Goal: Information Seeking & Learning: Compare options

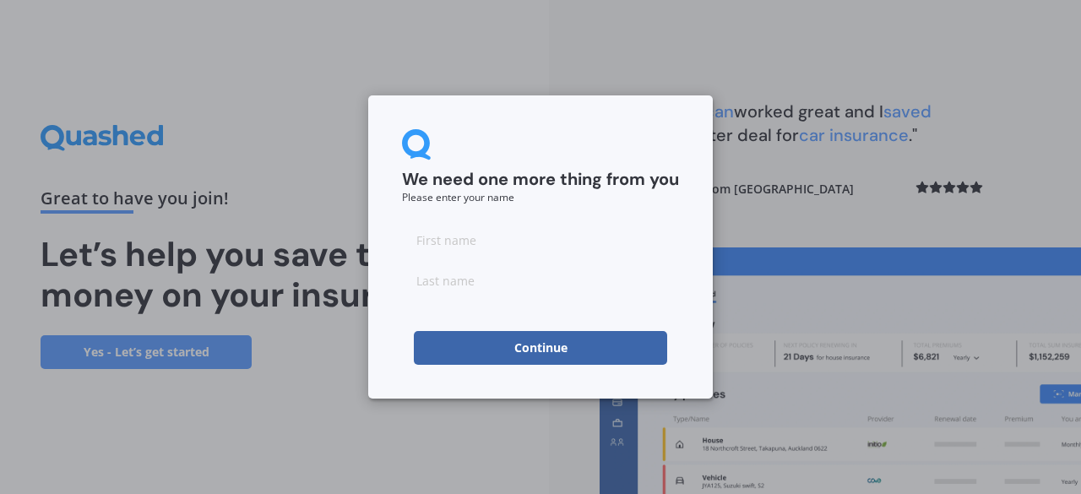
click at [516, 241] on input at bounding box center [540, 240] width 277 height 34
type input "a"
type input "Ava"
type input "[PERSON_NAME]"
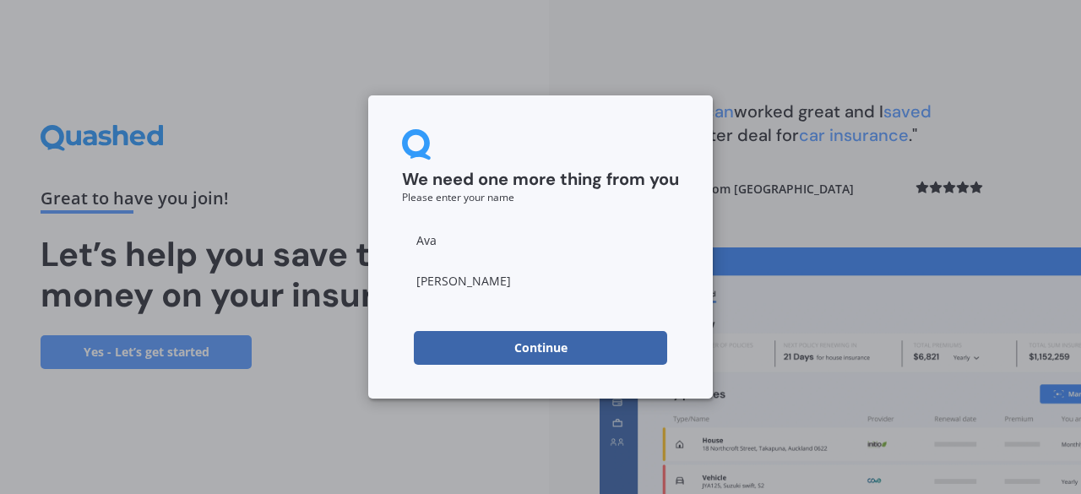
click at [490, 339] on button "Continue" at bounding box center [540, 348] width 253 height 34
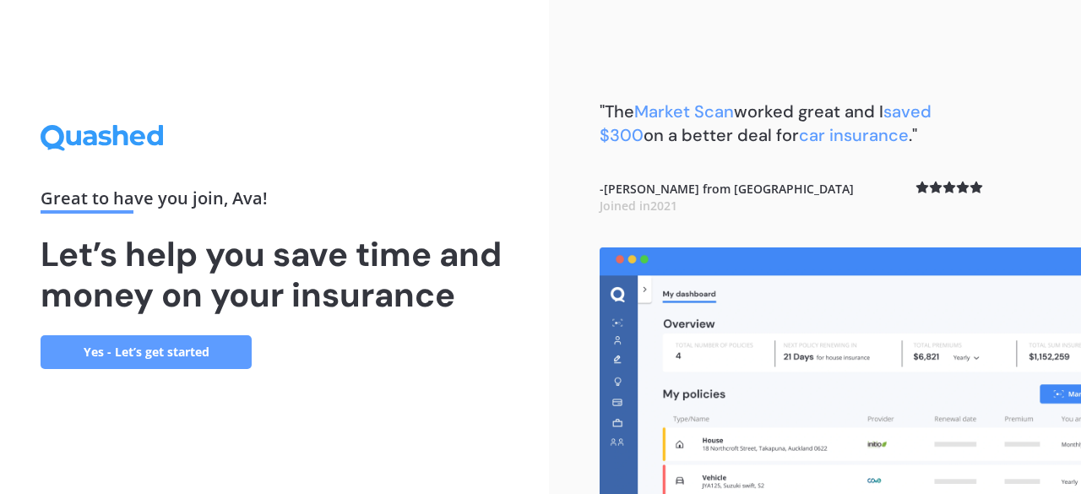
click at [149, 347] on link "Yes - Let’s get started" at bounding box center [146, 352] width 211 height 34
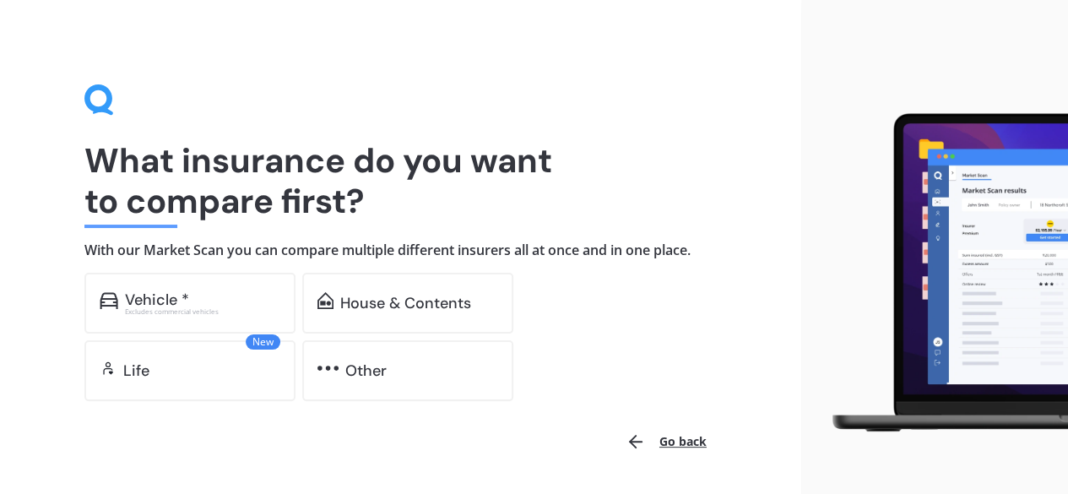
click at [392, 306] on div "House & Contents" at bounding box center [405, 303] width 131 height 17
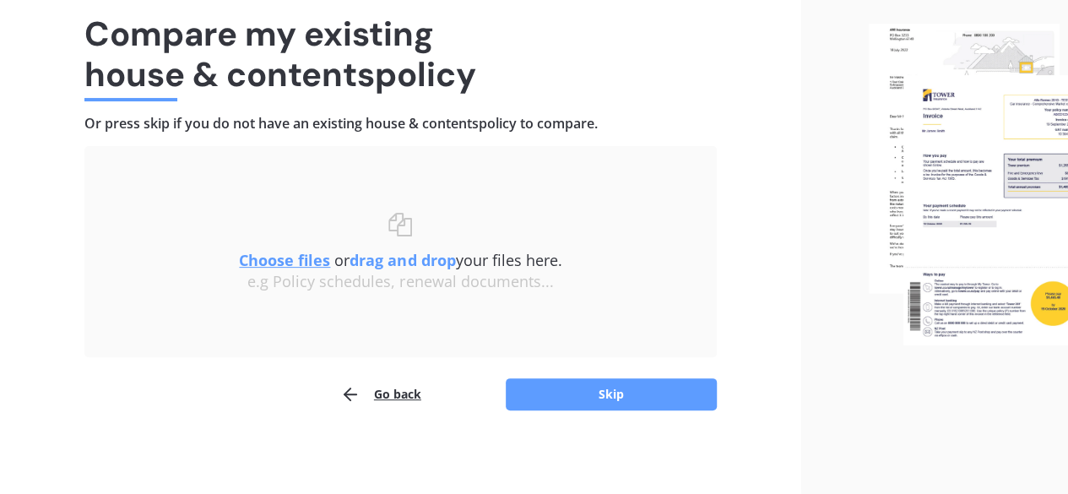
scroll to position [127, 0]
click at [528, 391] on button "Skip" at bounding box center [611, 393] width 211 height 32
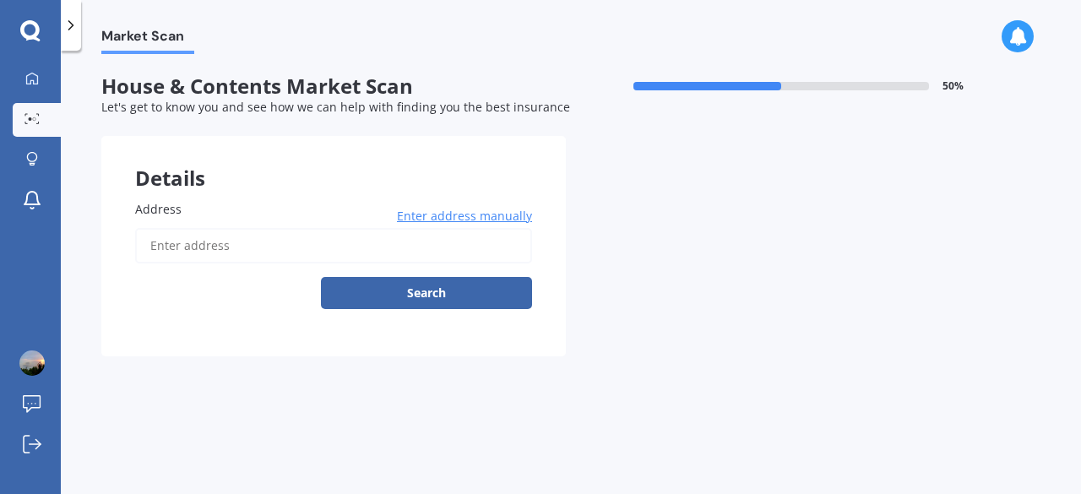
click at [214, 245] on input "Address" at bounding box center [333, 245] width 397 height 35
type input "[STREET_ADDRESS][PERSON_NAME]"
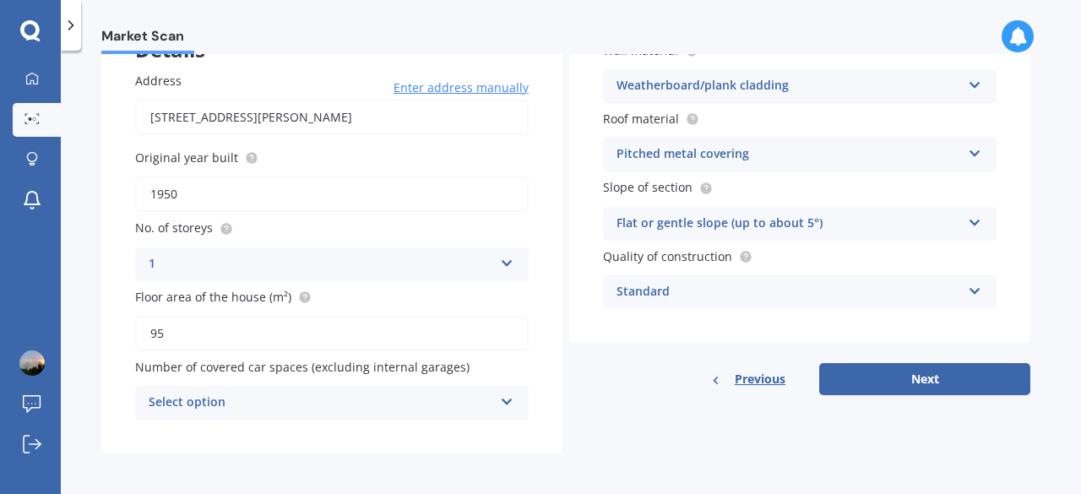
scroll to position [126, 0]
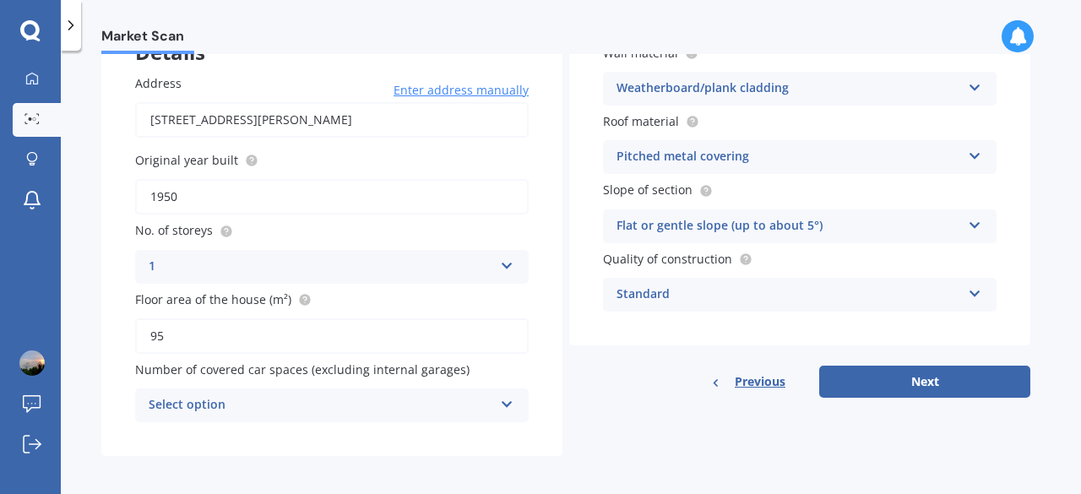
click at [256, 401] on div "Select option" at bounding box center [321, 405] width 344 height 20
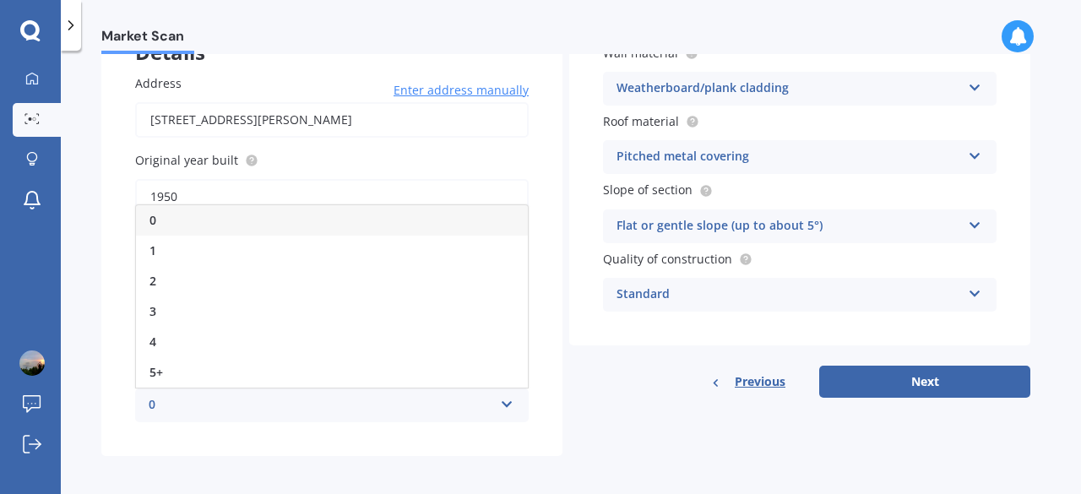
click at [256, 401] on div "0" at bounding box center [321, 405] width 344 height 20
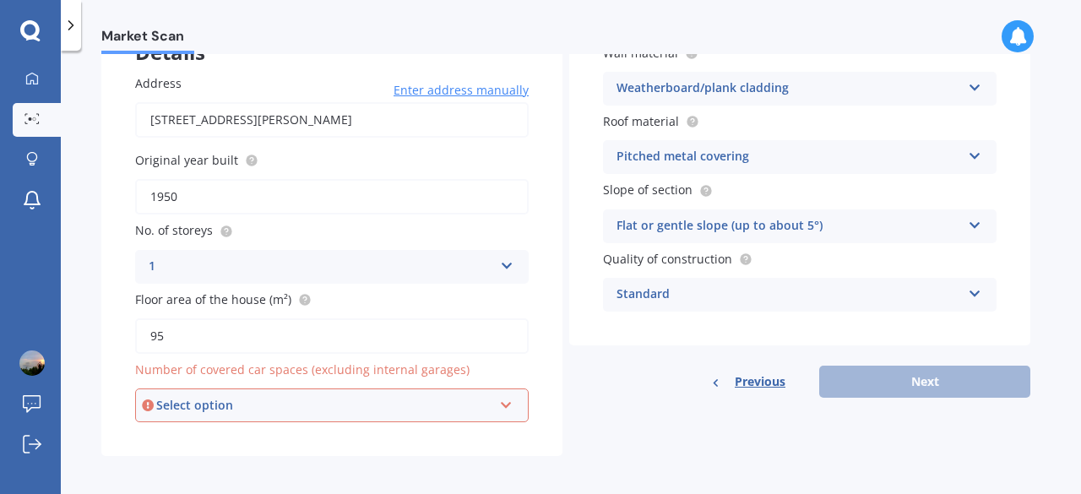
click at [256, 401] on div "Select option" at bounding box center [324, 405] width 336 height 19
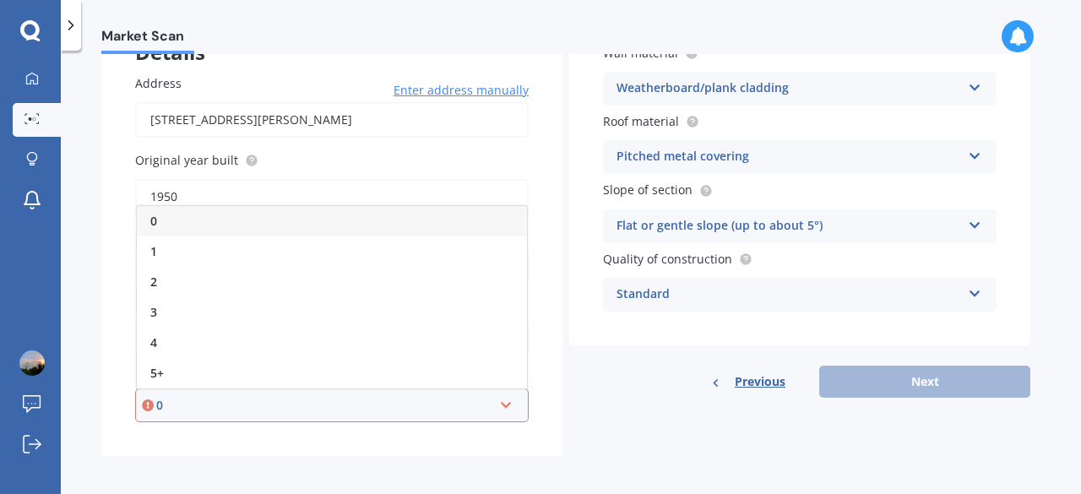
click at [164, 224] on div "0" at bounding box center [332, 221] width 390 height 30
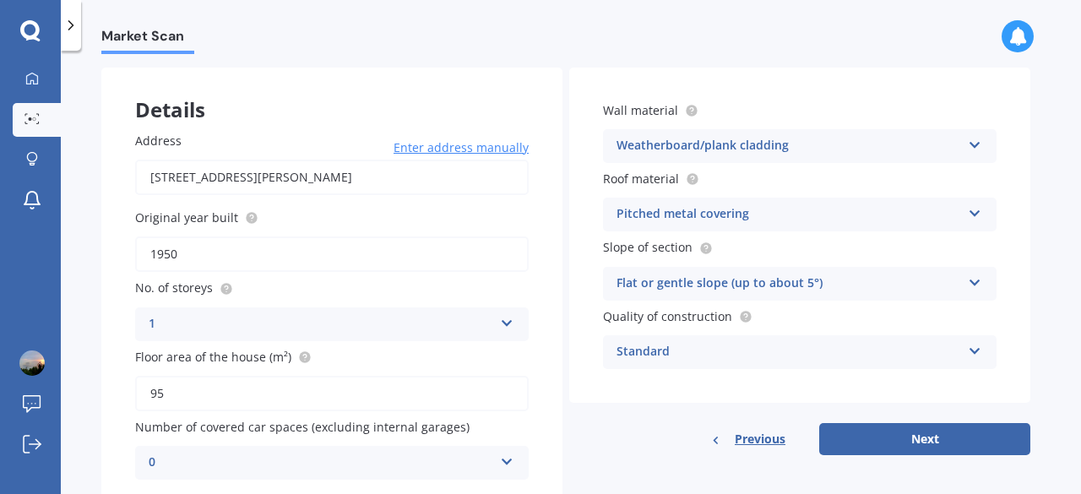
scroll to position [69, 0]
click at [859, 437] on button "Next" at bounding box center [924, 438] width 211 height 32
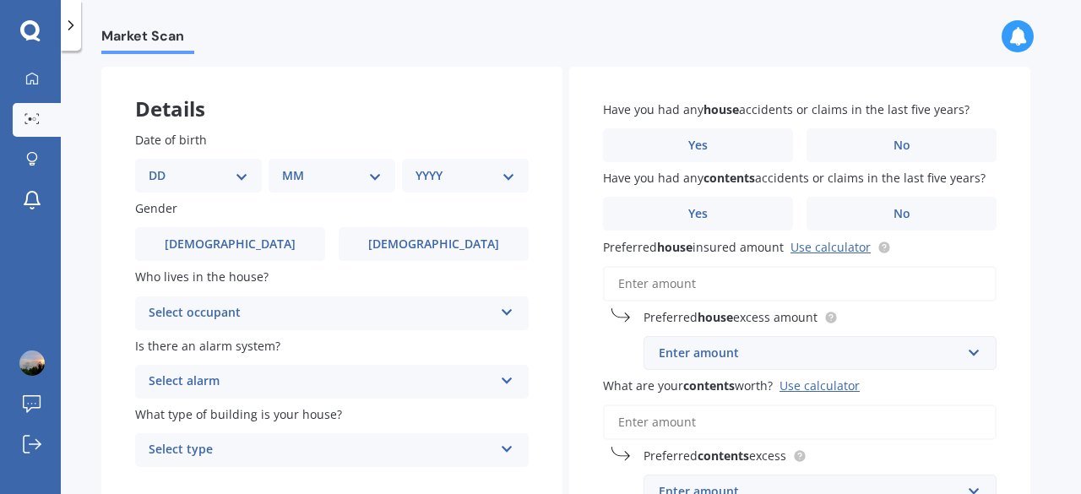
scroll to position [0, 0]
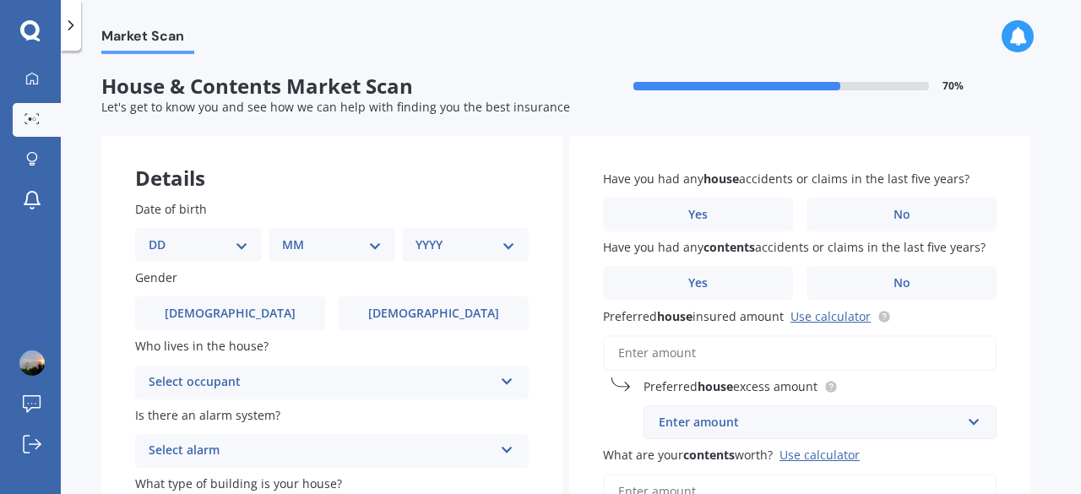
click at [216, 251] on select "DD 01 02 03 04 05 06 07 08 09 10 11 12 13 14 15 16 17 18 19 20 21 22 23 24 25 2…" at bounding box center [199, 245] width 100 height 19
select select "27"
click at [162, 236] on select "DD 01 02 03 04 05 06 07 08 09 10 11 12 13 14 15 16 17 18 19 20 21 22 23 24 25 2…" at bounding box center [199, 245] width 100 height 19
click at [333, 241] on select "MM 01 02 03 04 05 06 07 08 09 10 11 12" at bounding box center [335, 245] width 93 height 19
select select "12"
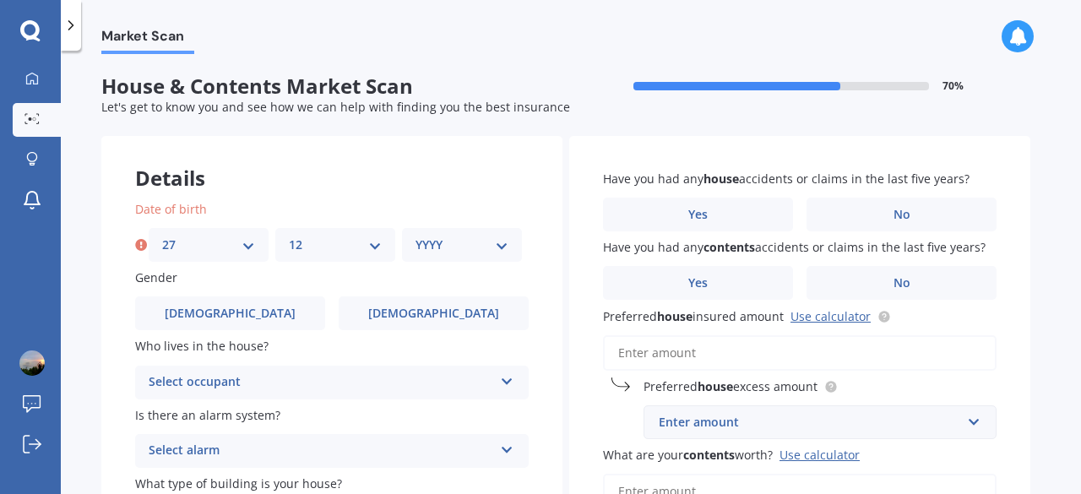
click at [289, 236] on select "MM 01 02 03 04 05 06 07 08 09 10 11 12" at bounding box center [335, 245] width 93 height 19
click at [442, 247] on select "YYYY 2009 2008 2007 2006 2005 2004 2003 2002 2001 2000 1999 1998 1997 1996 1995…" at bounding box center [461, 245] width 93 height 19
select select "1989"
click at [415, 236] on select "YYYY 2009 2008 2007 2006 2005 2004 2003 2002 2001 2000 1999 1998 1997 1996 1995…" at bounding box center [461, 245] width 93 height 19
click at [376, 318] on label "[DEMOGRAPHIC_DATA]" at bounding box center [434, 313] width 190 height 34
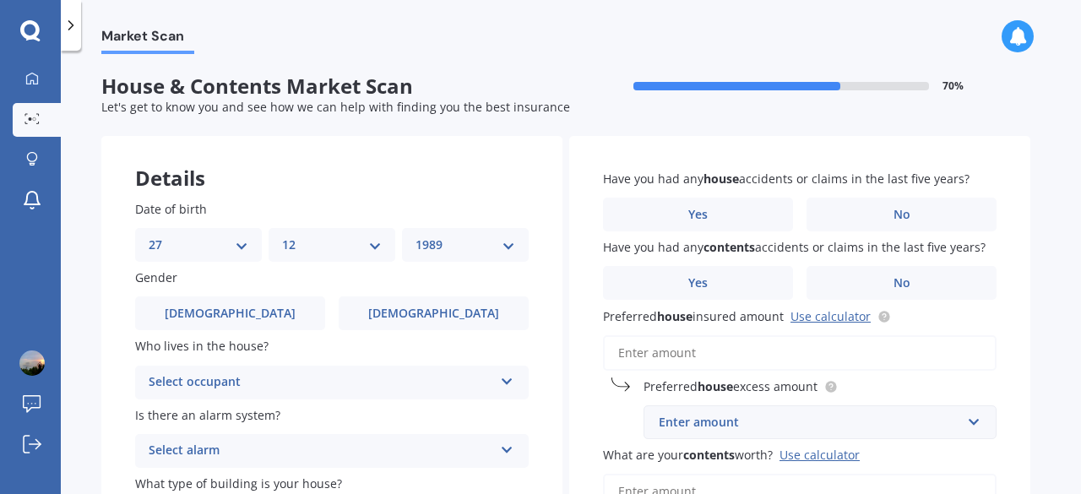
click at [0, 0] on input "[DEMOGRAPHIC_DATA]" at bounding box center [0, 0] width 0 height 0
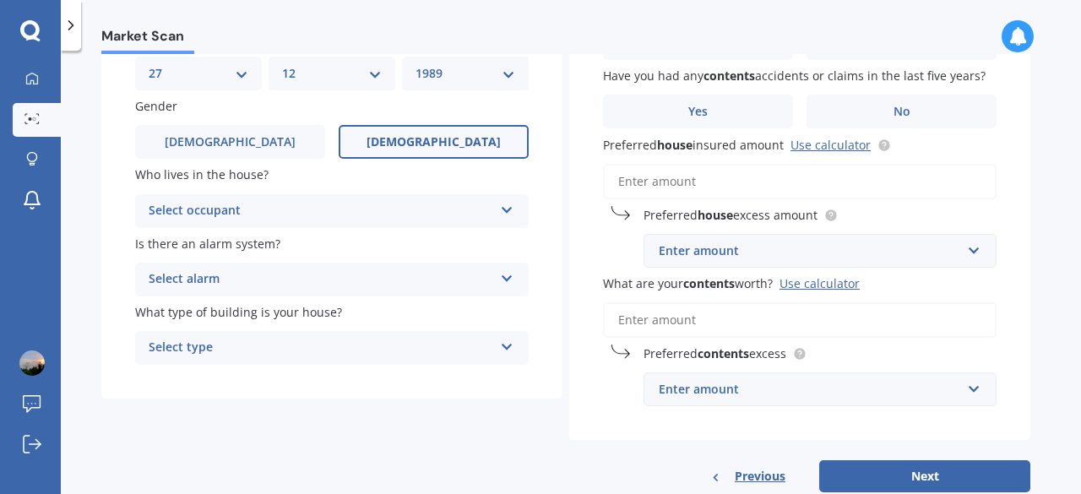
scroll to position [172, 0]
click at [211, 177] on span "Who lives in the house?" at bounding box center [201, 174] width 133 height 16
click at [199, 200] on div "Select occupant" at bounding box center [321, 210] width 344 height 20
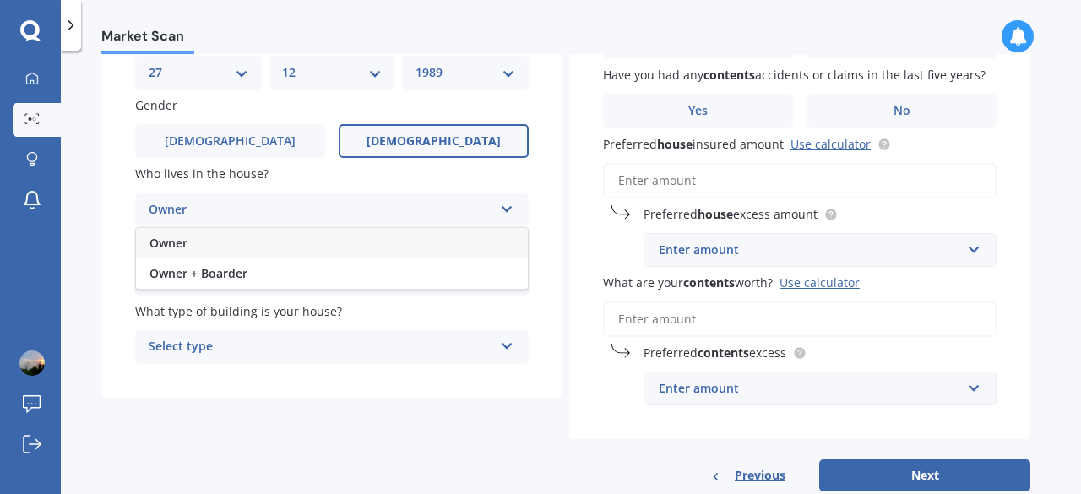
click at [194, 249] on div "Owner" at bounding box center [332, 243] width 392 height 30
click at [234, 285] on div "Select alarm" at bounding box center [321, 278] width 344 height 20
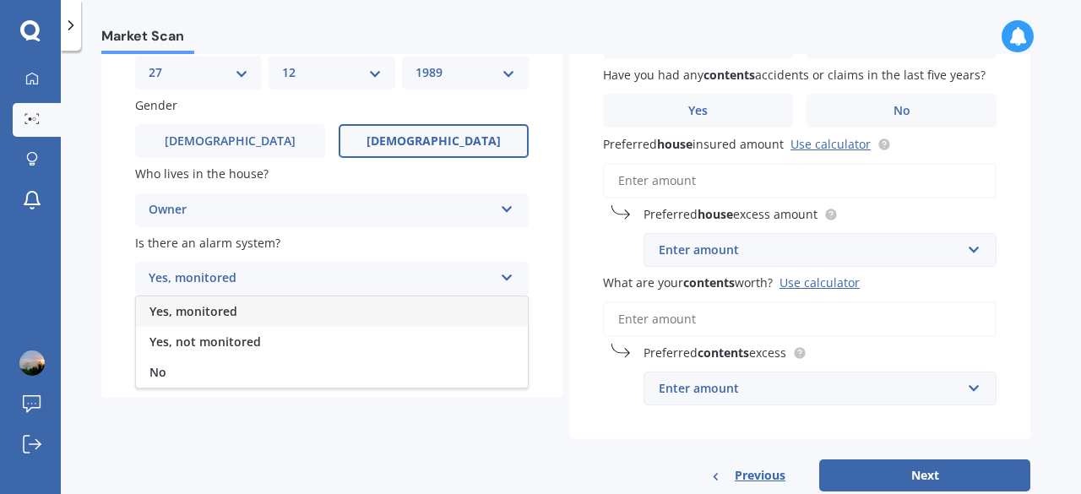
click at [200, 370] on div "No" at bounding box center [332, 372] width 392 height 30
click at [200, 347] on div "Select type" at bounding box center [321, 347] width 344 height 20
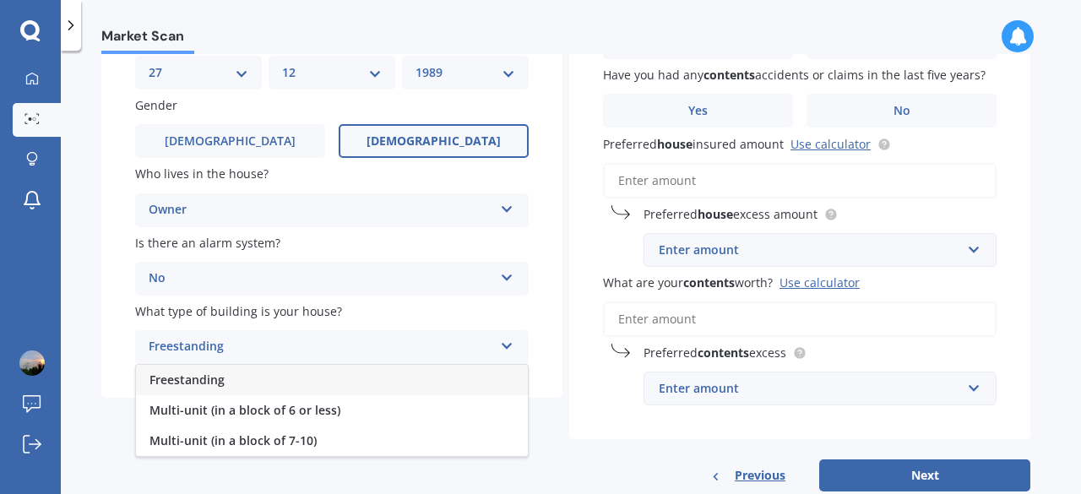
click at [198, 376] on span "Freestanding" at bounding box center [186, 379] width 75 height 16
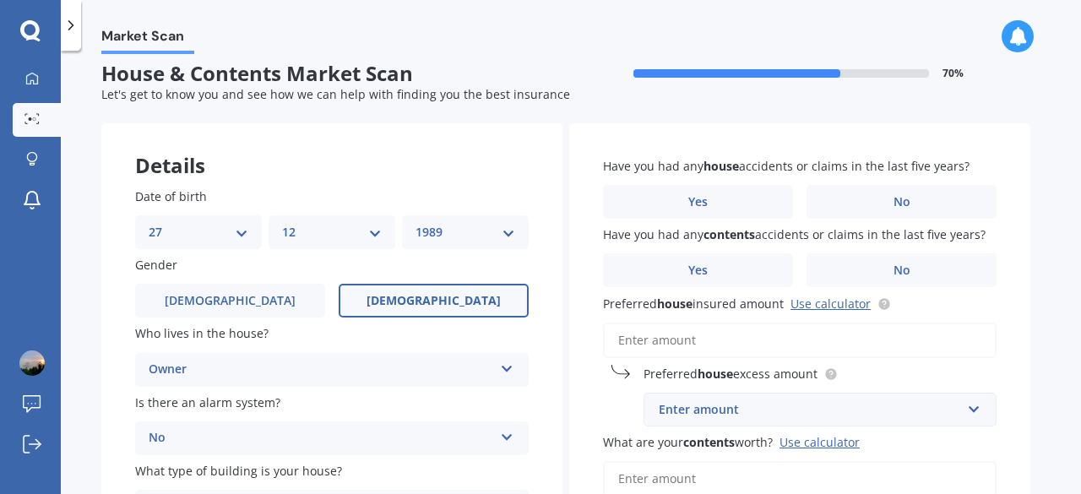
scroll to position [12, 0]
click at [811, 212] on label "No" at bounding box center [901, 203] width 190 height 34
click at [0, 0] on input "No" at bounding box center [0, 0] width 0 height 0
click at [834, 269] on label "No" at bounding box center [901, 271] width 190 height 34
click at [0, 0] on input "No" at bounding box center [0, 0] width 0 height 0
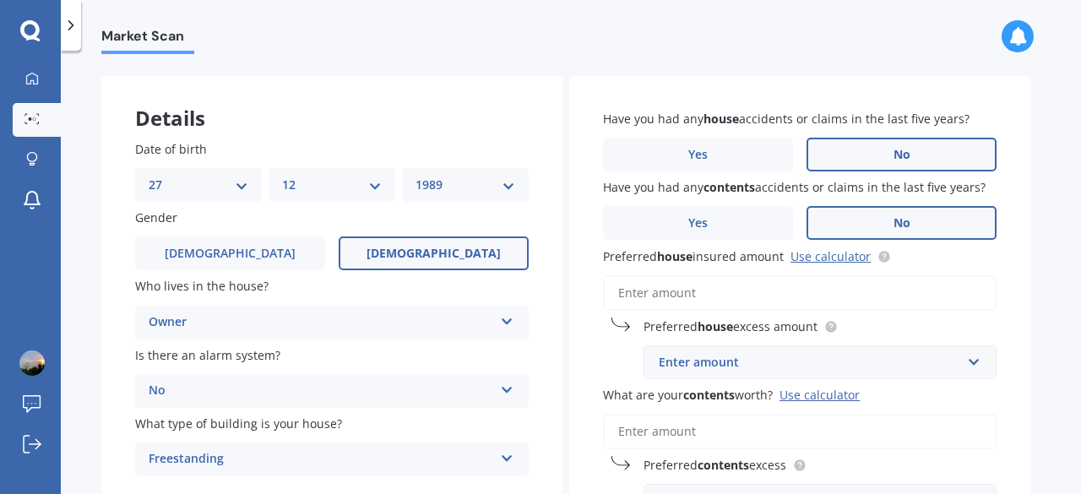
scroll to position [61, 0]
click at [671, 296] on input "Preferred house insured amount Use calculator" at bounding box center [799, 291] width 393 height 35
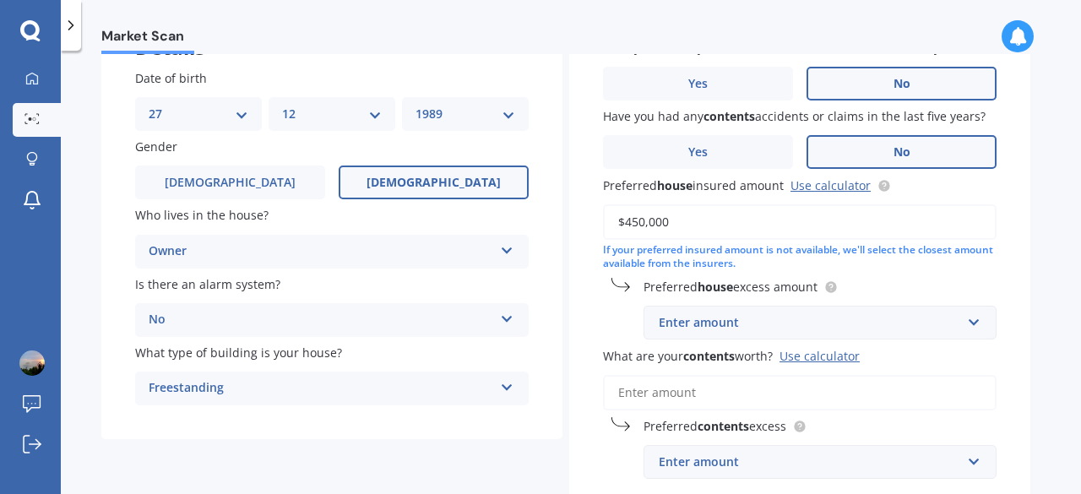
scroll to position [133, 0]
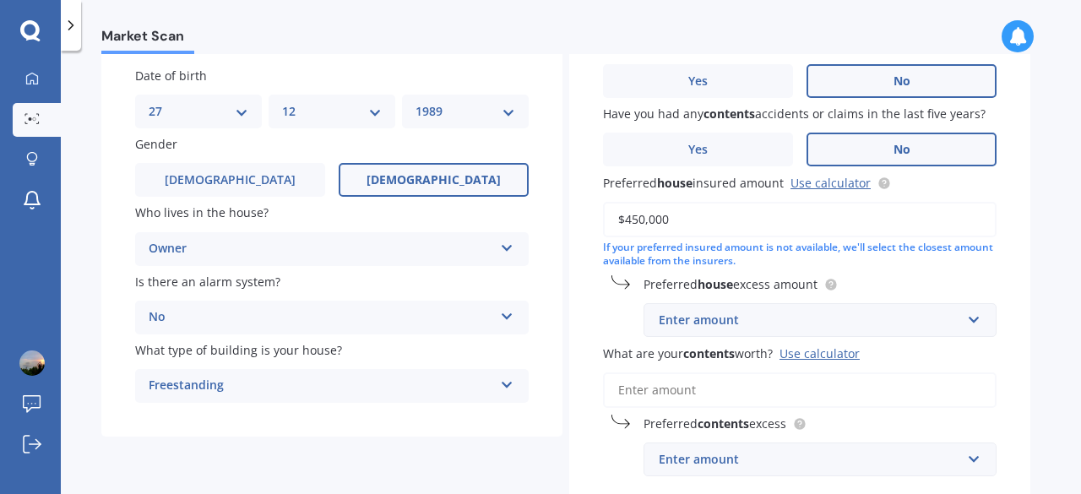
type input "$450,000"
click at [707, 322] on div "Enter amount" at bounding box center [809, 320] width 302 height 19
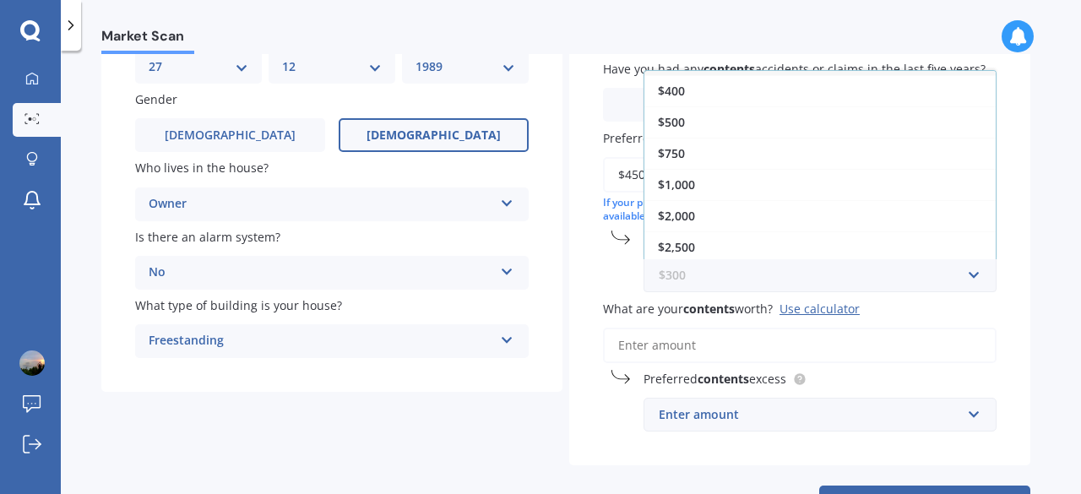
scroll to position [179, 0]
click at [666, 176] on span "$1,000" at bounding box center [676, 184] width 37 height 16
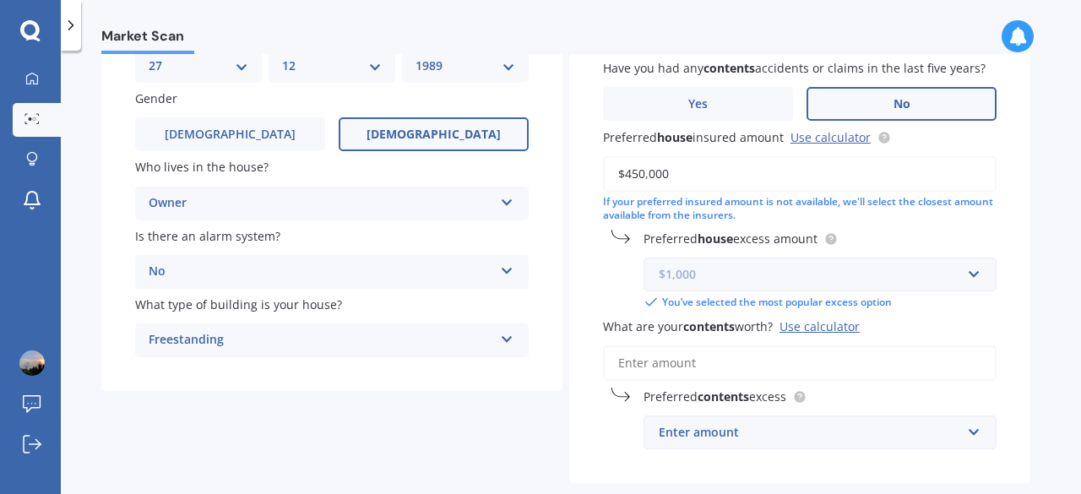
scroll to position [223, 0]
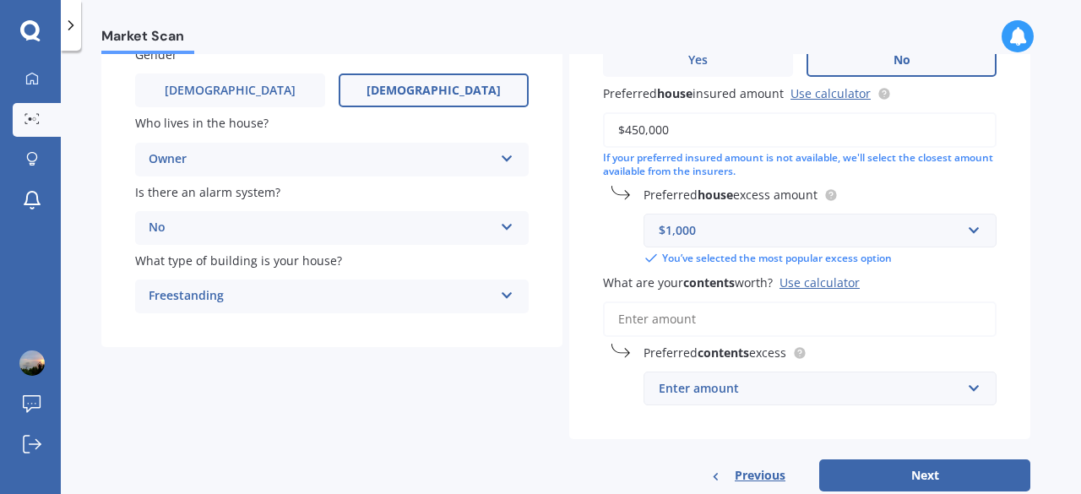
click at [648, 322] on input "What are your contents worth? Use calculator" at bounding box center [799, 318] width 393 height 35
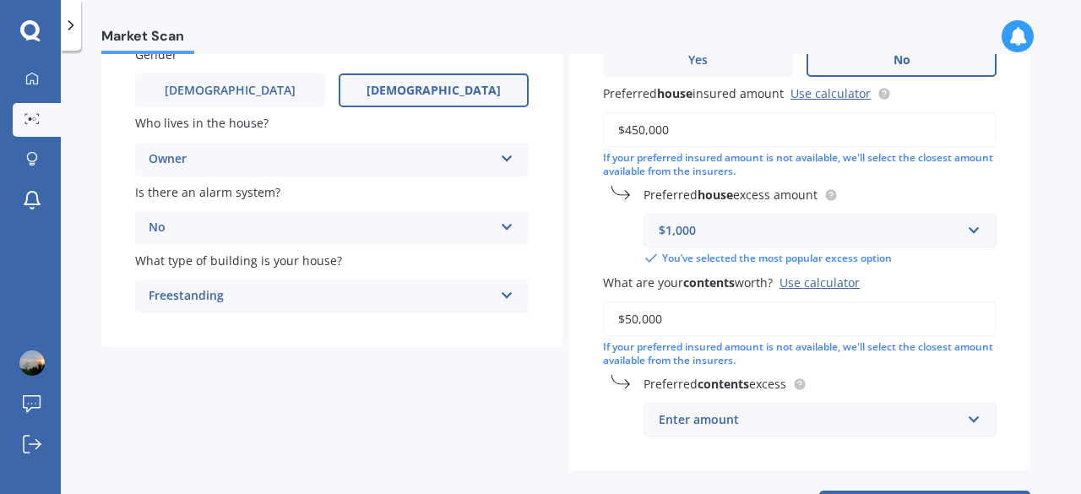
type input "$50,000"
click at [718, 435] on input "text" at bounding box center [814, 420] width 338 height 32
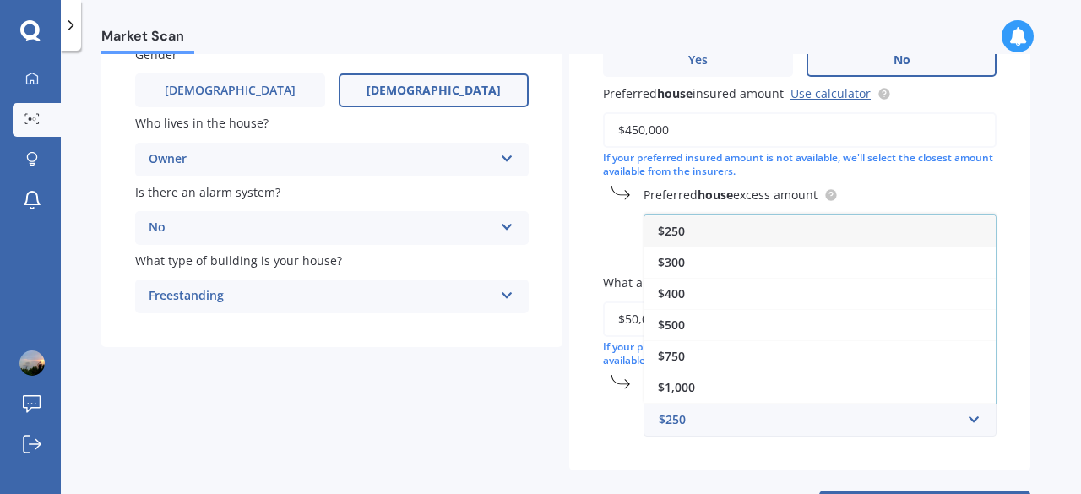
click at [676, 379] on span "$1,000" at bounding box center [676, 387] width 37 height 16
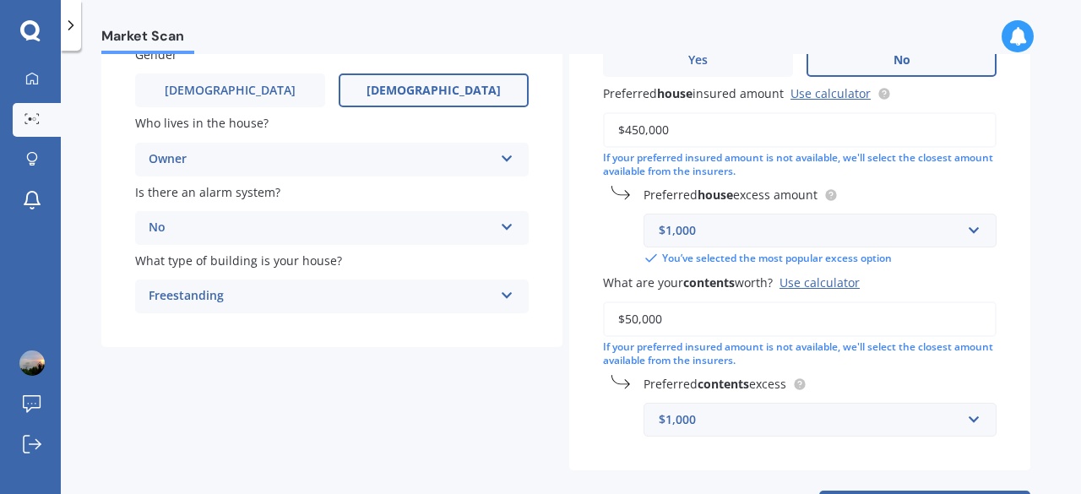
click at [695, 427] on div "$1,000" at bounding box center [809, 419] width 302 height 19
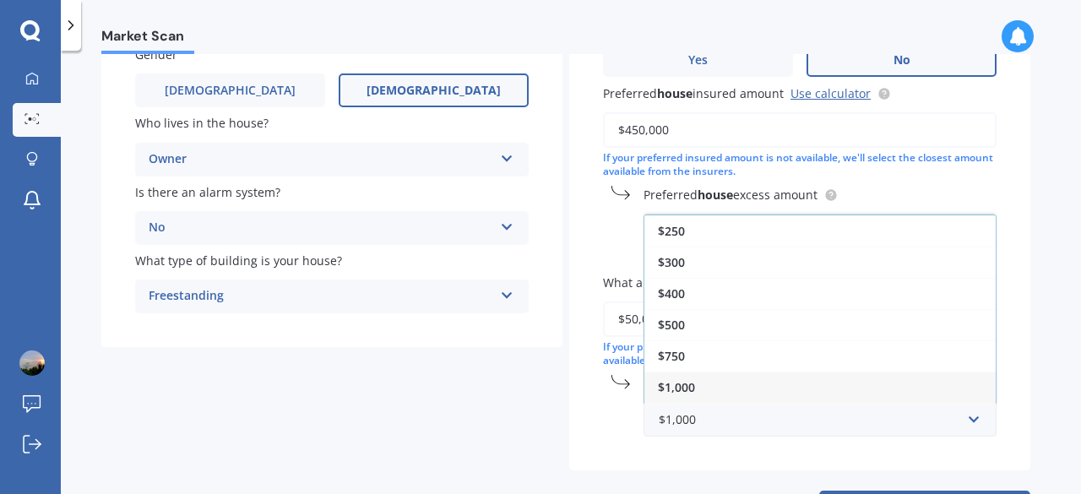
click at [683, 327] on span "$500" at bounding box center [671, 325] width 27 height 16
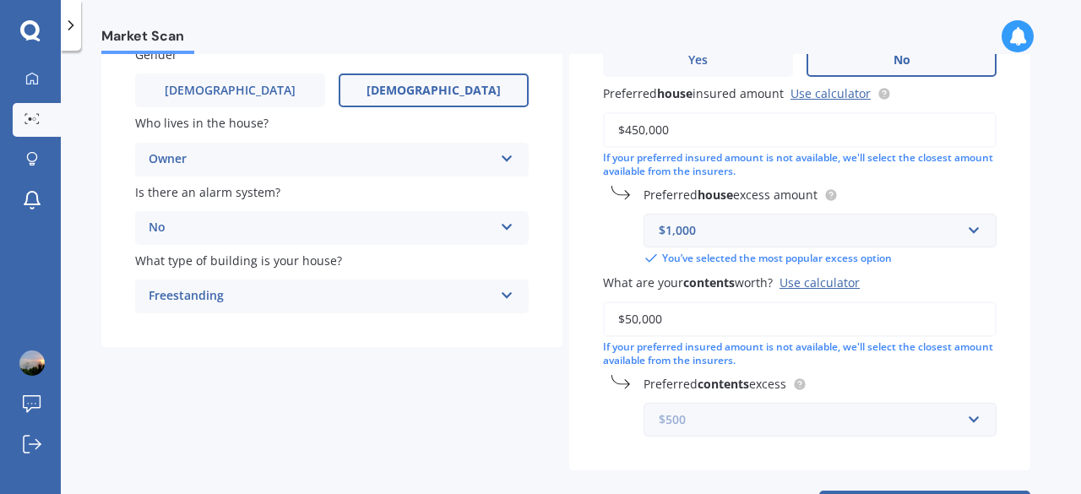
scroll to position [297, 0]
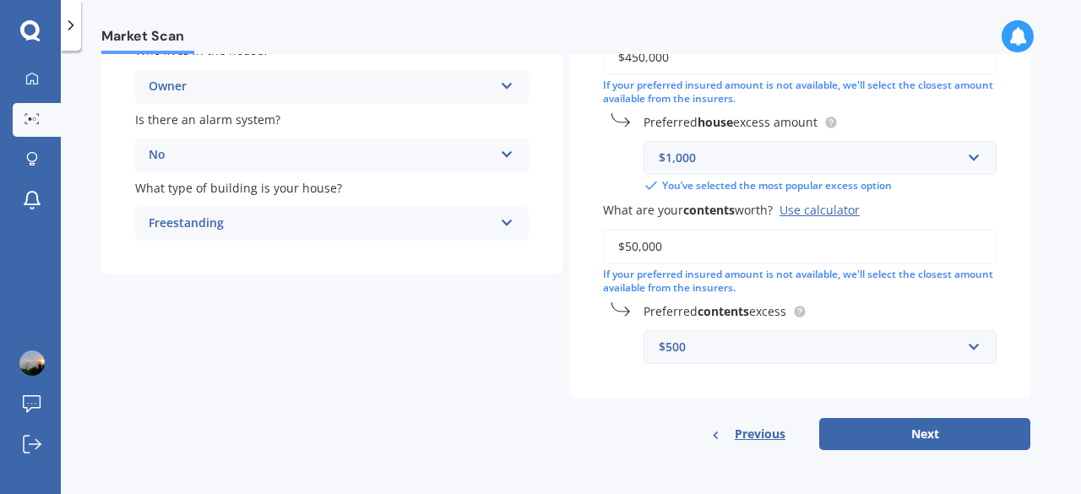
click at [868, 422] on button "Next" at bounding box center [924, 434] width 211 height 32
select select "27"
select select "12"
select select "1989"
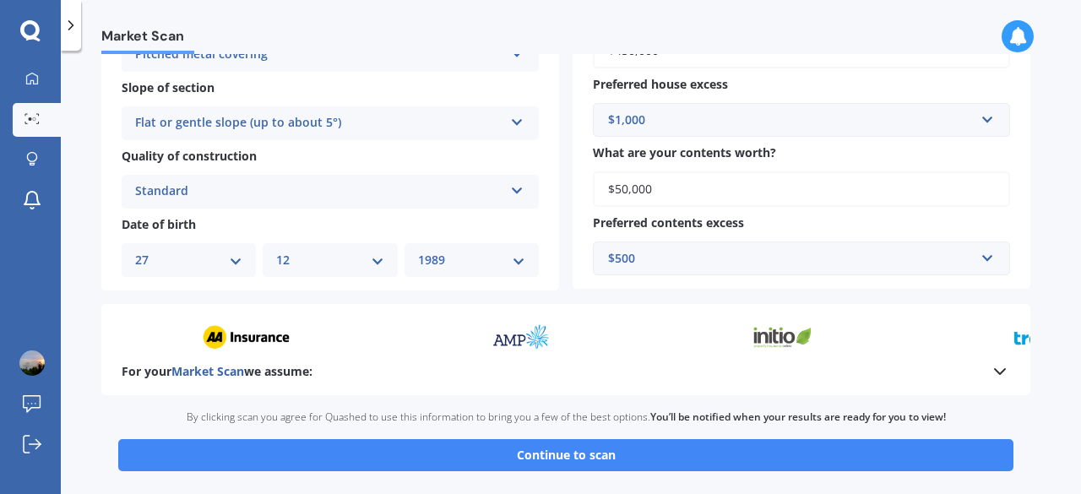
scroll to position [557, 0]
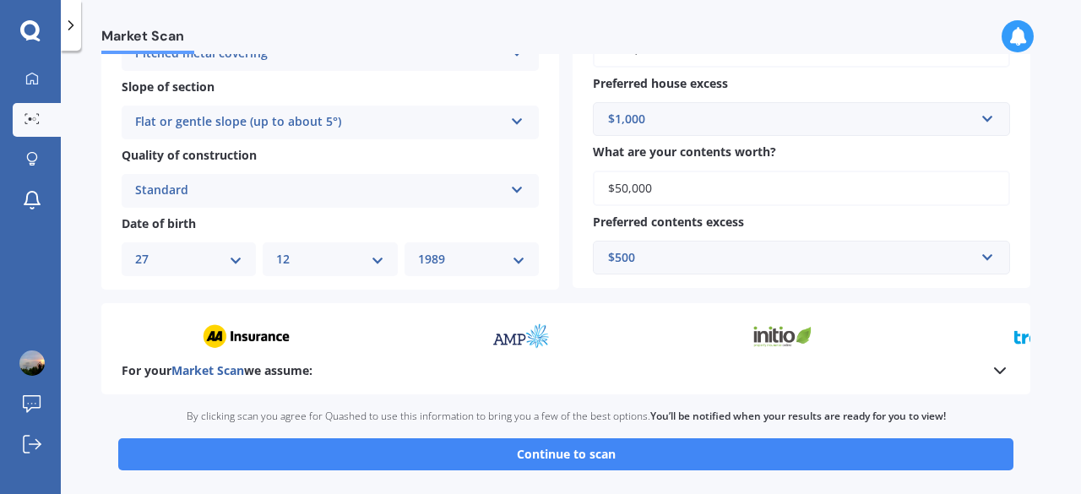
click at [525, 458] on button "Continue to scan" at bounding box center [565, 454] width 895 height 32
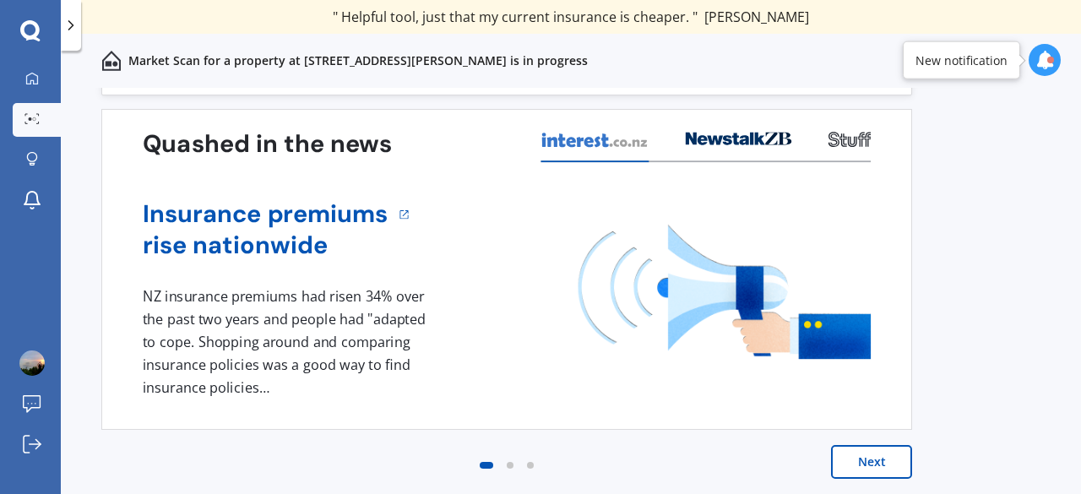
scroll to position [51, 0]
click at [865, 458] on button "Next" at bounding box center [871, 461] width 81 height 34
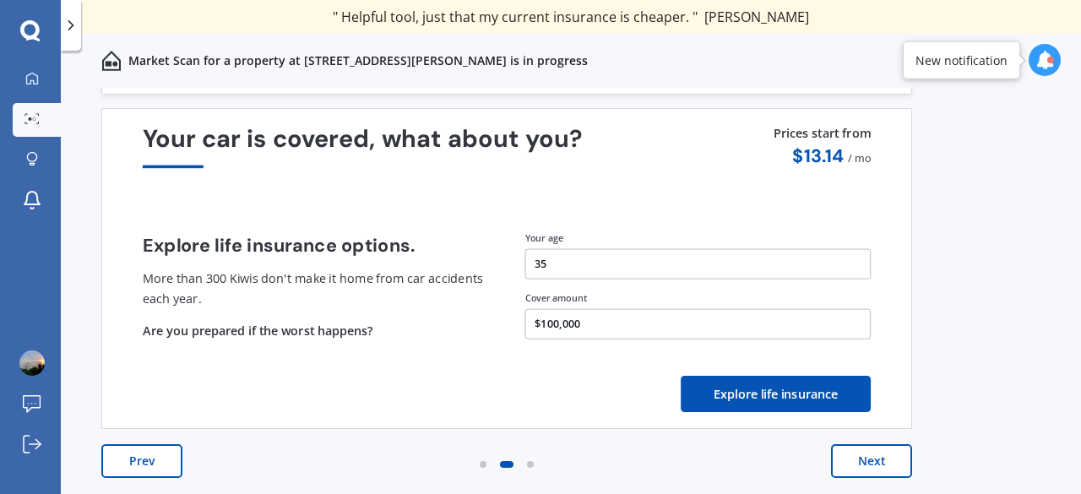
scroll to position [0, 0]
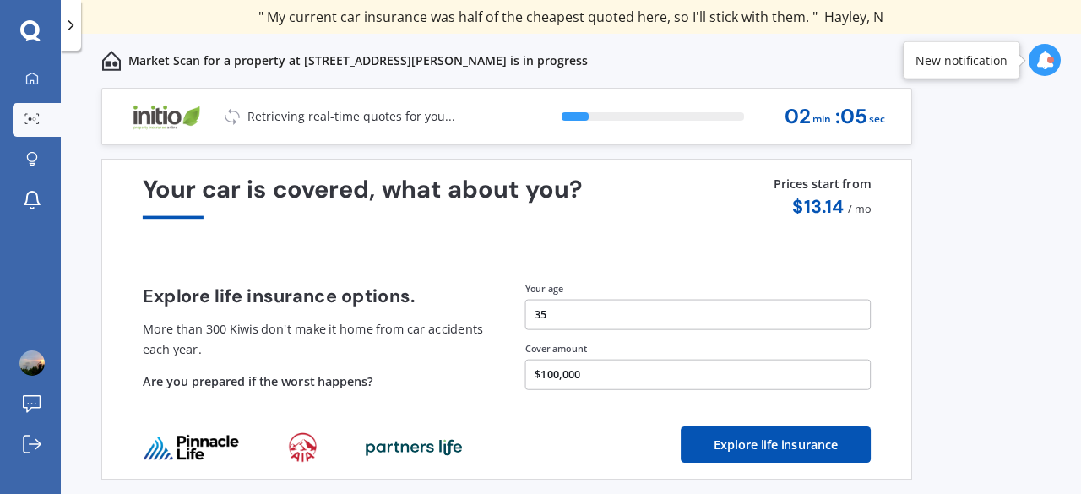
click at [545, 372] on button "$100,000" at bounding box center [698, 375] width 346 height 30
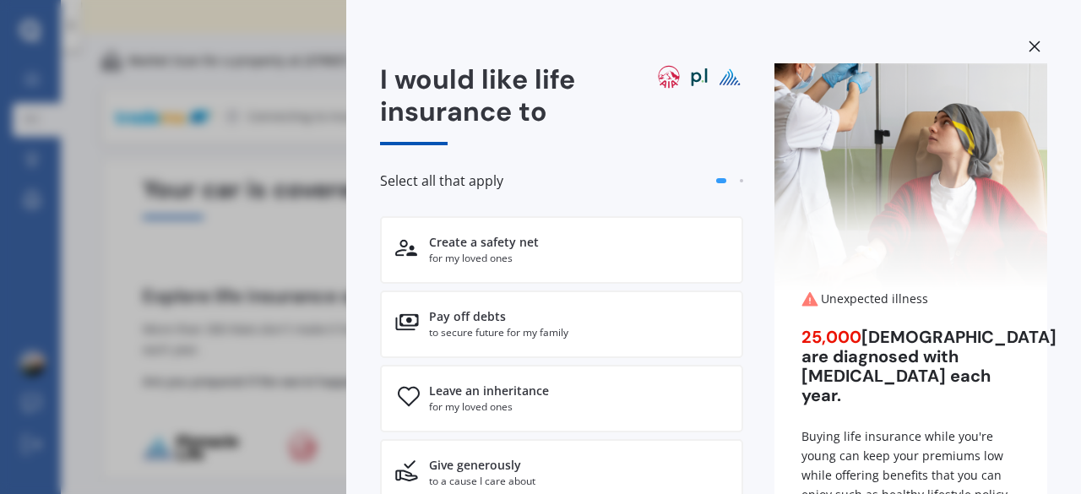
scroll to position [83, 0]
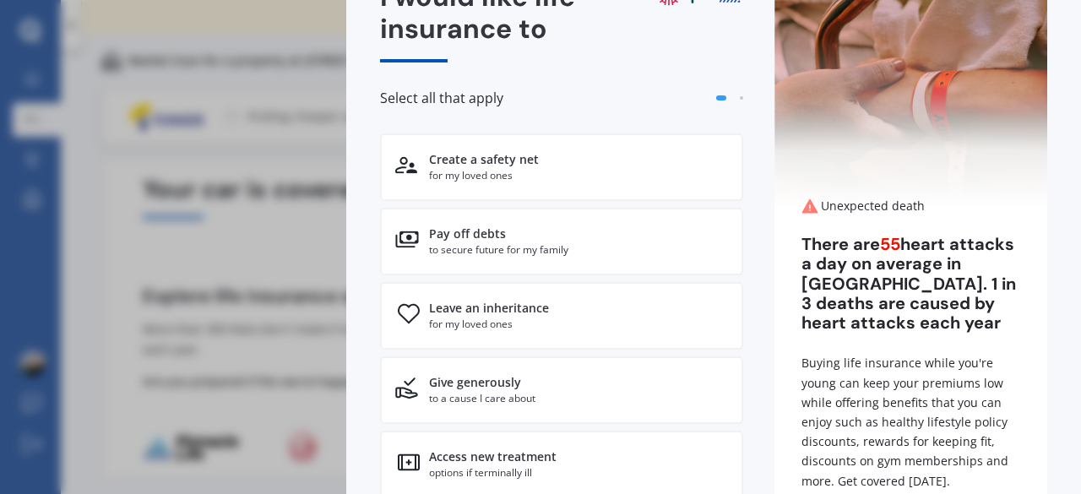
click at [437, 190] on div "Create a safety net for my loved ones" at bounding box center [561, 167] width 363 height 68
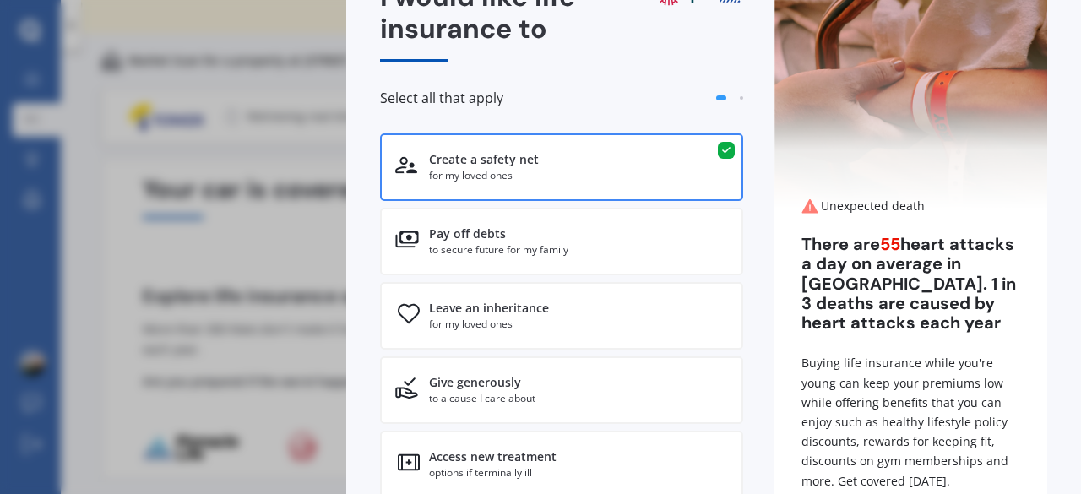
scroll to position [279, 0]
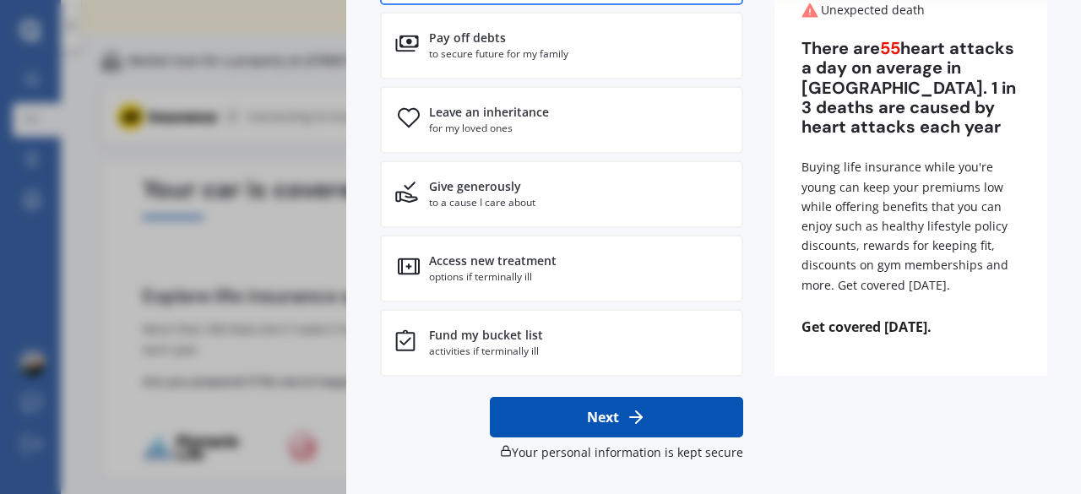
click at [583, 423] on button "Next" at bounding box center [616, 417] width 253 height 41
select select "27"
select select "12"
select select "1989"
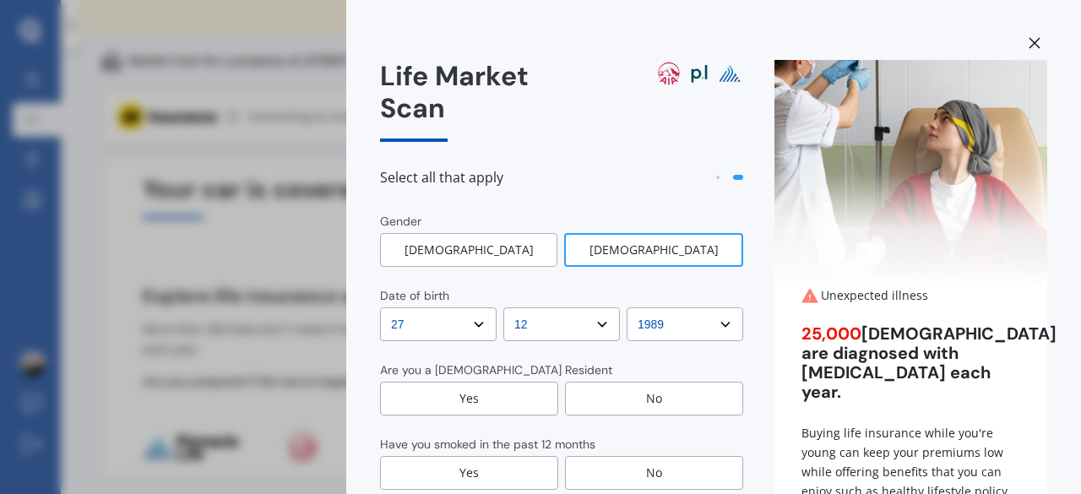
scroll to position [0, 0]
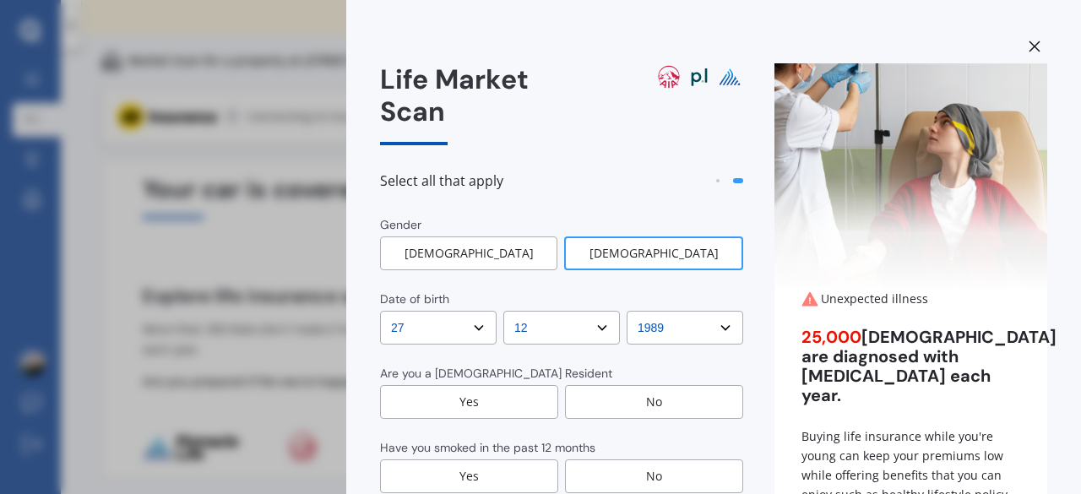
click at [233, 304] on div "Life Market Scan Select all that apply Gender [DEMOGRAPHIC_DATA] [DEMOGRAPHIC_D…" at bounding box center [540, 247] width 1081 height 494
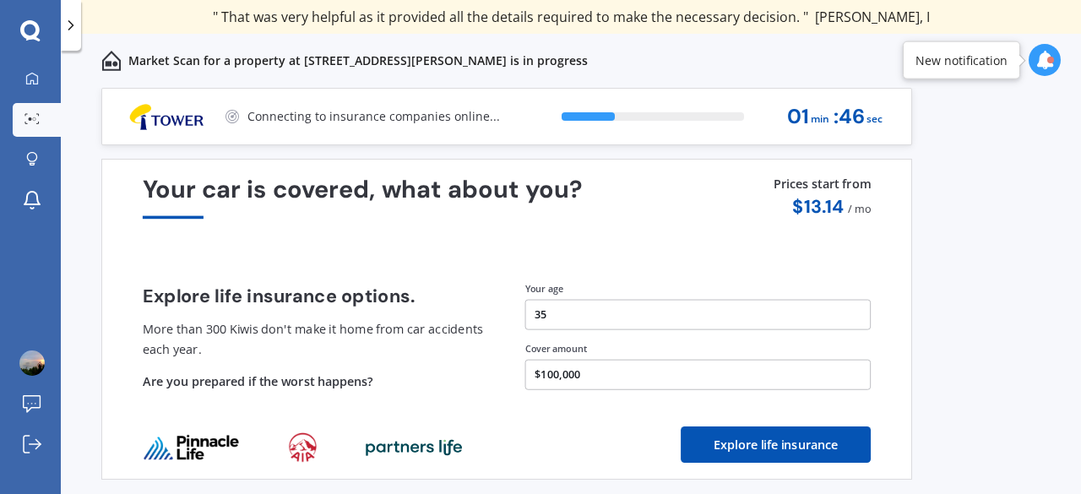
scroll to position [51, 0]
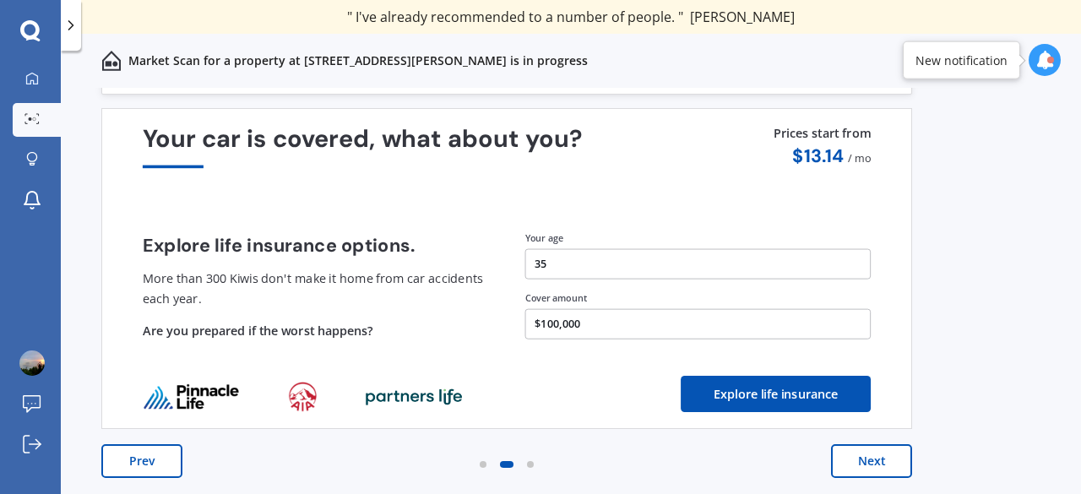
click at [883, 470] on button "Next" at bounding box center [871, 461] width 81 height 34
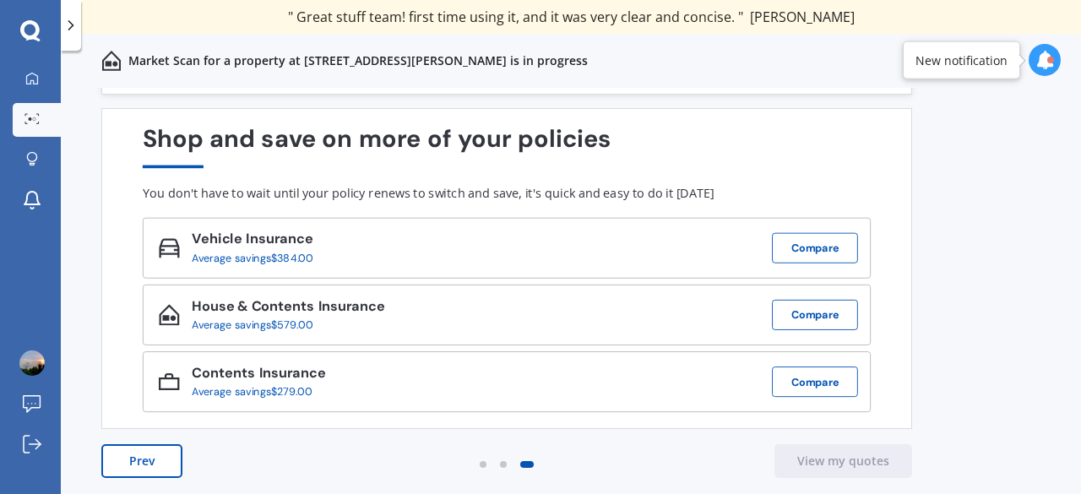
click at [789, 250] on button "Compare" at bounding box center [815, 248] width 86 height 30
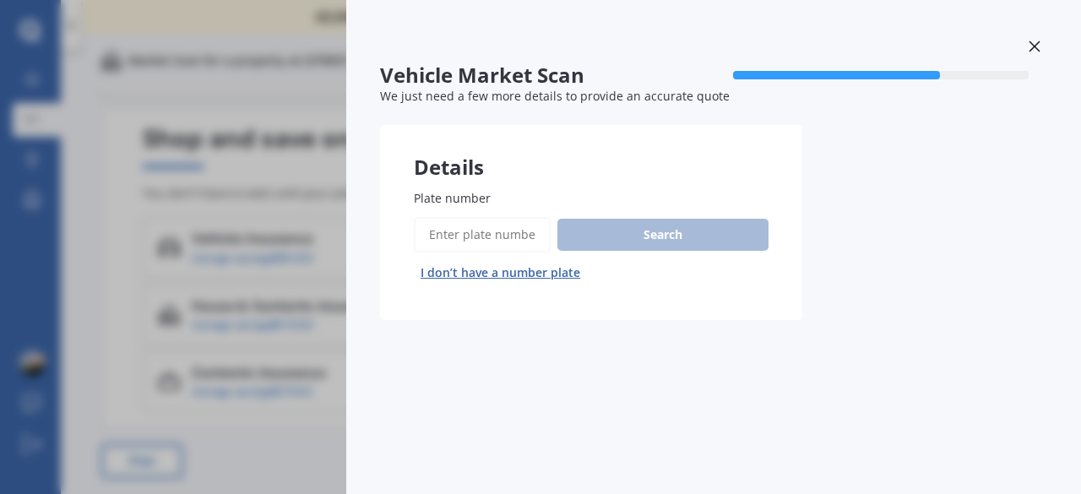
click at [498, 227] on input "Plate number" at bounding box center [482, 234] width 137 height 35
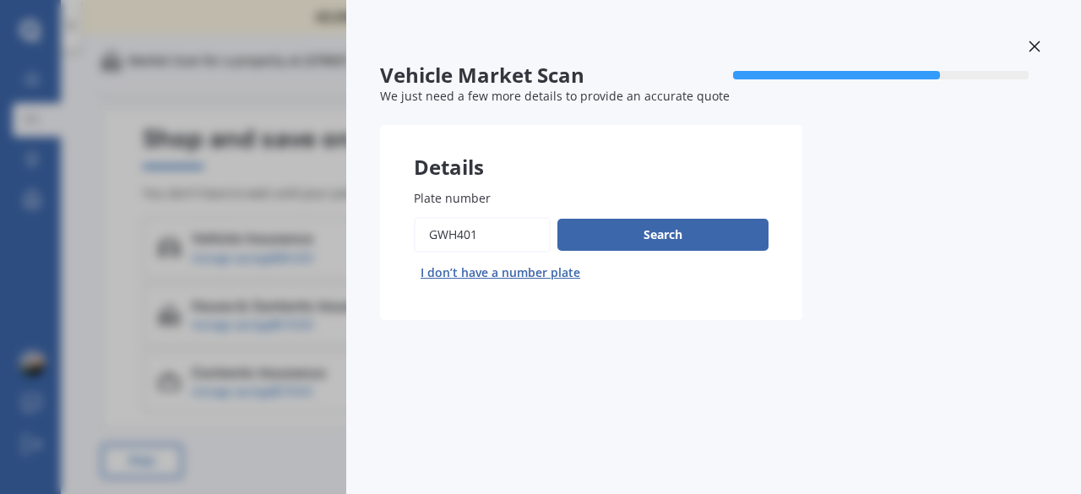
type input "gwh401"
click at [550, 248] on div "Search I don’t have a number plate" at bounding box center [591, 251] width 355 height 69
click at [588, 241] on button "Search" at bounding box center [662, 235] width 211 height 32
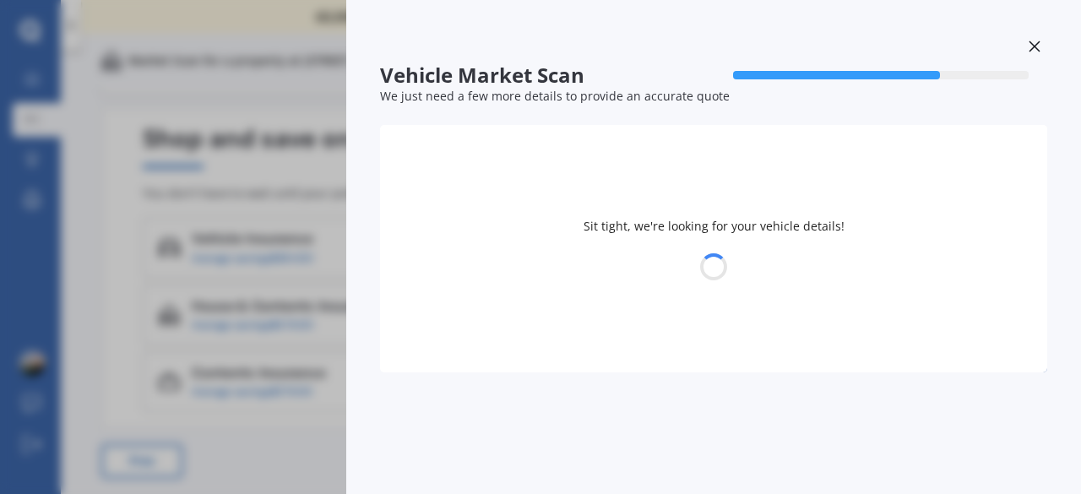
select select "BMW"
select select "X3"
select select "27"
select select "12"
select select "1989"
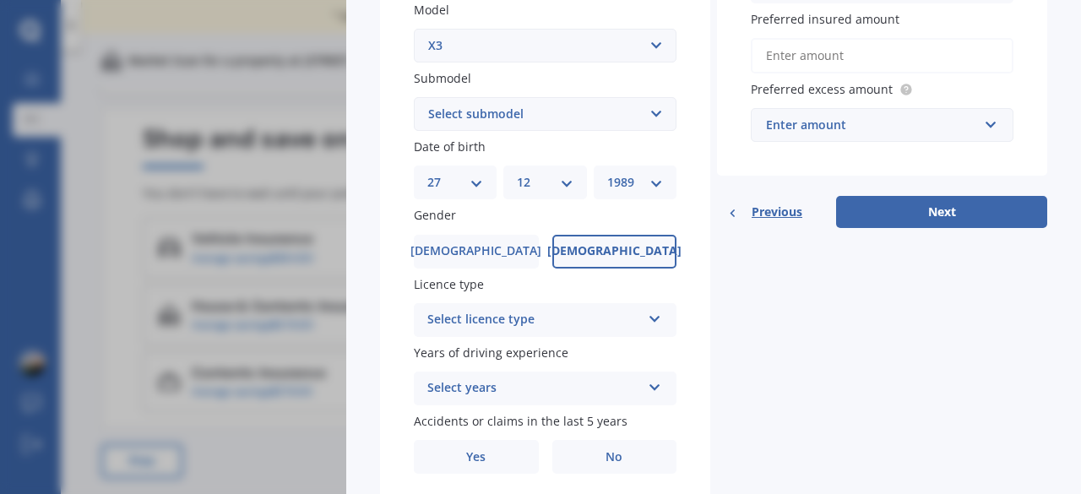
scroll to position [432, 0]
click at [501, 320] on div "Select licence type" at bounding box center [534, 319] width 214 height 20
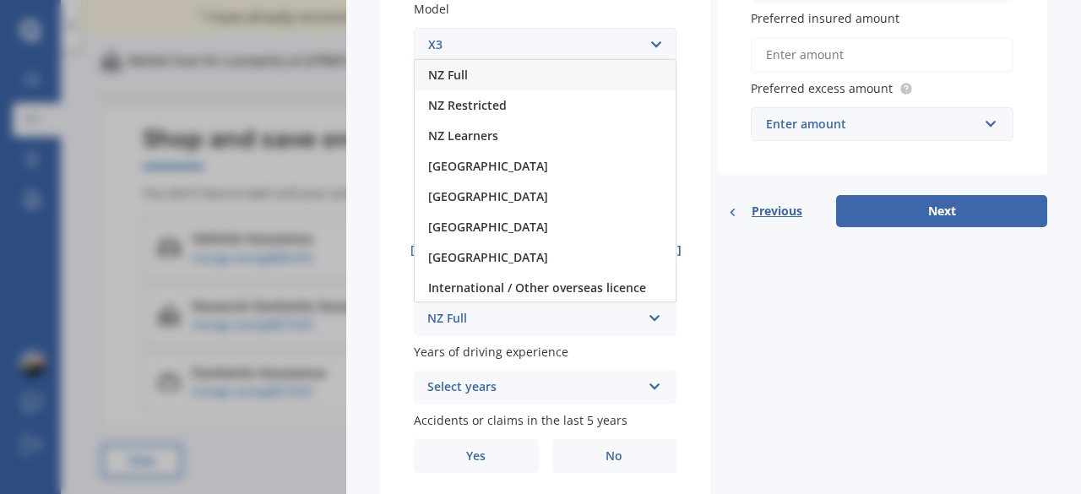
click at [463, 79] on span "NZ Full" at bounding box center [448, 75] width 40 height 16
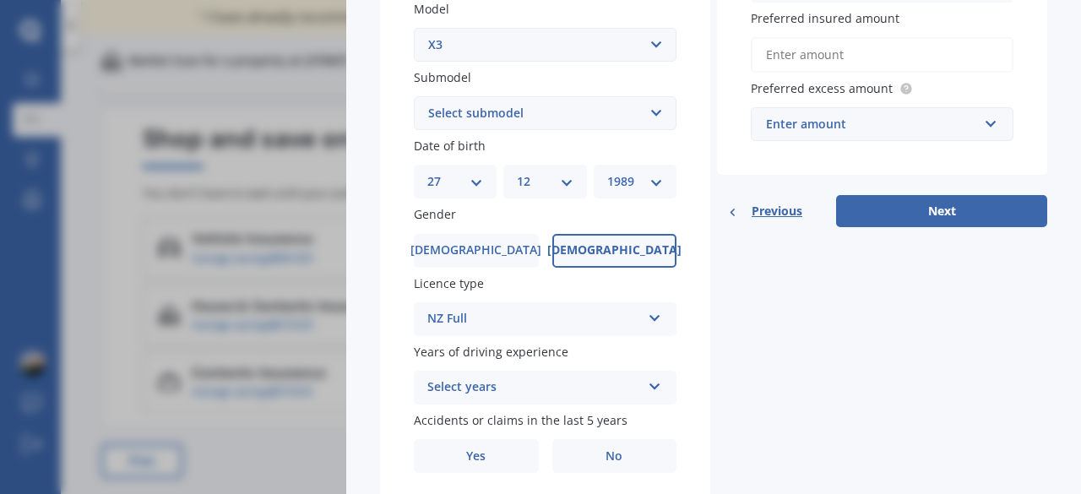
click at [492, 395] on div "Select years" at bounding box center [534, 387] width 214 height 20
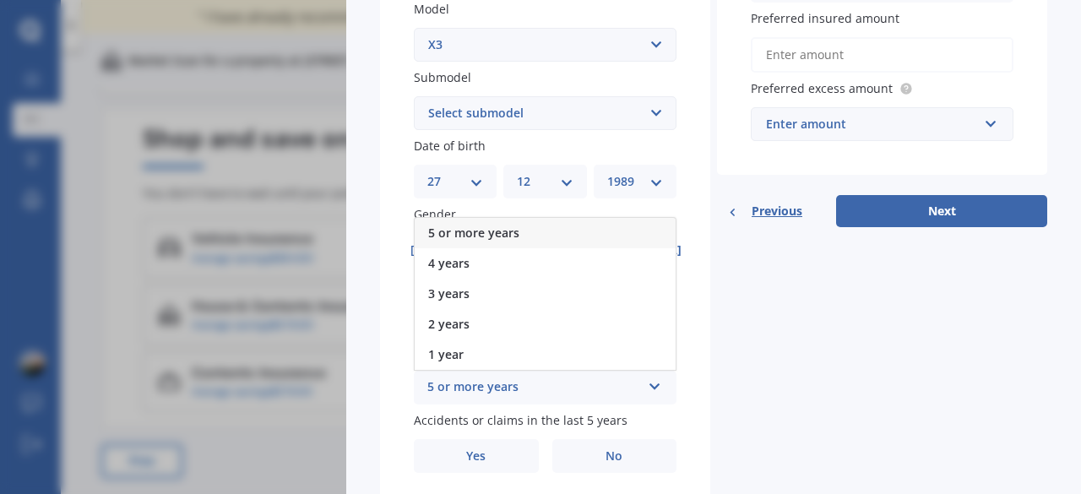
click at [476, 234] on span "5 or more years" at bounding box center [473, 233] width 91 height 16
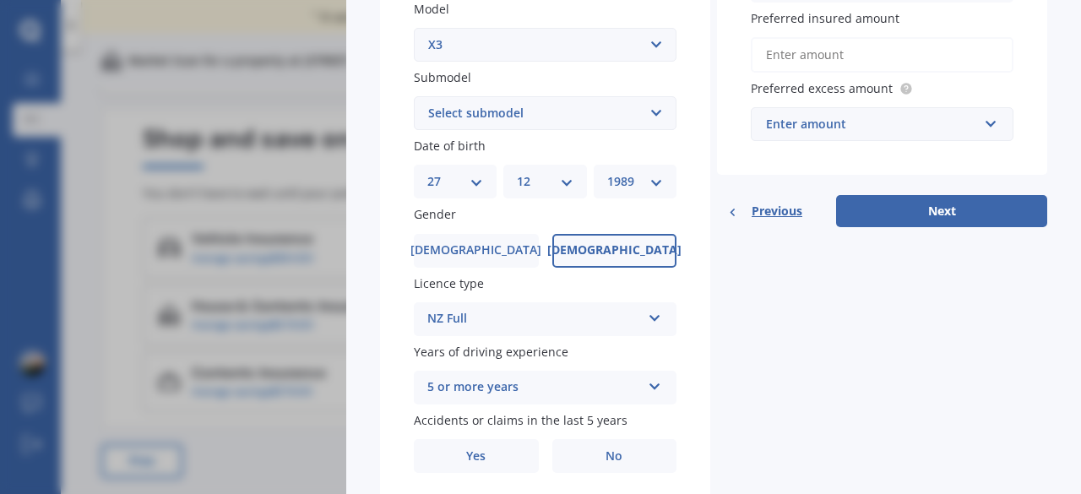
click at [591, 442] on label "No" at bounding box center [614, 456] width 125 height 34
click at [0, 0] on input "No" at bounding box center [0, 0] width 0 height 0
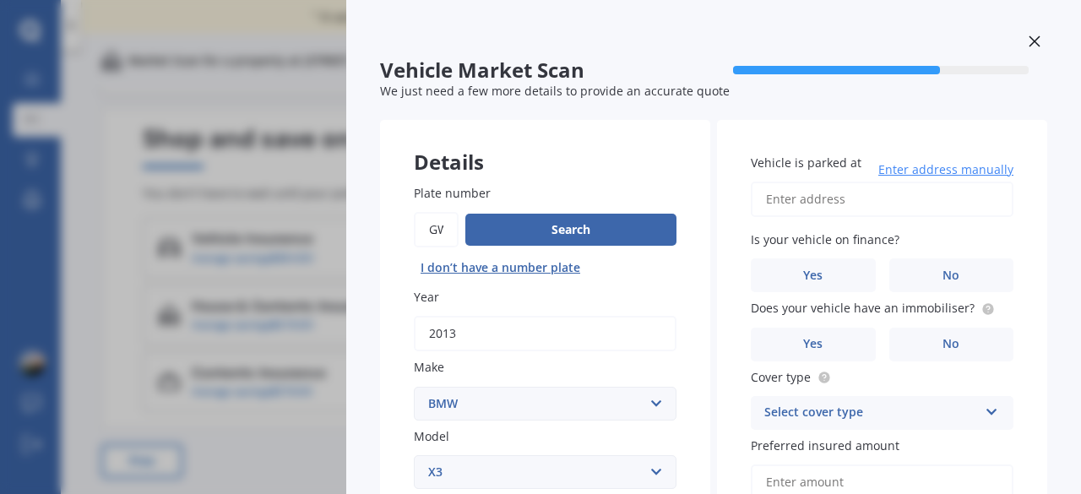
scroll to position [0, 0]
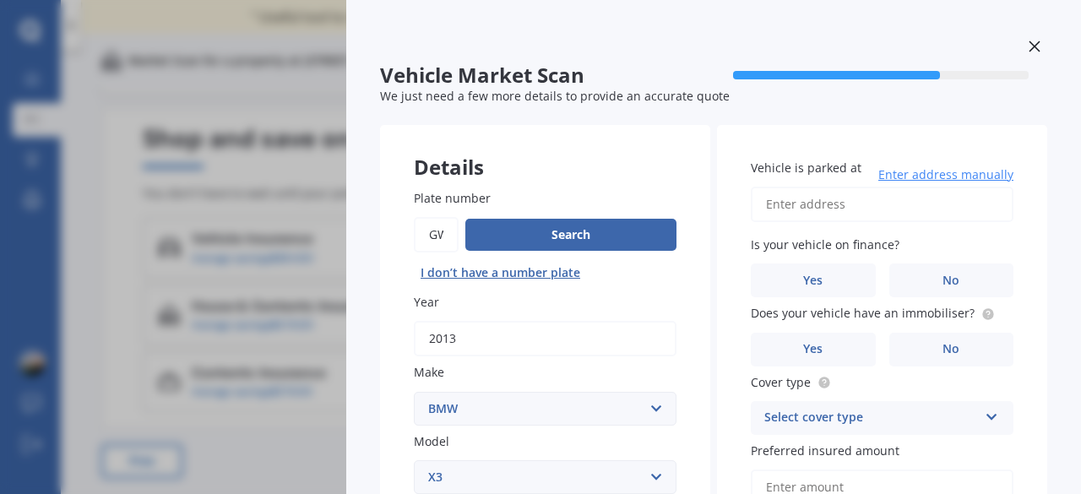
click at [785, 207] on input "Vehicle is parked at" at bounding box center [882, 204] width 263 height 35
type input "[STREET_ADDRESS][PERSON_NAME]"
click at [903, 286] on label "No" at bounding box center [951, 280] width 125 height 34
click at [0, 0] on input "No" at bounding box center [0, 0] width 0 height 0
click at [908, 347] on label "No" at bounding box center [951, 350] width 125 height 34
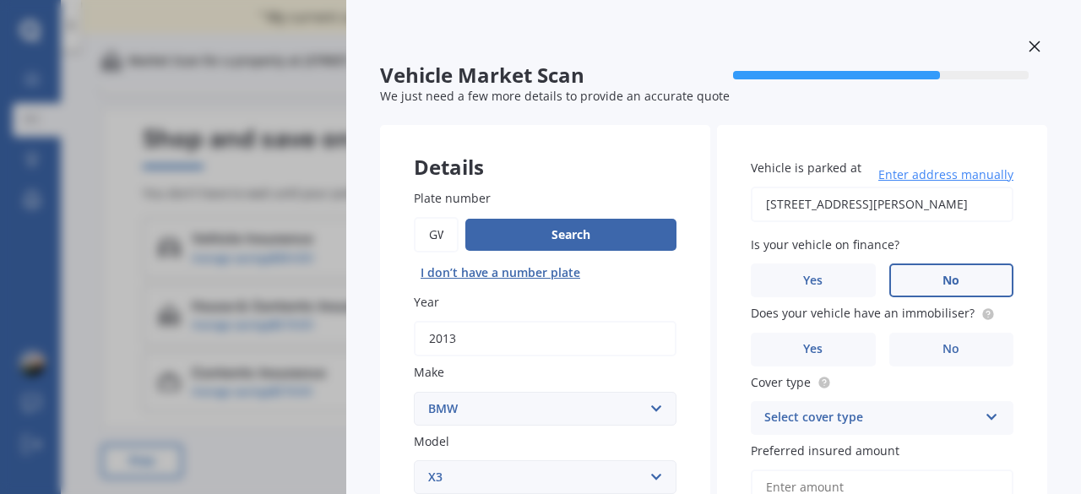
click at [0, 0] on input "No" at bounding box center [0, 0] width 0 height 0
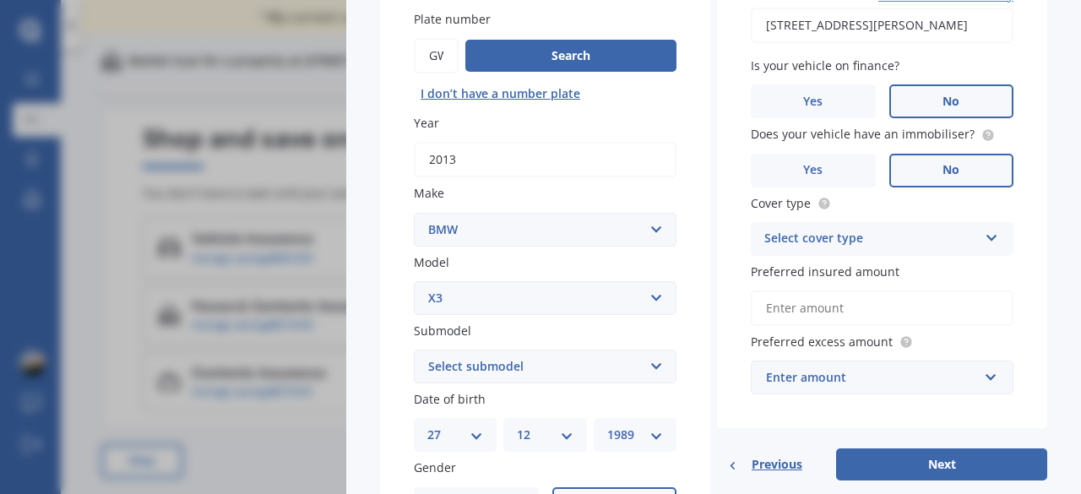
scroll to position [209, 0]
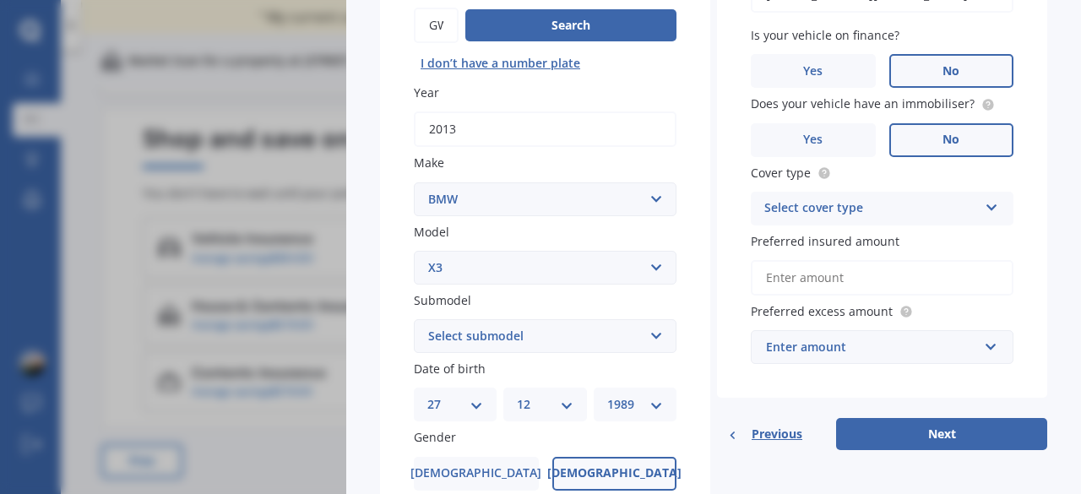
click at [823, 210] on div "Select cover type" at bounding box center [871, 208] width 214 height 20
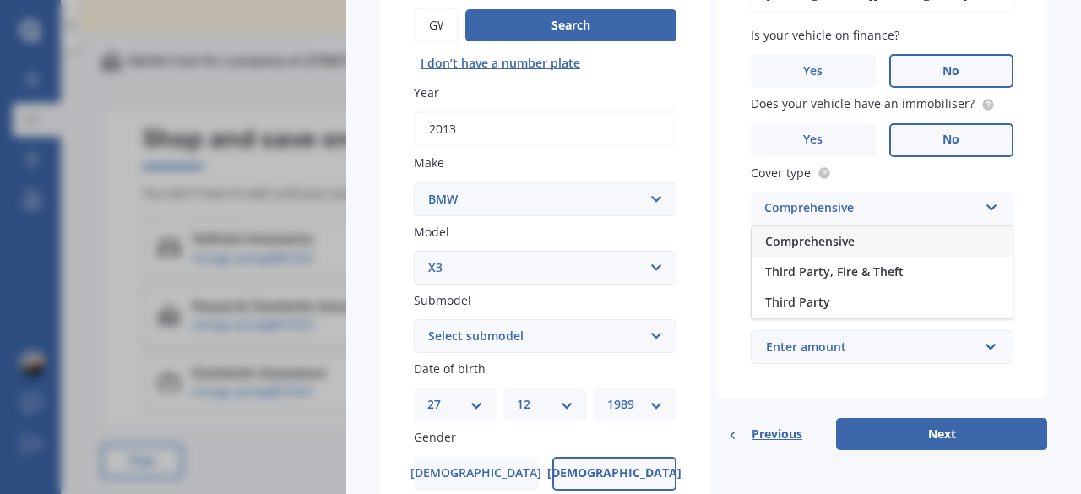
click at [799, 243] on span "Comprehensive" at bounding box center [809, 241] width 89 height 16
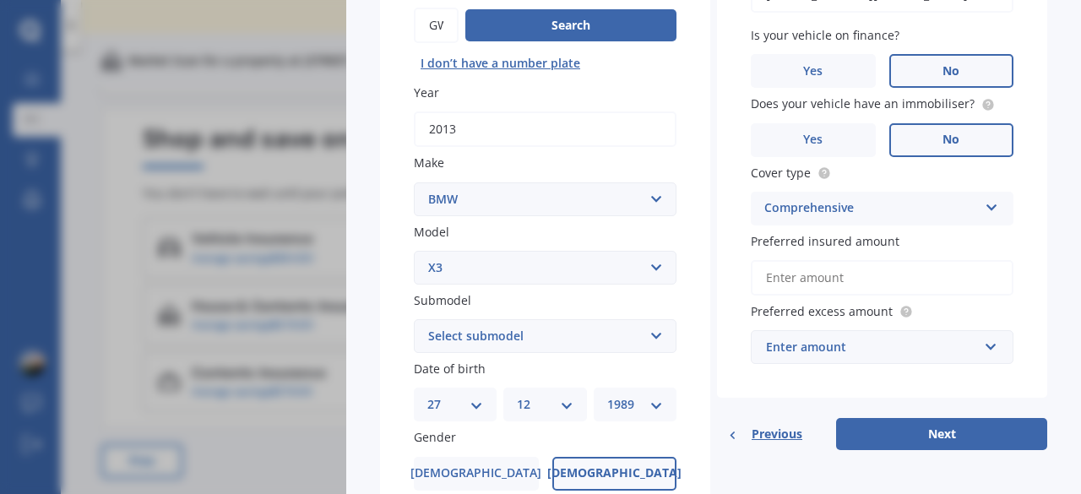
click at [816, 137] on span "Yes" at bounding box center [812, 140] width 19 height 14
click at [0, 0] on input "Yes" at bounding box center [0, 0] width 0 height 0
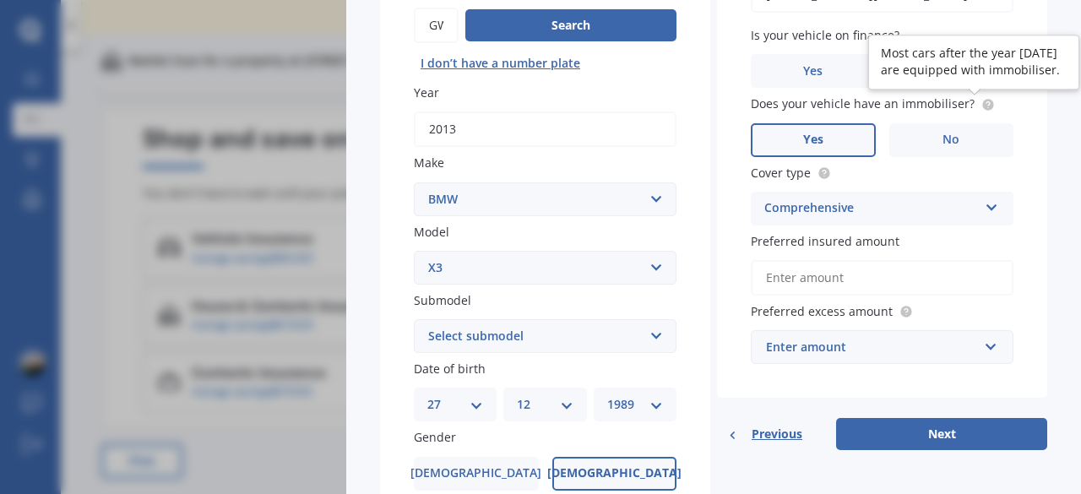
click at [982, 104] on circle at bounding box center [987, 104] width 11 height 11
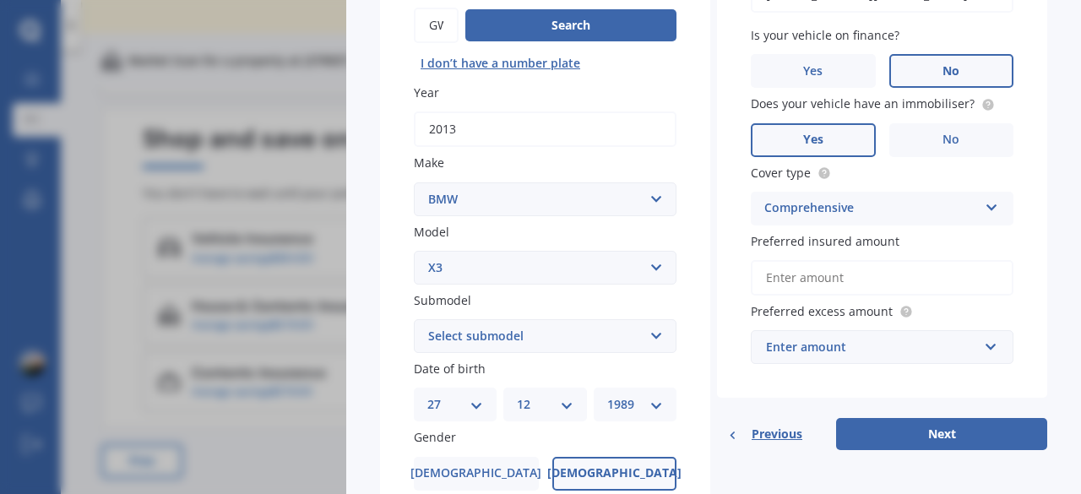
click at [869, 286] on input "Preferred insured amount" at bounding box center [882, 277] width 263 height 35
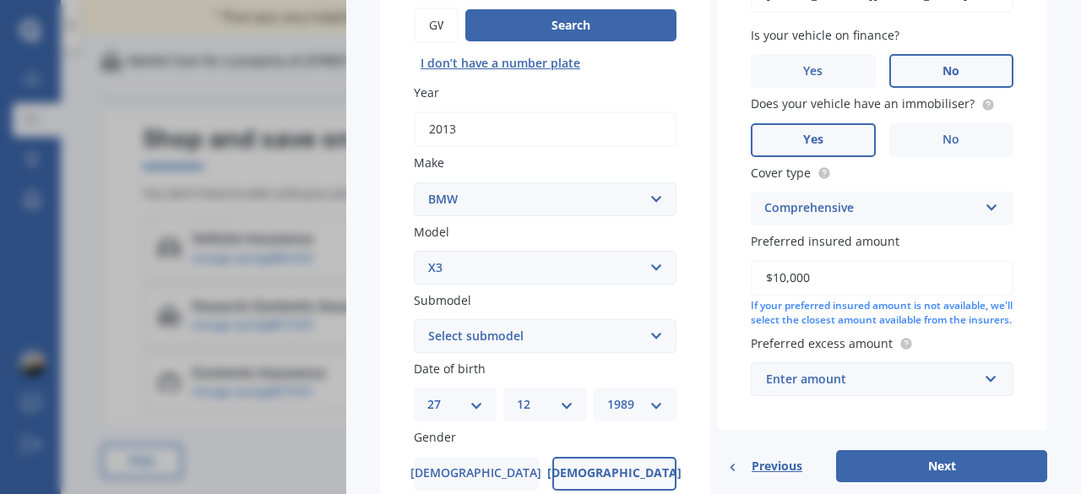
type input "$10,000"
click at [834, 387] on div "Enter amount" at bounding box center [872, 379] width 212 height 19
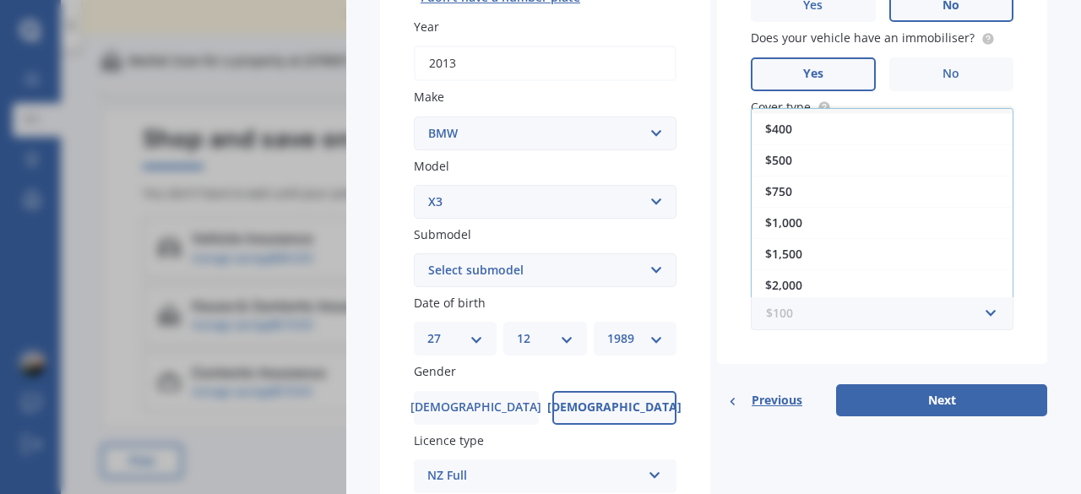
scroll to position [276, 0]
click at [804, 200] on div "$750" at bounding box center [881, 190] width 261 height 31
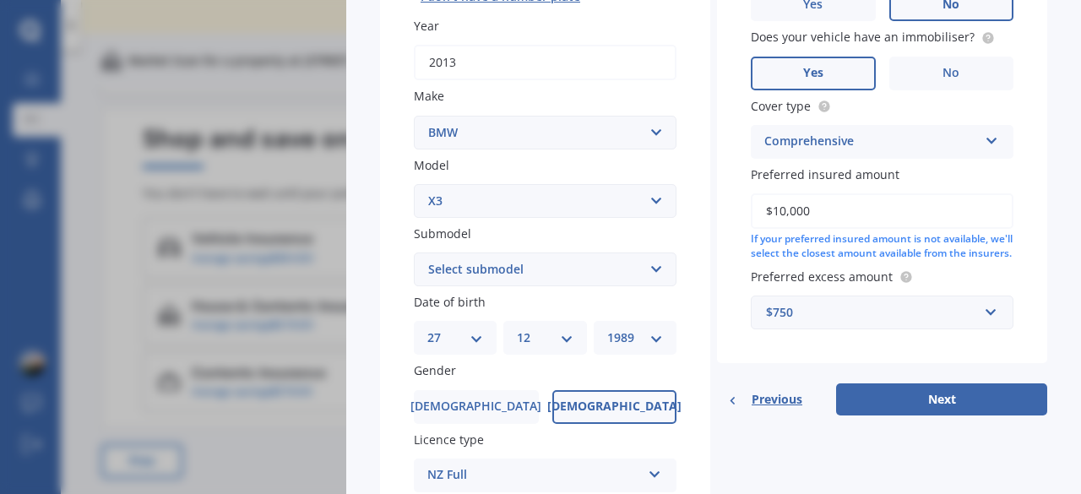
click at [799, 322] on div "$750" at bounding box center [872, 312] width 212 height 19
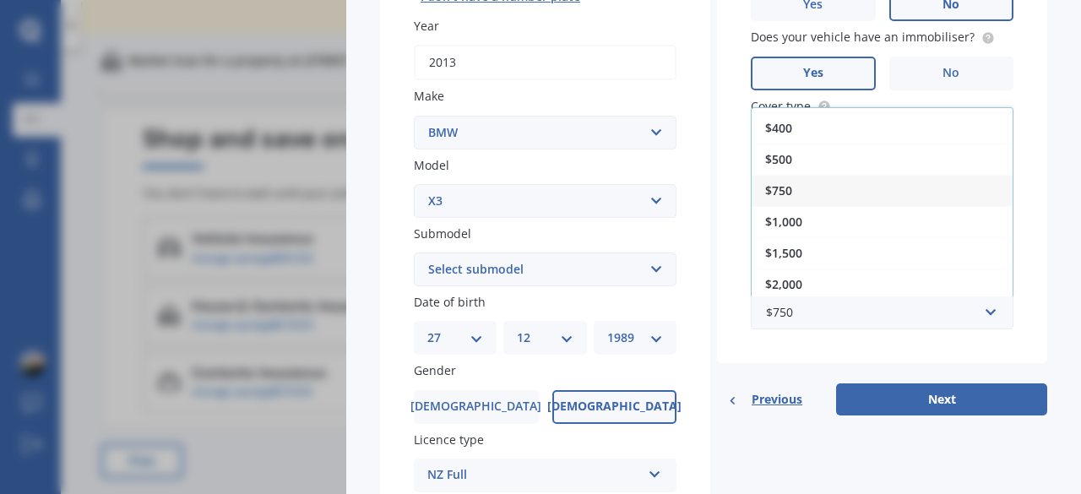
click at [776, 167] on span "$500" at bounding box center [778, 159] width 27 height 16
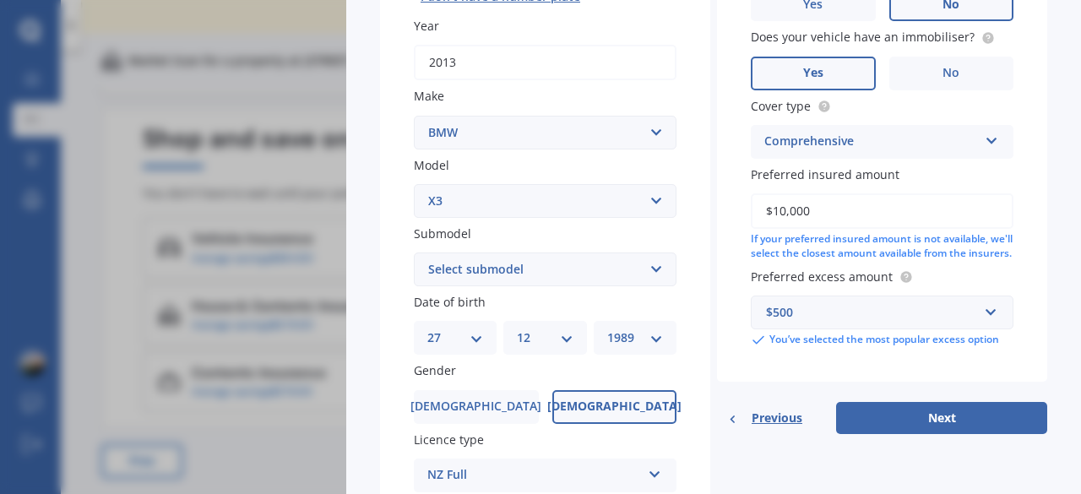
click at [876, 434] on button "Next" at bounding box center [941, 418] width 211 height 32
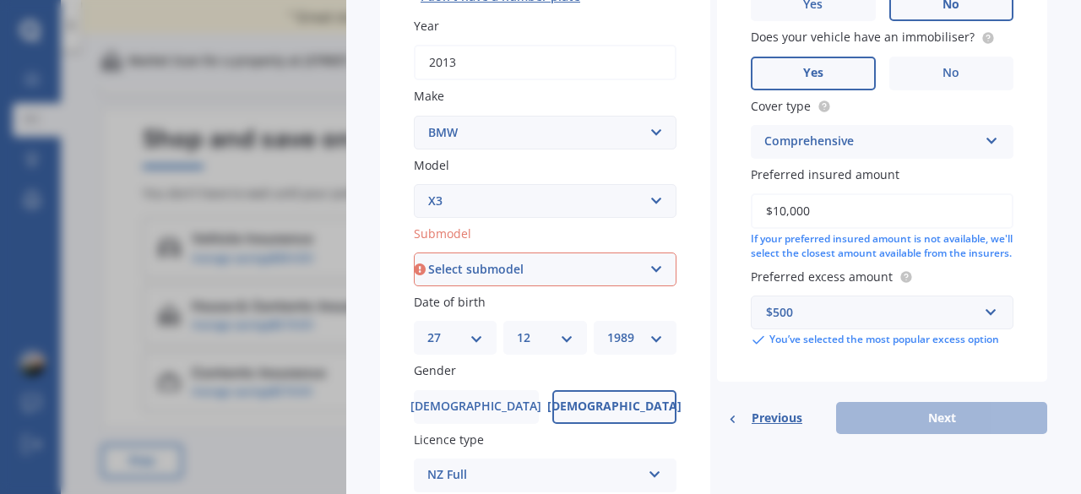
click at [518, 279] on select "Select submodel (All other) 2.0d 2.5i 3.0d 3.0i M CP 3.0PT/4WD/8AT M40I X301 2.…" at bounding box center [545, 269] width 263 height 34
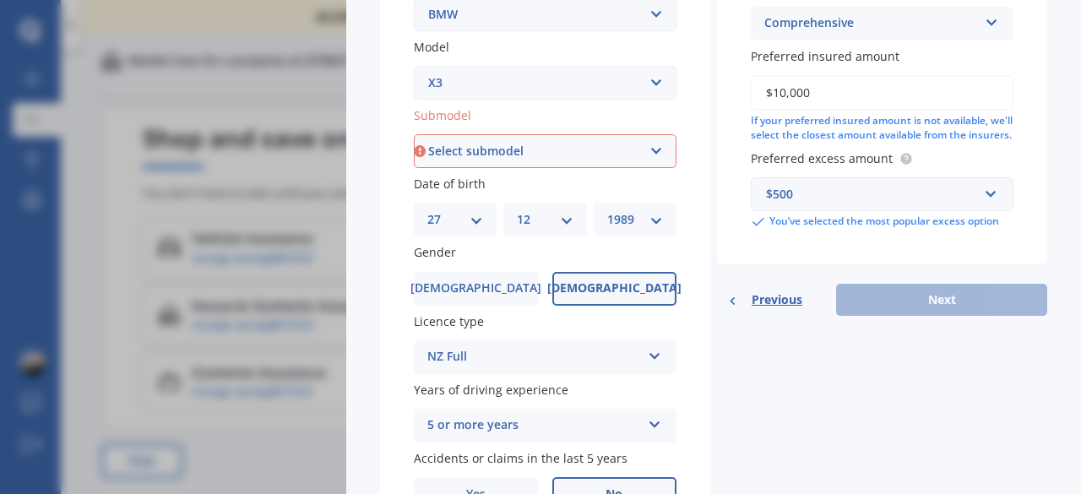
scroll to position [397, 0]
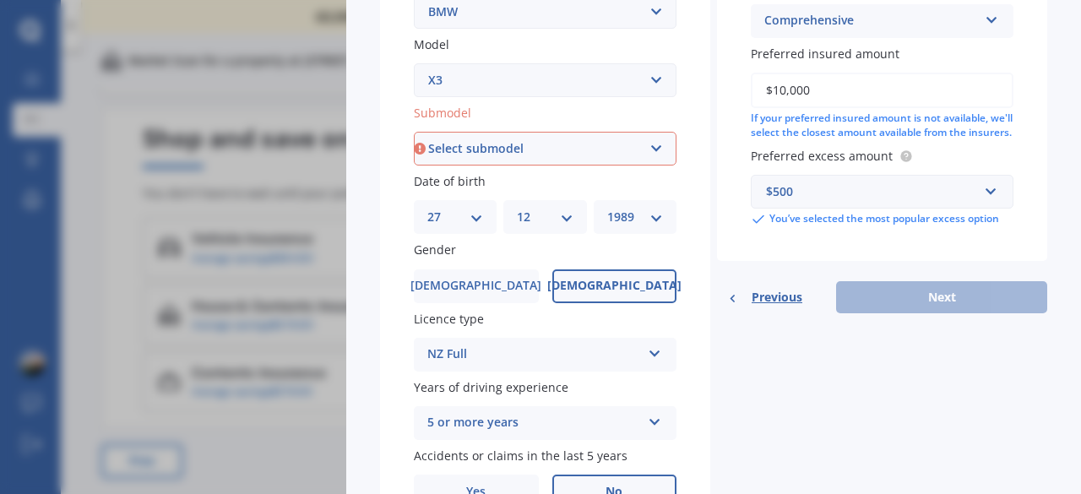
click at [477, 158] on select "Select submodel (All other) 2.0d 2.5i 3.0d 3.0i M CP 3.0PT/4WD/8AT M40I X301 2.…" at bounding box center [545, 149] width 263 height 34
click at [414, 133] on select "Select submodel (All other) 2.0d 2.5i 3.0d 3.0i M CP 3.0PT/4WD/8AT M40I X301 2.…" at bounding box center [545, 149] width 263 height 34
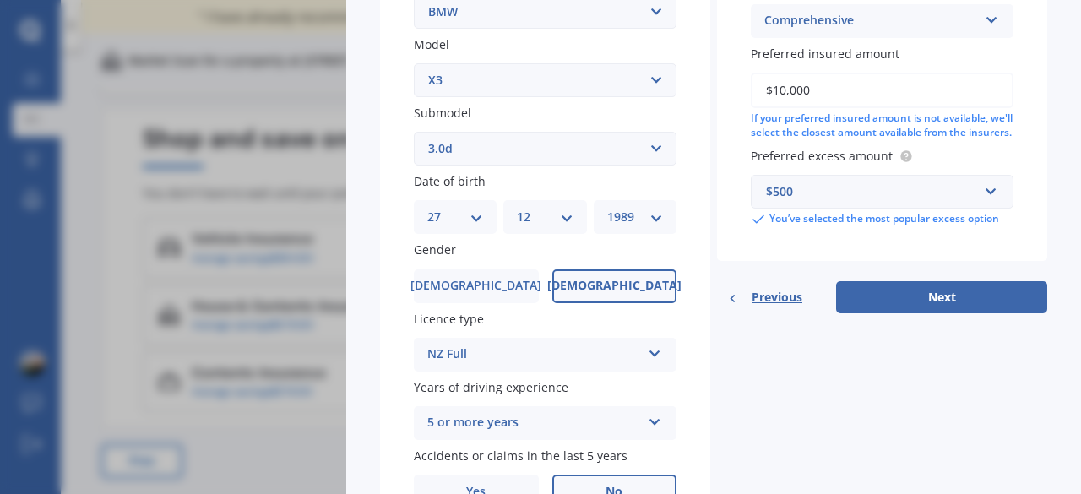
click at [473, 151] on select "Select submodel (All other) 2.0d 2.5i 3.0d 3.0i M CP 3.0PT/4WD/8AT M40I X301 2.…" at bounding box center [545, 149] width 263 height 34
select select "2.0D"
click at [414, 133] on select "Select submodel (All other) 2.0d 2.5i 3.0d 3.0i M CP 3.0PT/4WD/8AT M40I X301 2.…" at bounding box center [545, 149] width 263 height 34
click at [883, 306] on button "Next" at bounding box center [941, 297] width 211 height 32
select select "27"
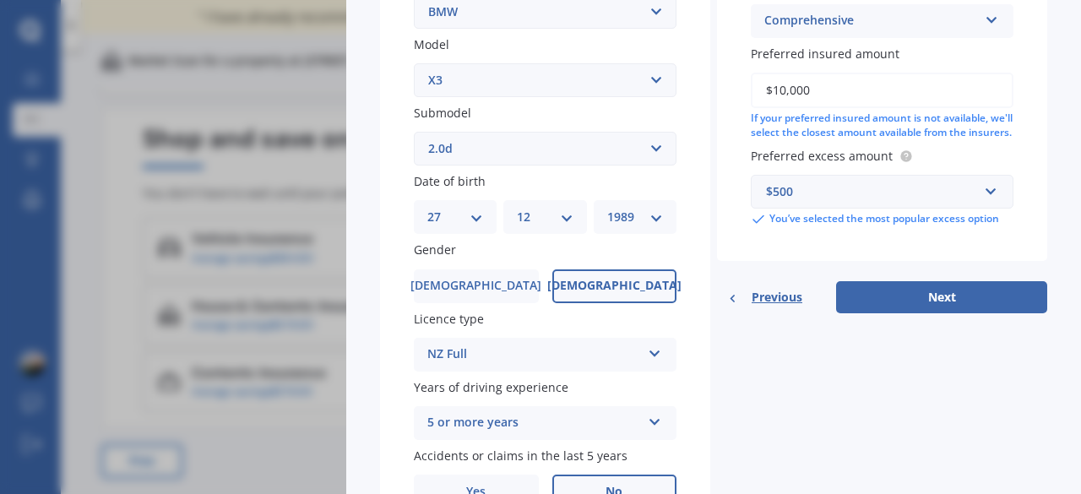
select select "12"
select select "1989"
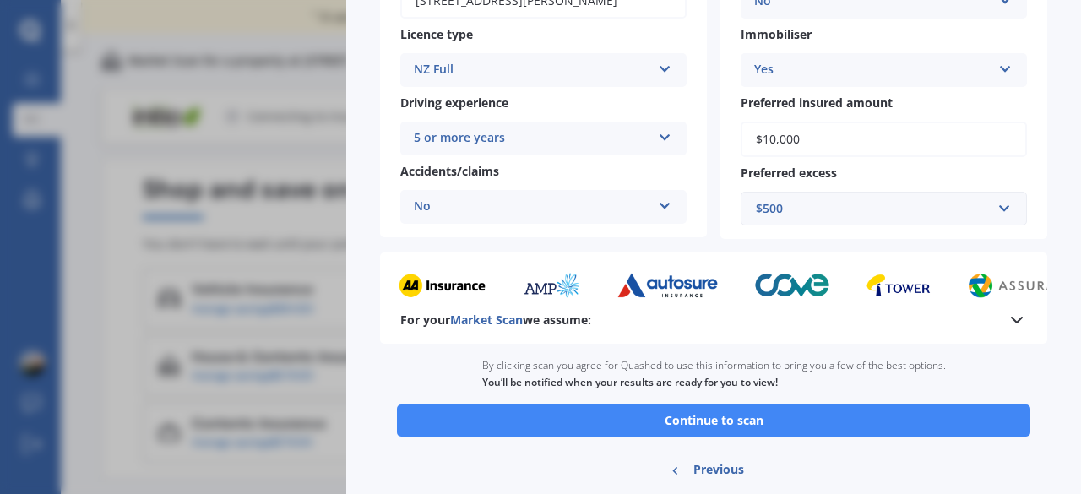
scroll to position [322, 0]
click at [702, 415] on button "Continue to scan" at bounding box center [713, 420] width 633 height 32
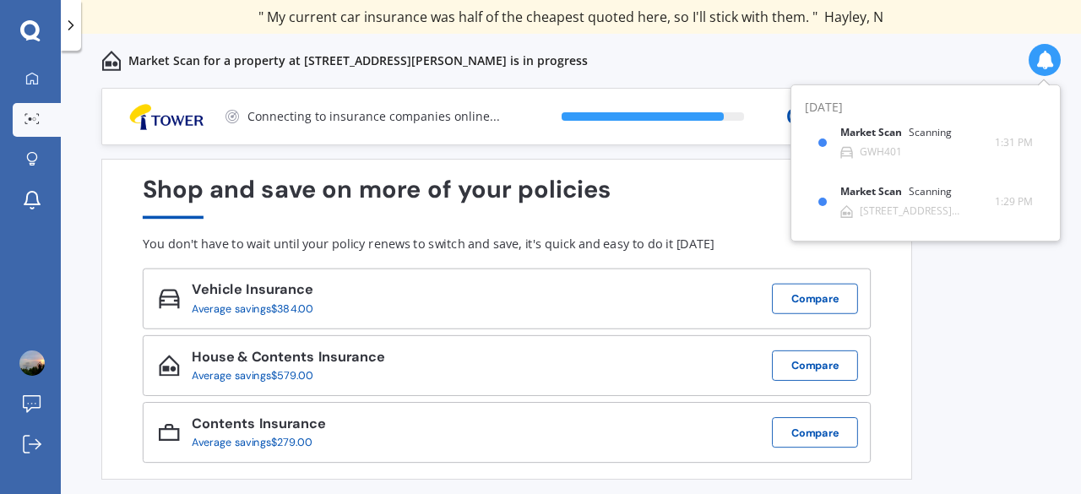
click at [816, 301] on button "Compare" at bounding box center [815, 299] width 86 height 30
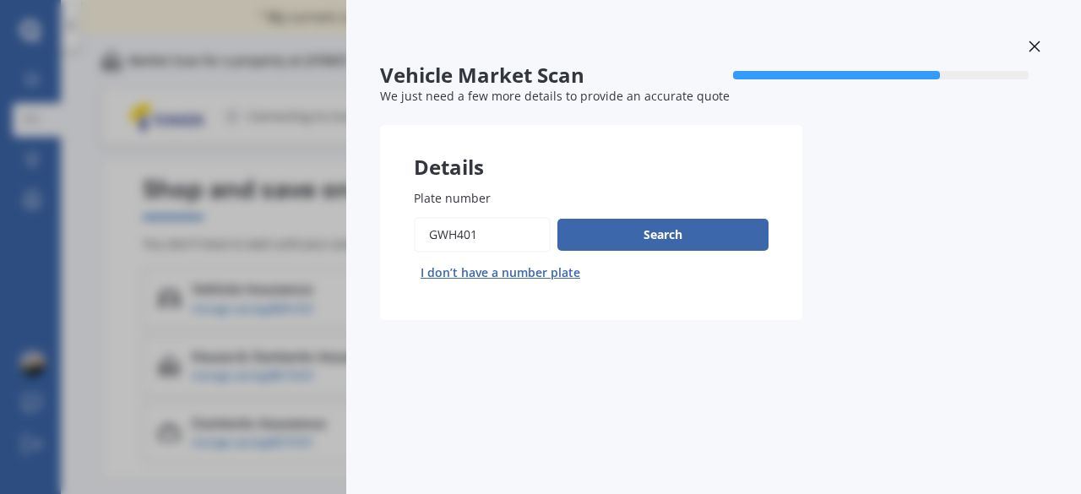
click at [475, 246] on input "Plate number" at bounding box center [482, 234] width 137 height 35
type input "MMJ462"
click at [579, 245] on button "Search" at bounding box center [662, 235] width 211 height 32
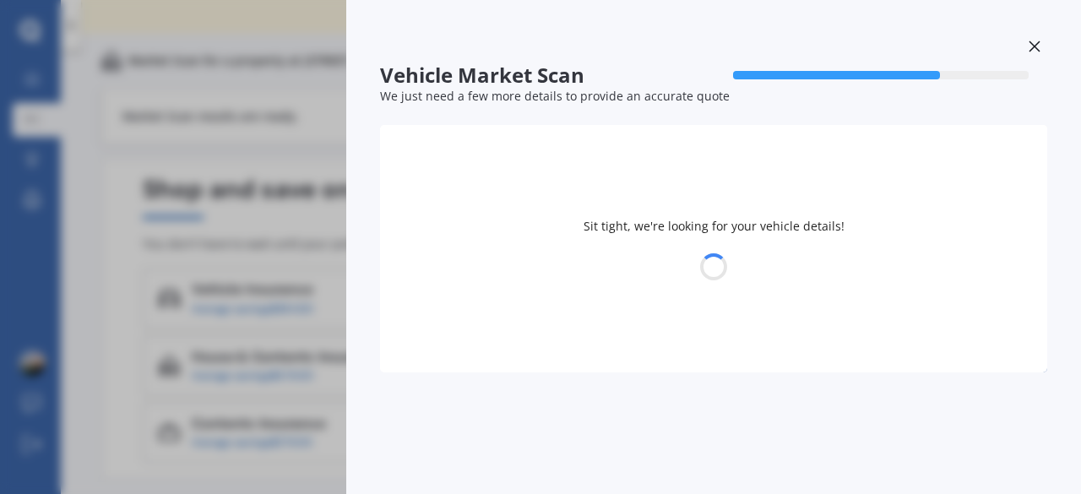
select select "SUBARU"
select select "LEGACY"
select select "27"
select select "12"
select select "1989"
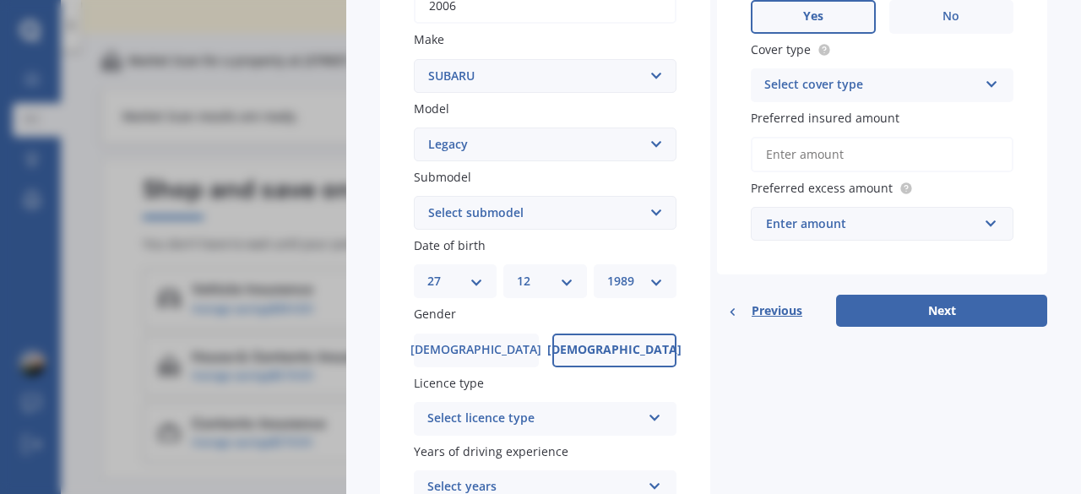
scroll to position [333, 0]
click at [454, 198] on select "Select submodel (All other non turbo) (All other turbo) 2.0i 2.0R 2.5i 2.5i Lux…" at bounding box center [545, 212] width 263 height 34
select select "2.0I"
click at [414, 196] on select "Select submodel (All other non turbo) (All other turbo) 2.0i 2.0R 2.5i 2.5i Lux…" at bounding box center [545, 212] width 263 height 34
click at [486, 350] on span "[DEMOGRAPHIC_DATA]" at bounding box center [475, 349] width 131 height 14
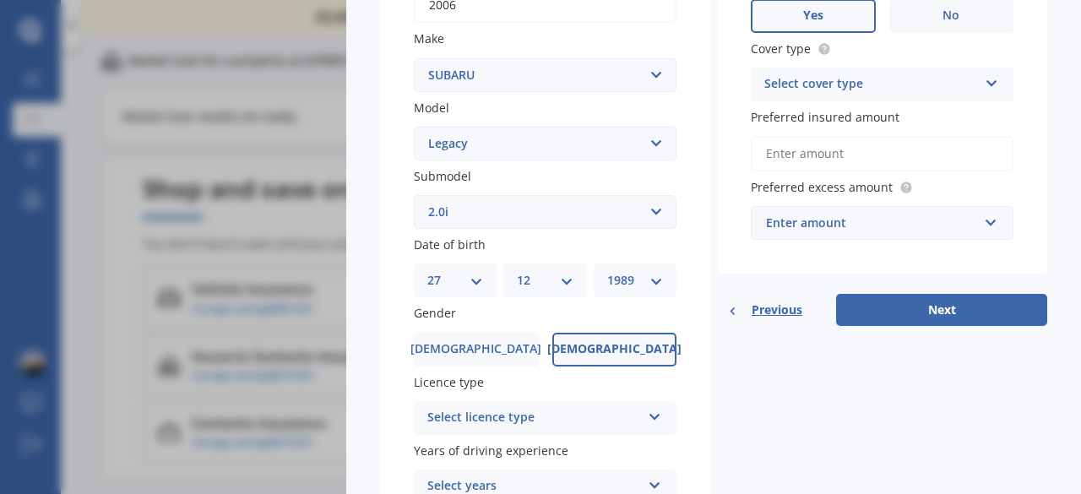
click at [0, 0] on input "[DEMOGRAPHIC_DATA]" at bounding box center [0, 0] width 0 height 0
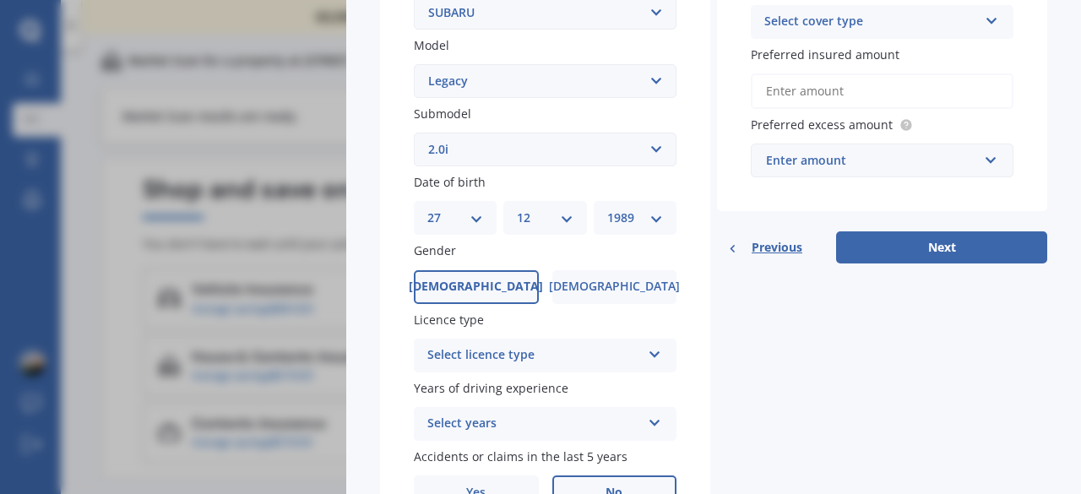
scroll to position [398, 0]
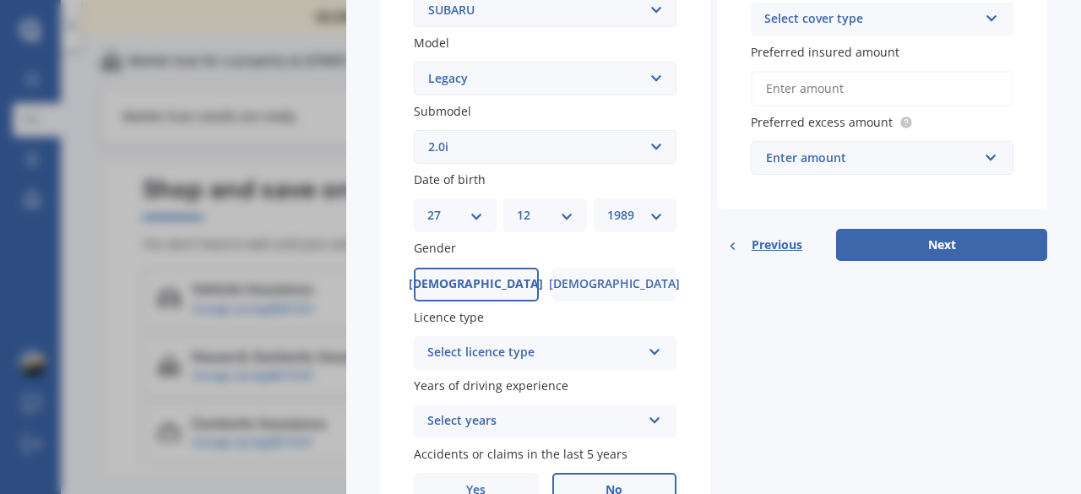
click at [475, 359] on div "Select licence type" at bounding box center [534, 353] width 214 height 20
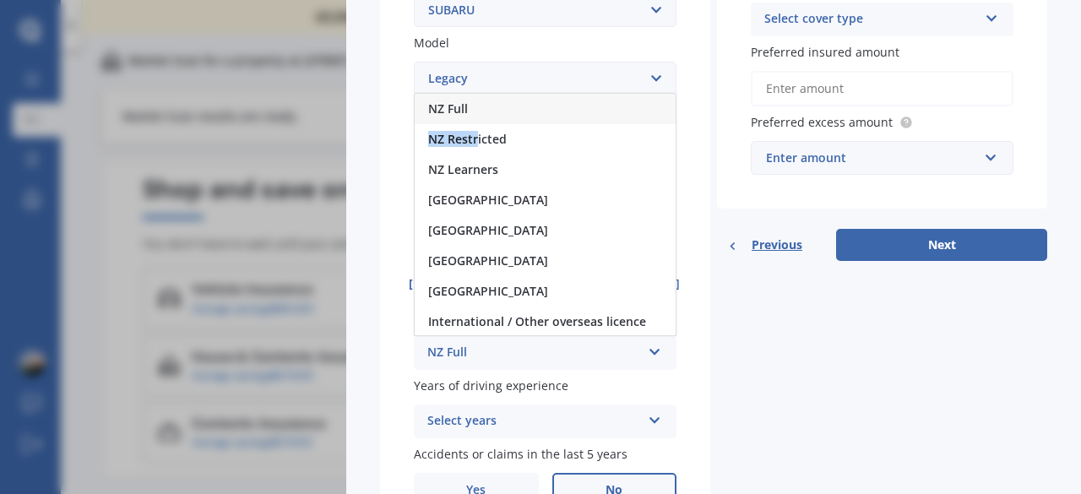
drag, startPoint x: 476, startPoint y: 127, endPoint x: 468, endPoint y: 114, distance: 15.2
click at [468, 114] on div "NZ Full NZ Restricted NZ Learners [GEOGRAPHIC_DATA] [GEOGRAPHIC_DATA] [GEOGRAPH…" at bounding box center [545, 214] width 263 height 243
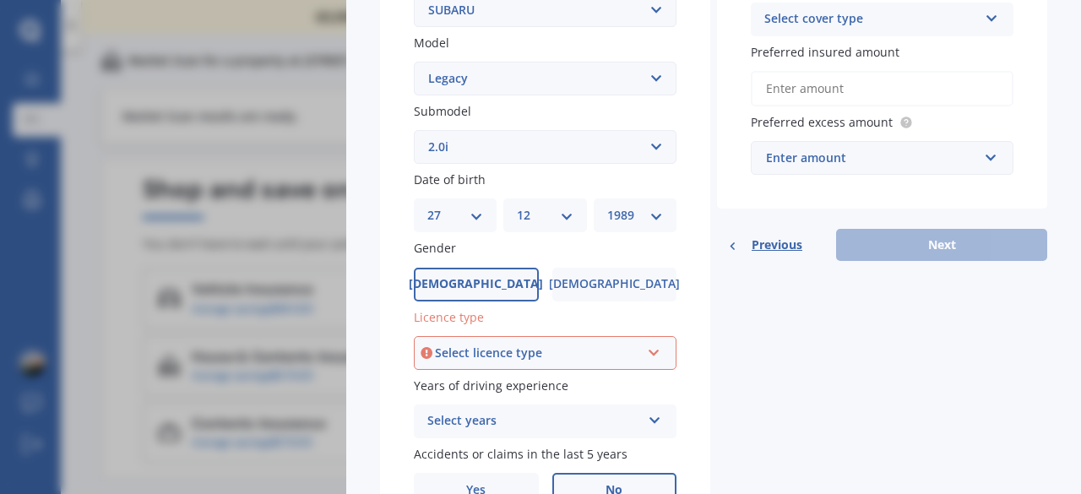
click at [468, 114] on span "Submodel" at bounding box center [442, 111] width 57 height 16
click at [468, 130] on select "Select submodel (All other non turbo) (All other turbo) 2.0i 2.0R 2.5i 2.5i Lux…" at bounding box center [545, 147] width 263 height 34
click at [501, 354] on div "Select licence type" at bounding box center [537, 353] width 205 height 19
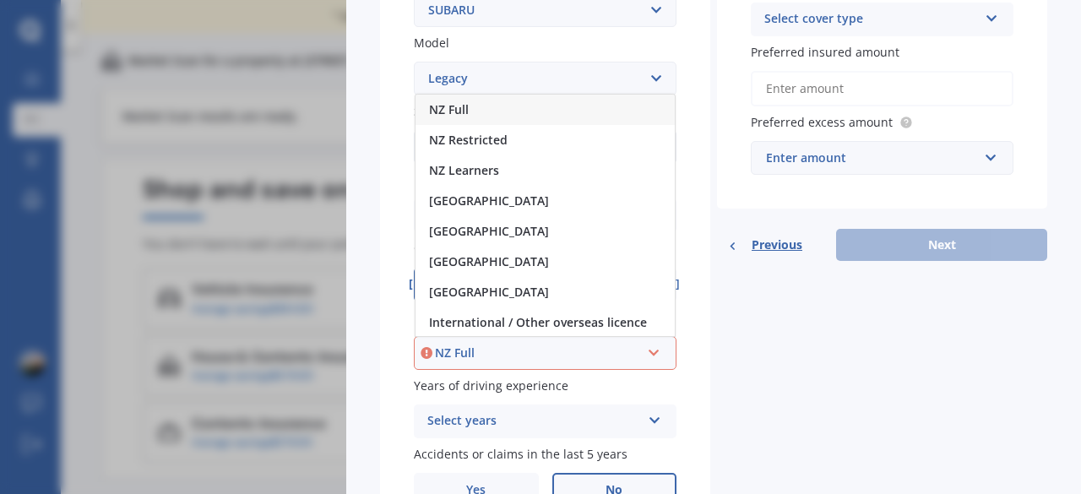
click at [442, 99] on div "NZ Full" at bounding box center [544, 110] width 259 height 30
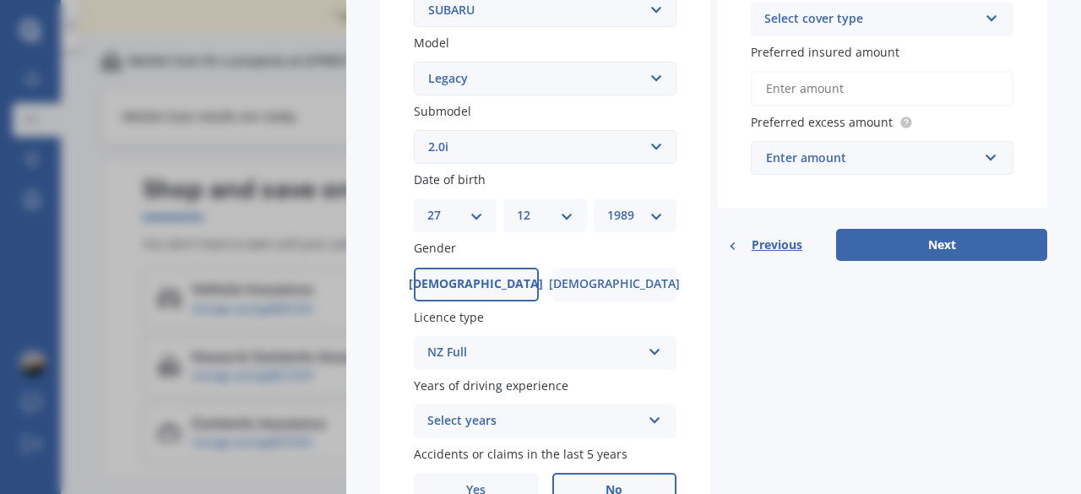
click at [458, 441] on div "Plate number Search I don’t have a number plate Year [DATE] Make Select make AC…" at bounding box center [545, 149] width 330 height 784
click at [461, 436] on div "Select years 5 or more years 4 years 3 years 2 years 1 year" at bounding box center [545, 421] width 263 height 34
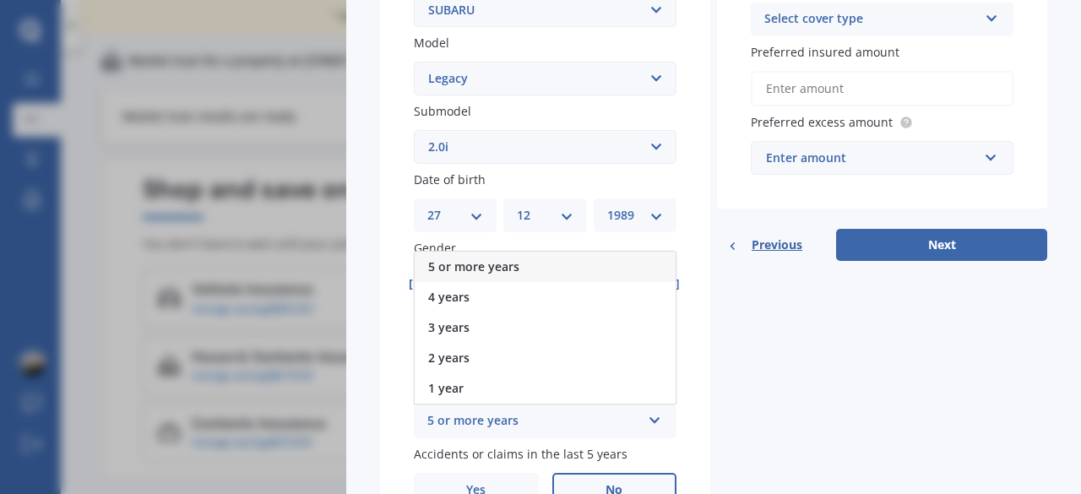
click at [454, 269] on span "5 or more years" at bounding box center [473, 266] width 91 height 16
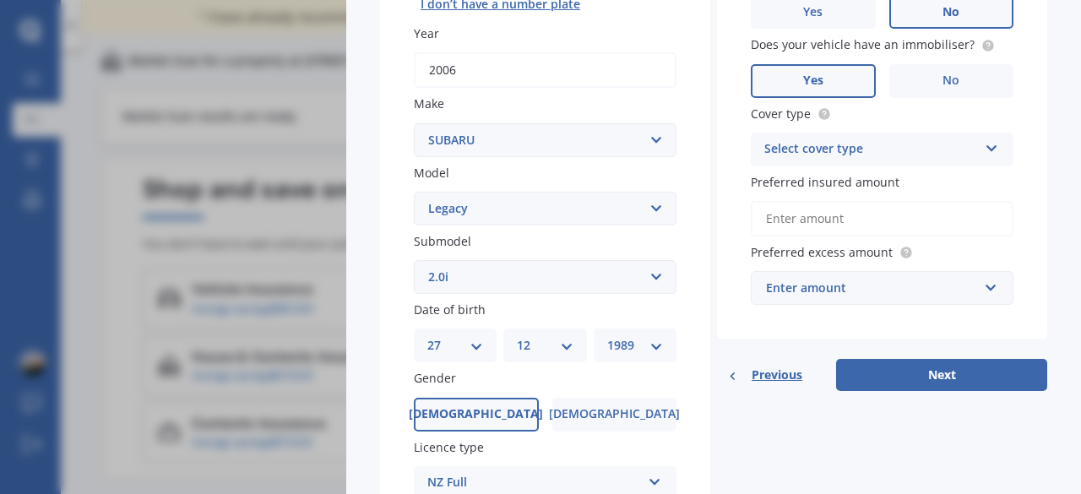
scroll to position [271, 0]
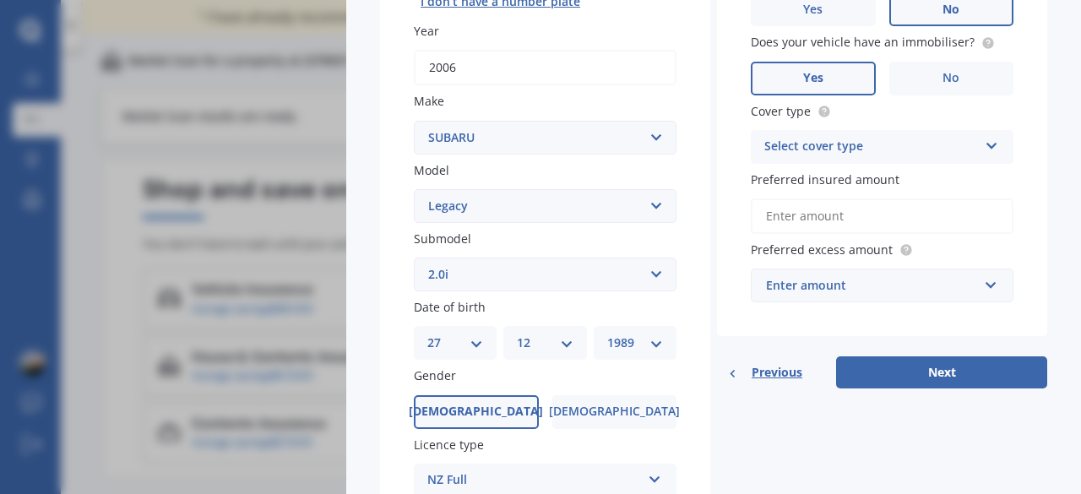
click at [830, 140] on div "Select cover type" at bounding box center [871, 147] width 214 height 20
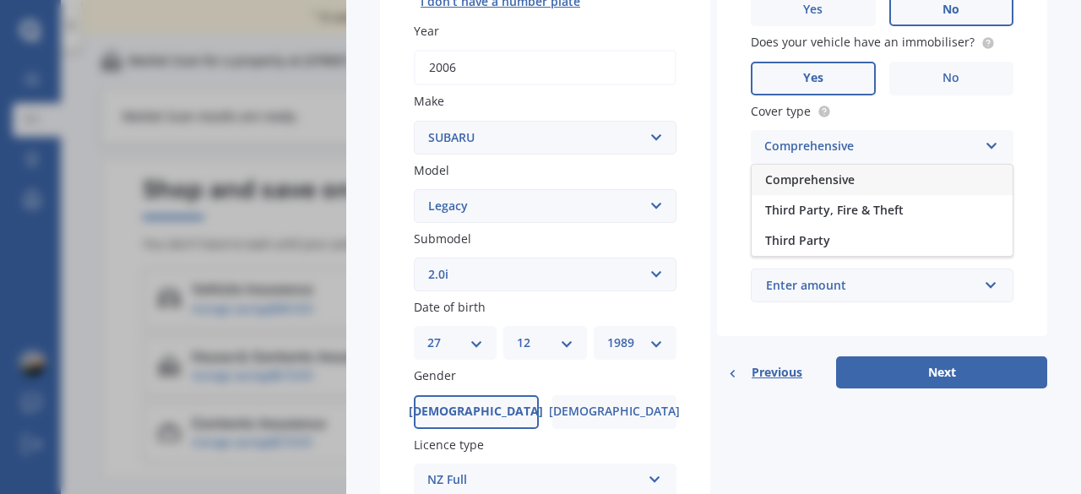
click at [794, 179] on span "Comprehensive" at bounding box center [809, 179] width 89 height 16
click at [794, 218] on input "Preferred insured amount" at bounding box center [882, 215] width 263 height 35
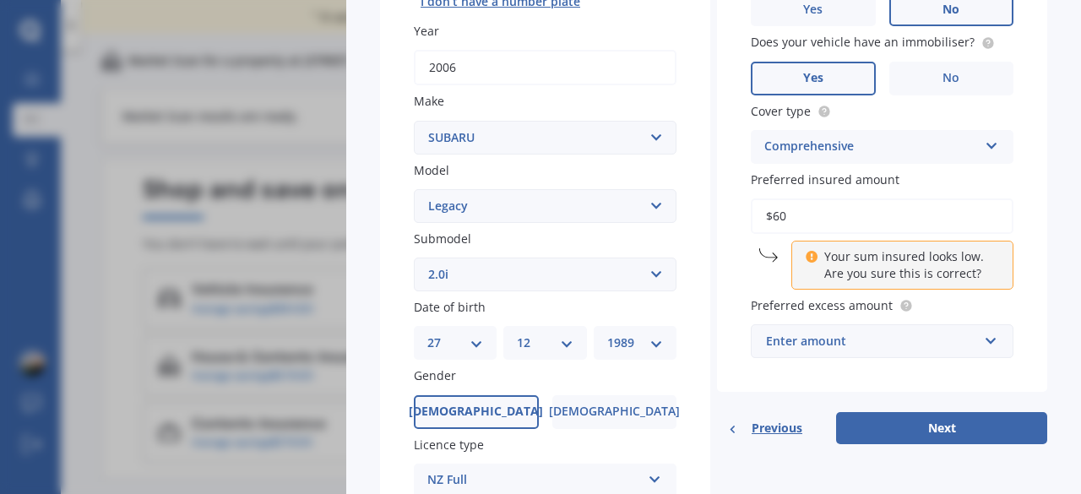
type input "$6"
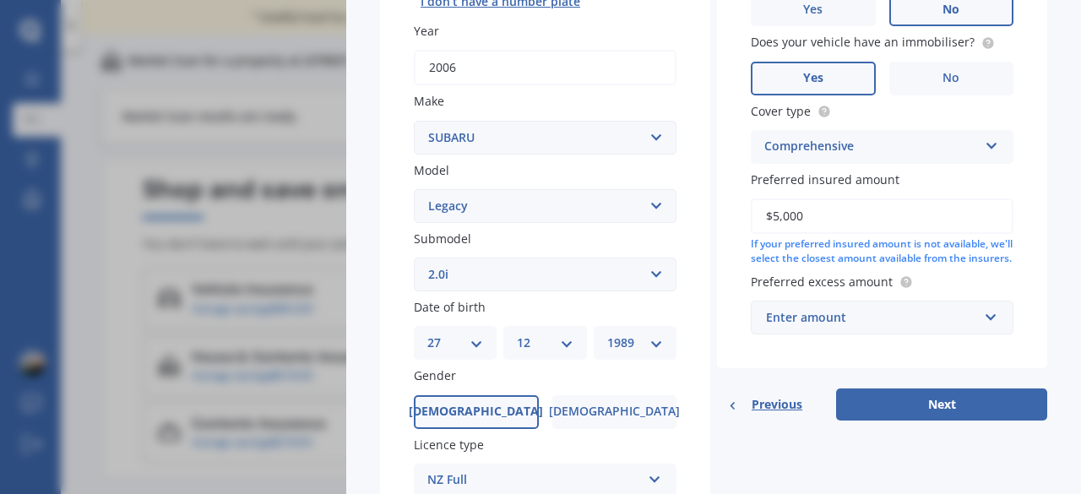
type input "$5,000"
click at [841, 327] on div "Enter amount" at bounding box center [872, 317] width 212 height 19
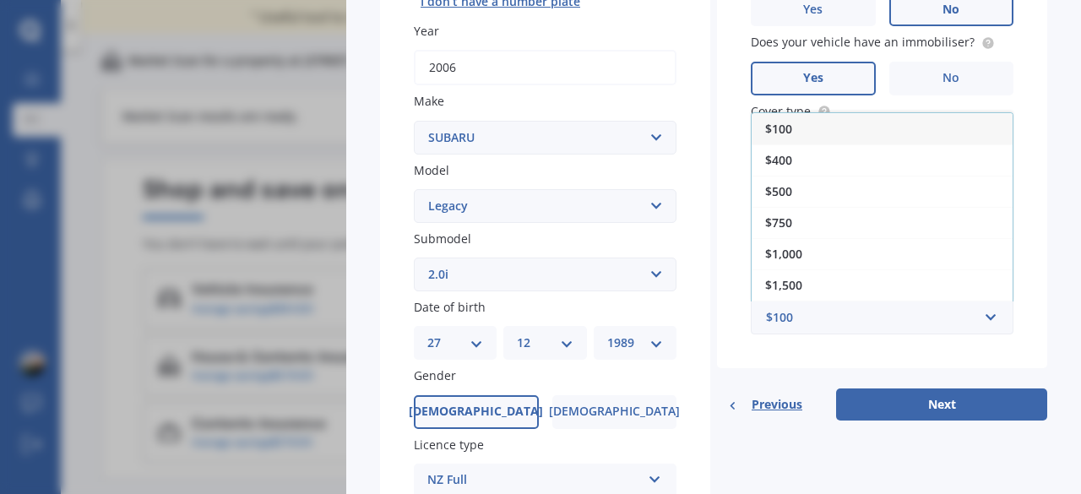
click at [785, 199] on span "$500" at bounding box center [778, 191] width 27 height 16
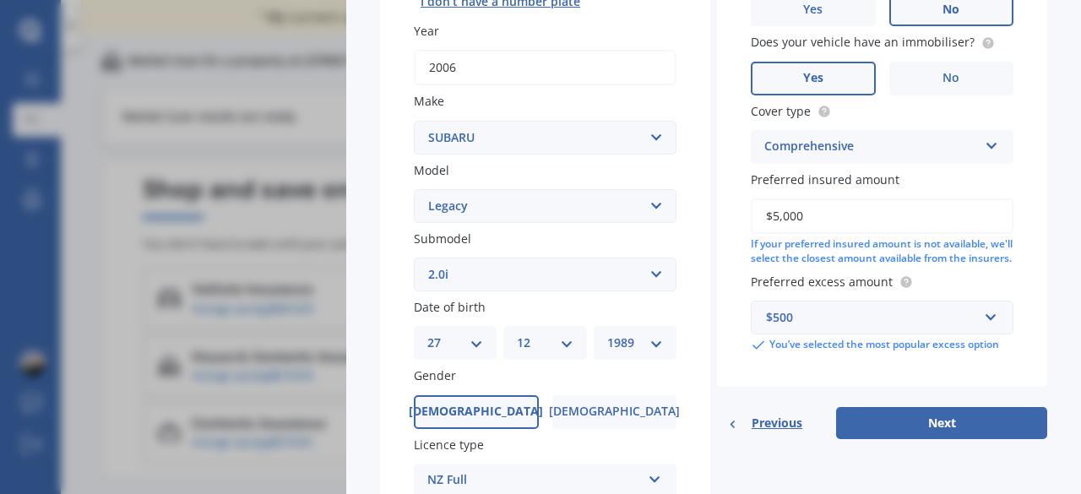
click at [876, 439] on button "Next" at bounding box center [941, 423] width 211 height 32
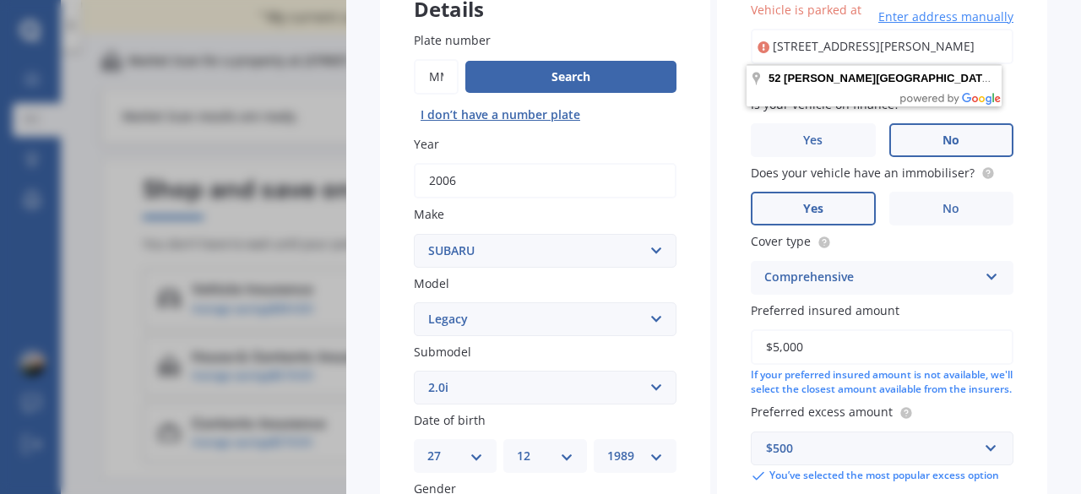
scroll to position [0, 0]
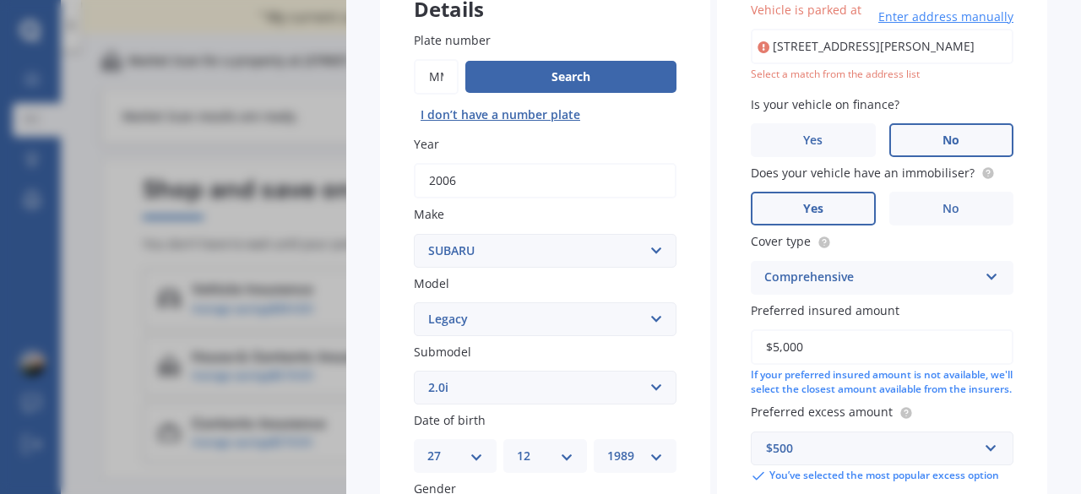
type input "[STREET_ADDRESS][PERSON_NAME]"
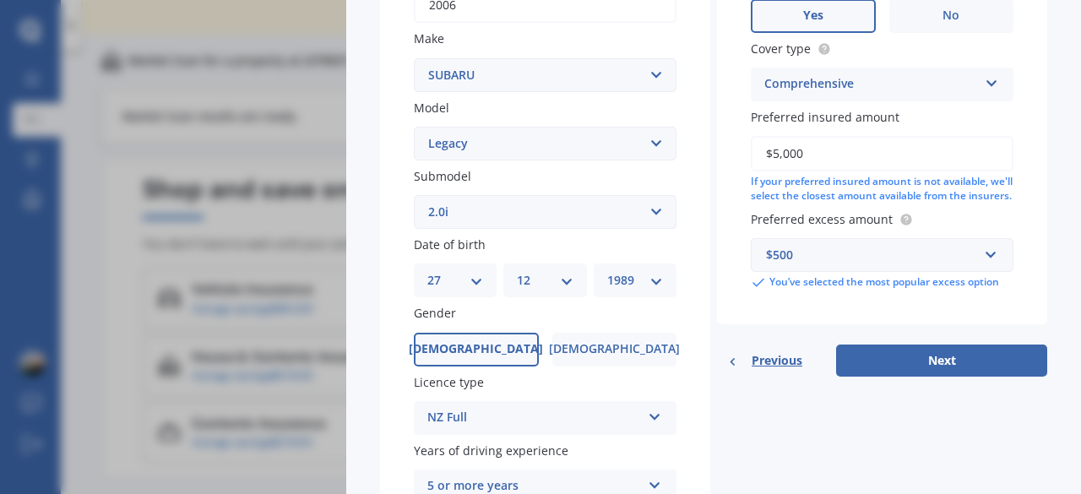
scroll to position [337, 0]
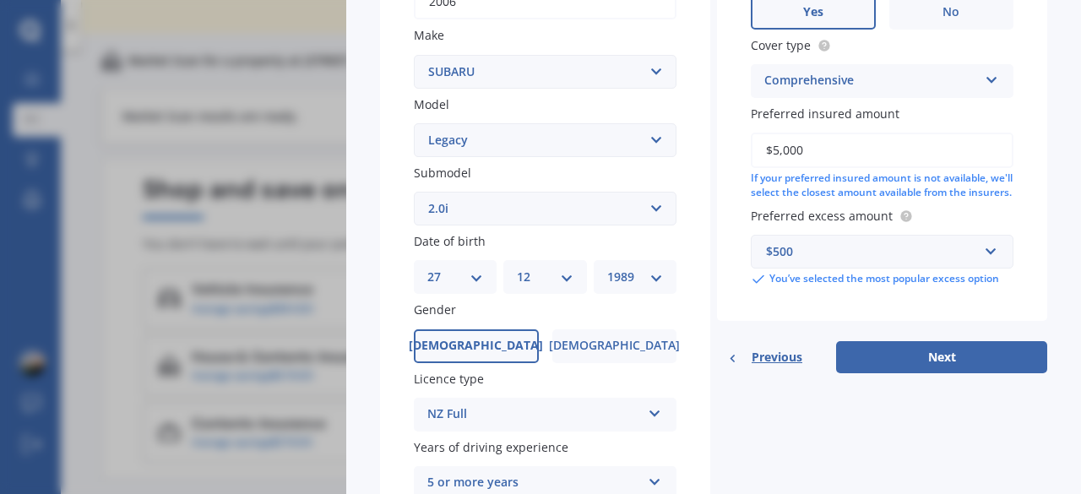
click at [886, 371] on button "Next" at bounding box center [941, 357] width 211 height 32
select select "27"
select select "12"
select select "1989"
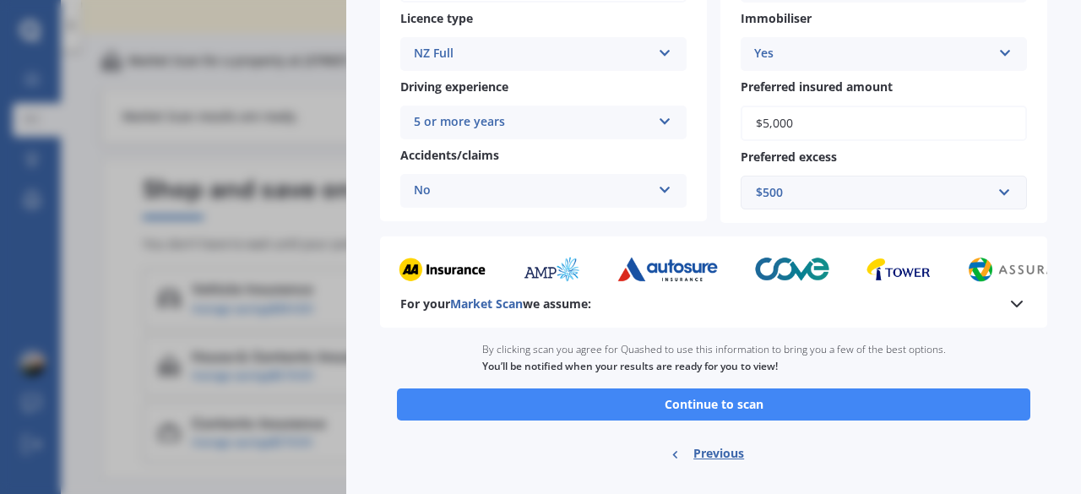
click at [771, 406] on button "Continue to scan" at bounding box center [713, 404] width 633 height 32
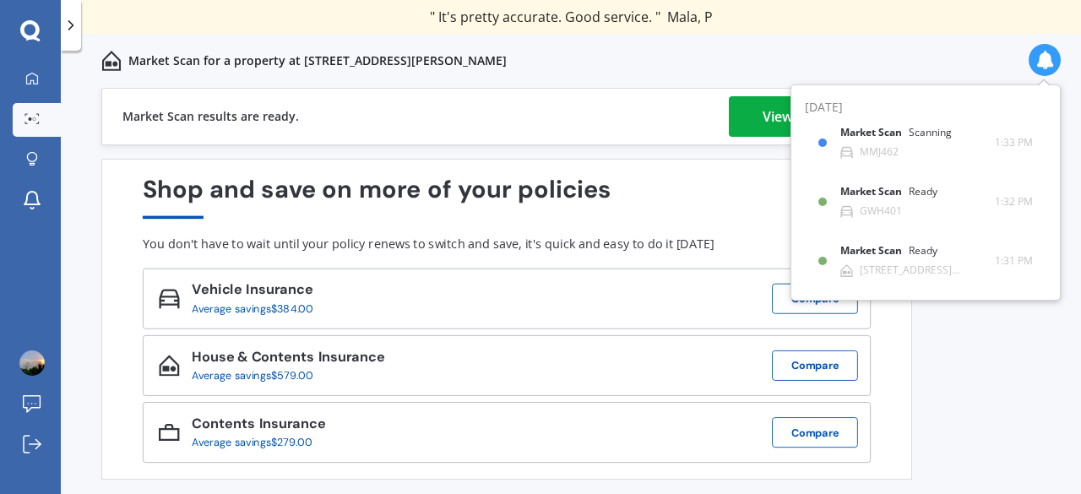
click at [770, 116] on div "View my quotes" at bounding box center [813, 116] width 102 height 41
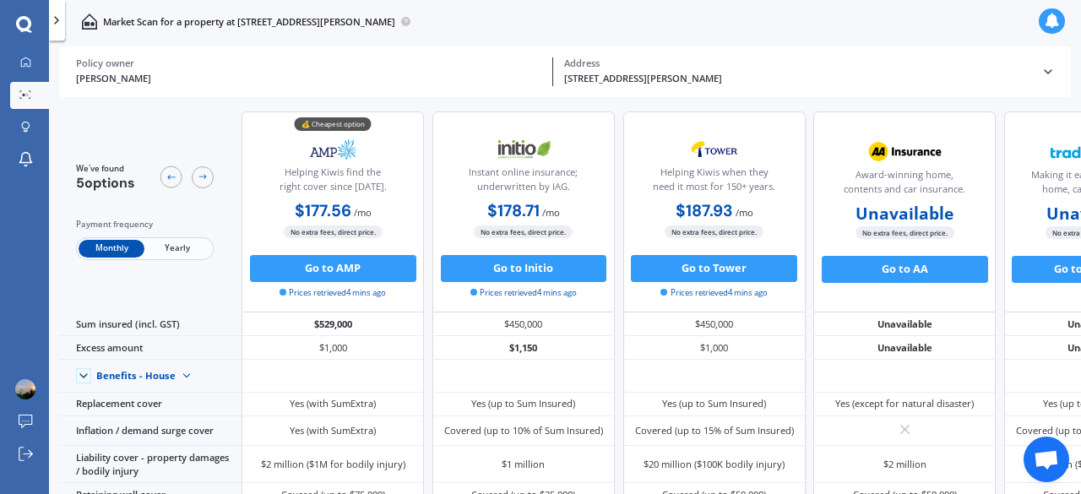
click at [52, 30] on div at bounding box center [57, 20] width 16 height 41
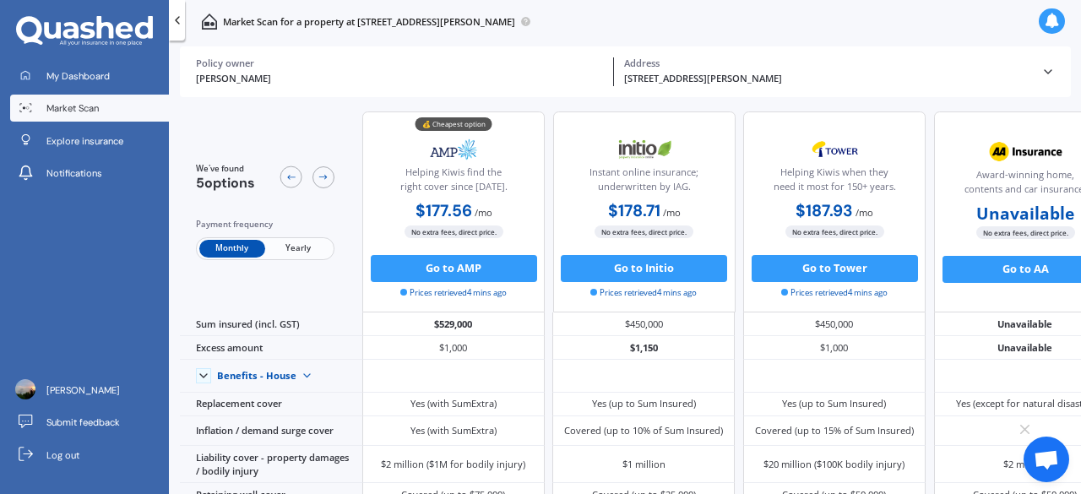
click at [47, 106] on span "Market Scan" at bounding box center [72, 108] width 52 height 14
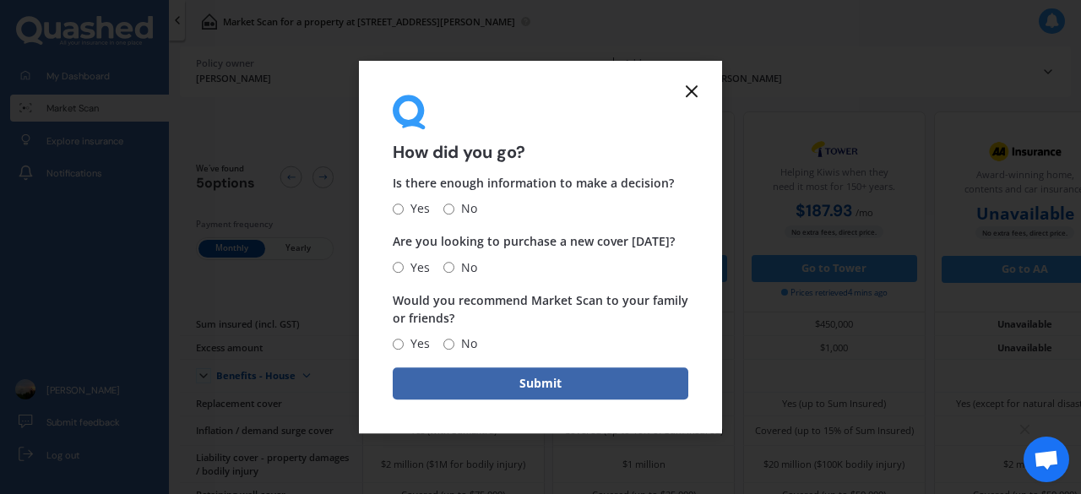
click at [690, 87] on icon at bounding box center [691, 91] width 20 height 20
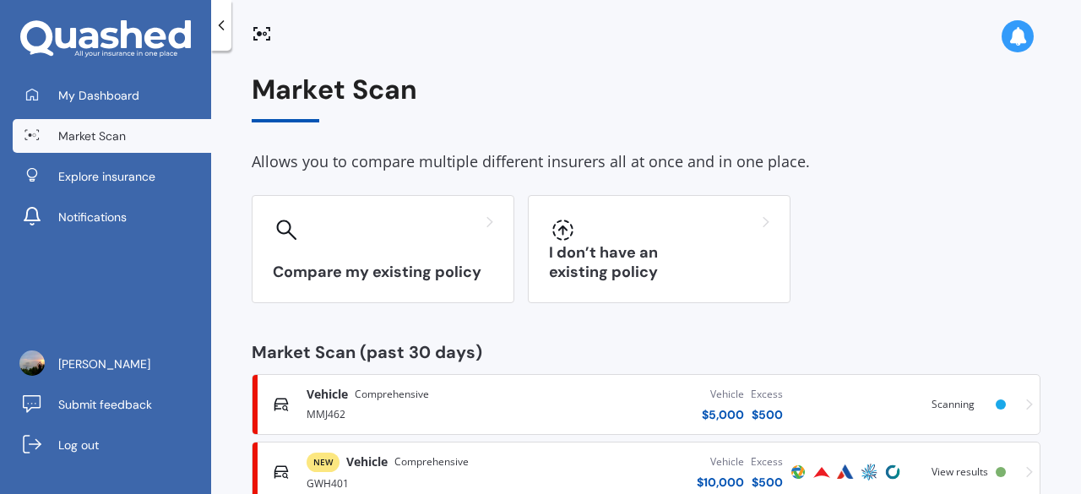
scroll to position [113, 0]
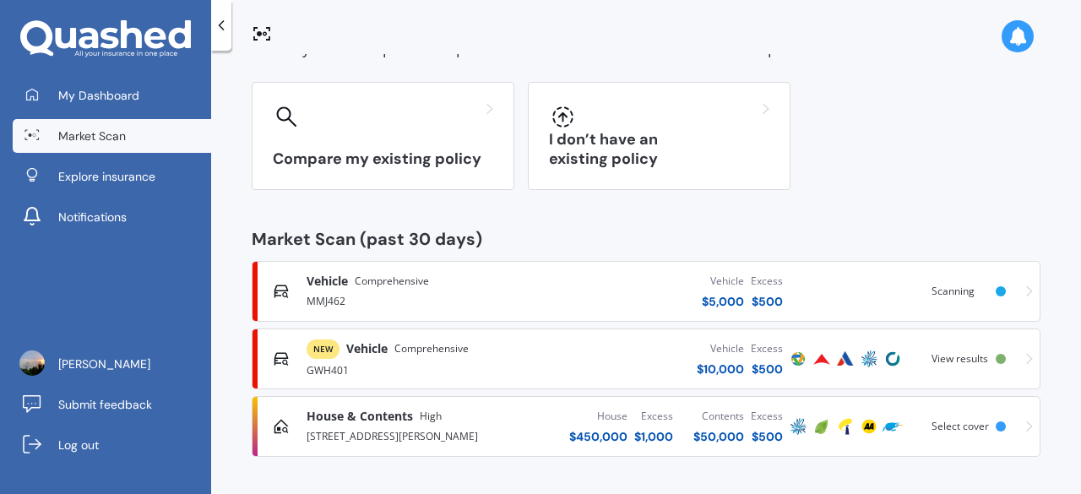
click at [963, 359] on span "View results" at bounding box center [959, 358] width 57 height 14
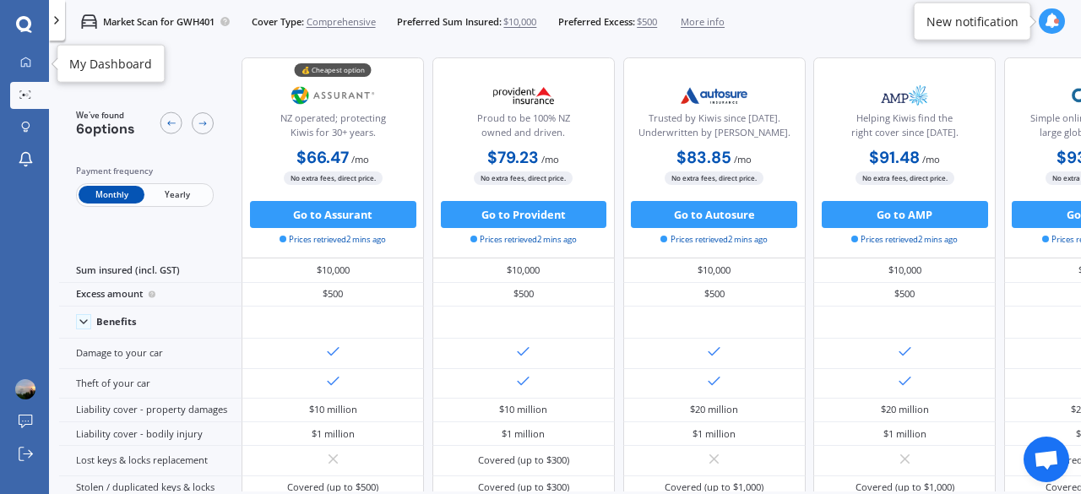
click at [25, 68] on div at bounding box center [25, 63] width 20 height 13
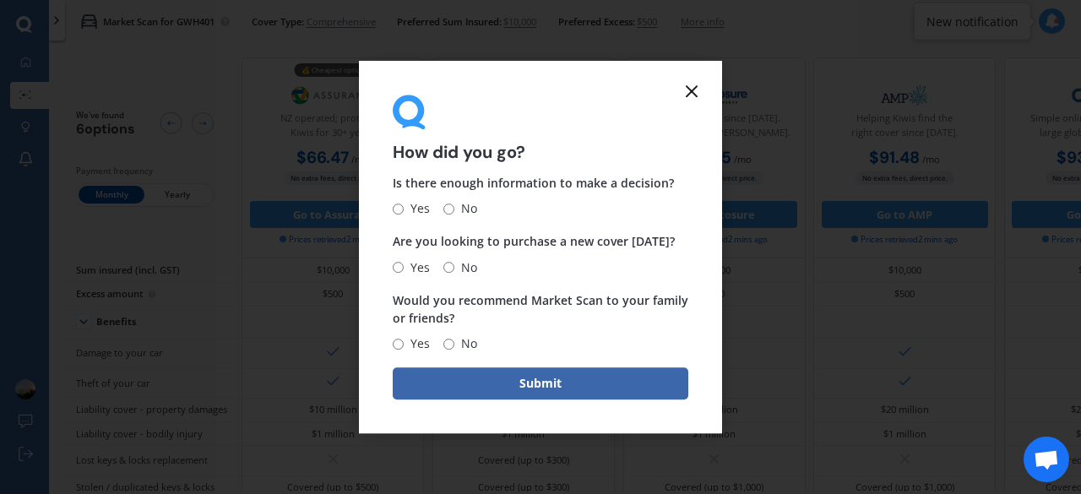
click at [691, 90] on line at bounding box center [691, 91] width 10 height 10
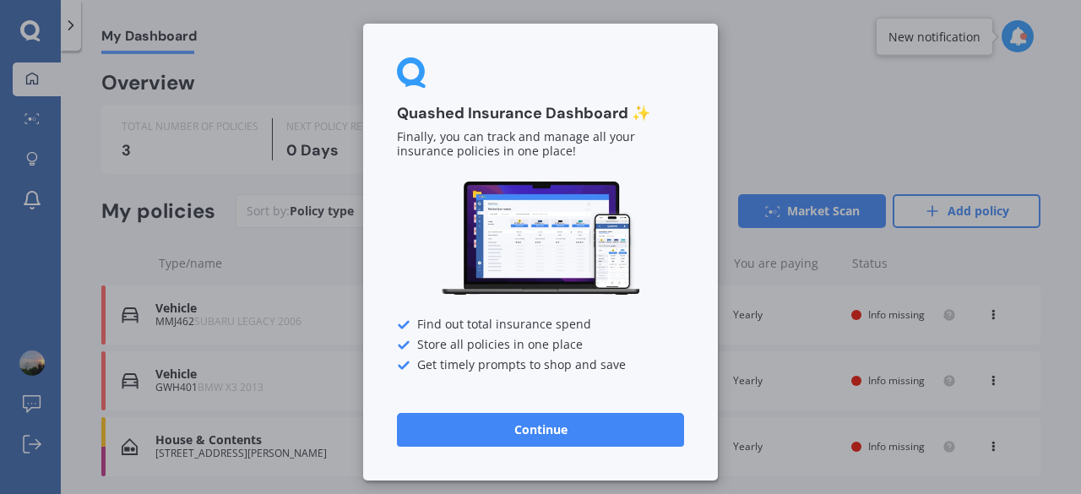
click at [804, 130] on div "Quashed Insurance Dashboard ✨ Finally, you can track and manage all your insura…" at bounding box center [540, 247] width 1081 height 494
click at [524, 437] on button "Continue" at bounding box center [540, 430] width 287 height 34
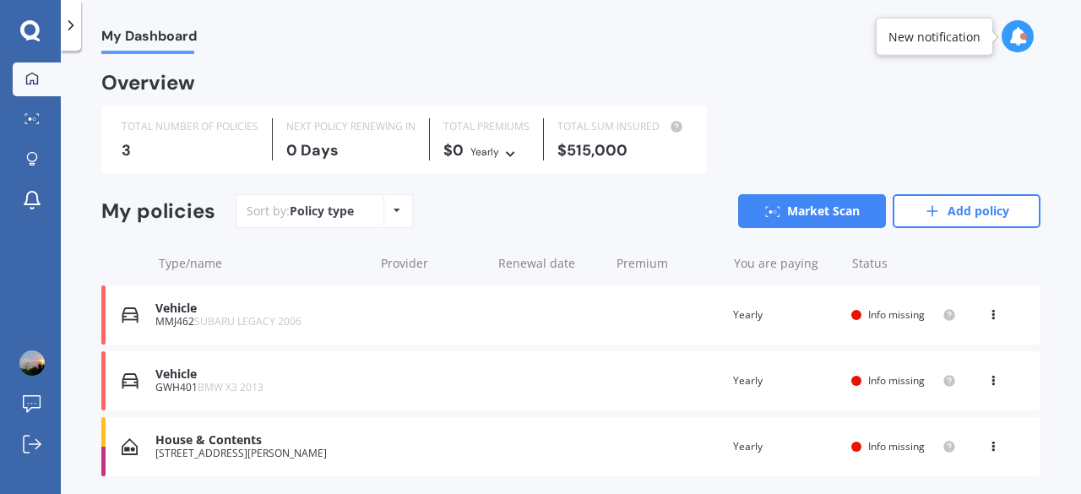
click at [658, 310] on div "Vehicle MMJ462 SUBARU LEGACY 2006 Renewal date Premium You are paying Yearly St…" at bounding box center [570, 314] width 939 height 59
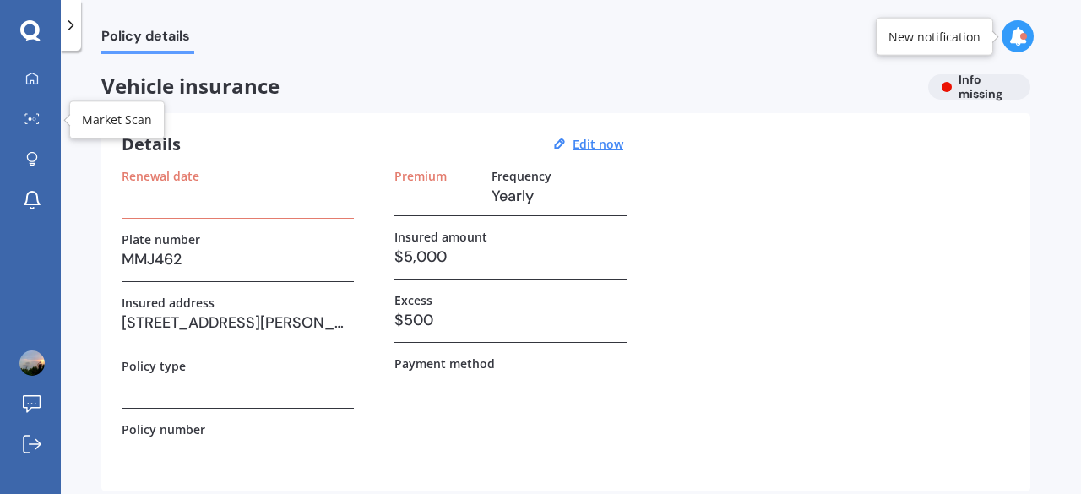
click at [36, 113] on icon at bounding box center [31, 118] width 15 height 11
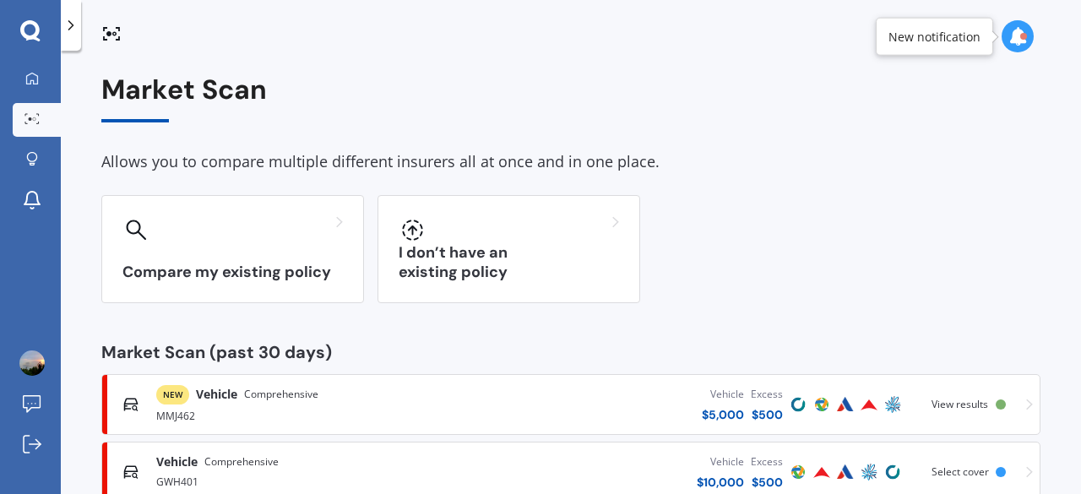
scroll to position [113, 0]
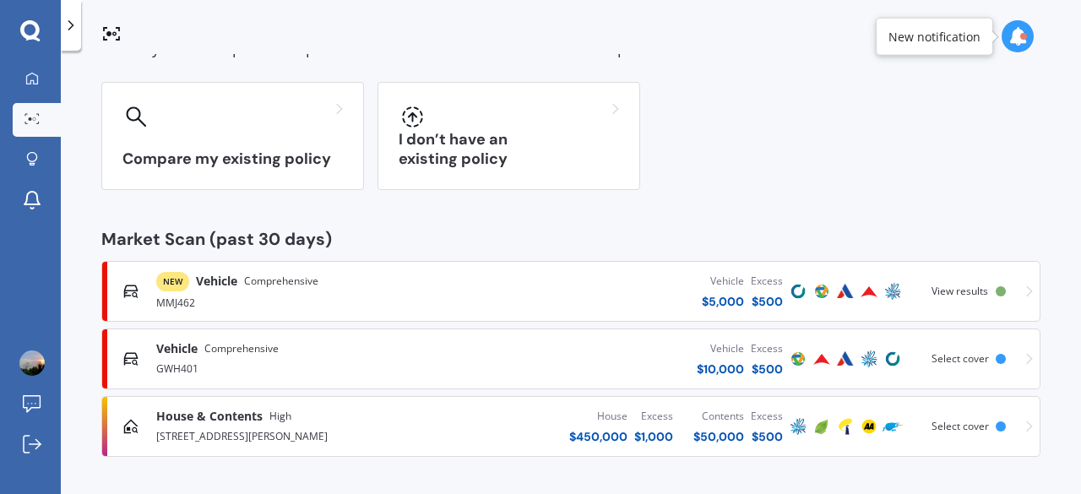
click at [955, 286] on span "View results" at bounding box center [959, 291] width 57 height 14
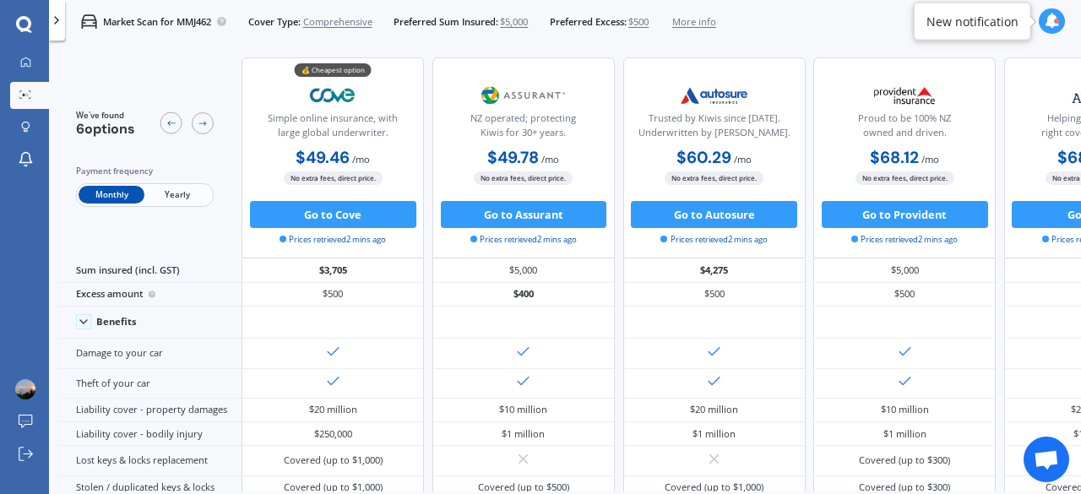
click at [57, 21] on icon at bounding box center [57, 21] width 14 height 14
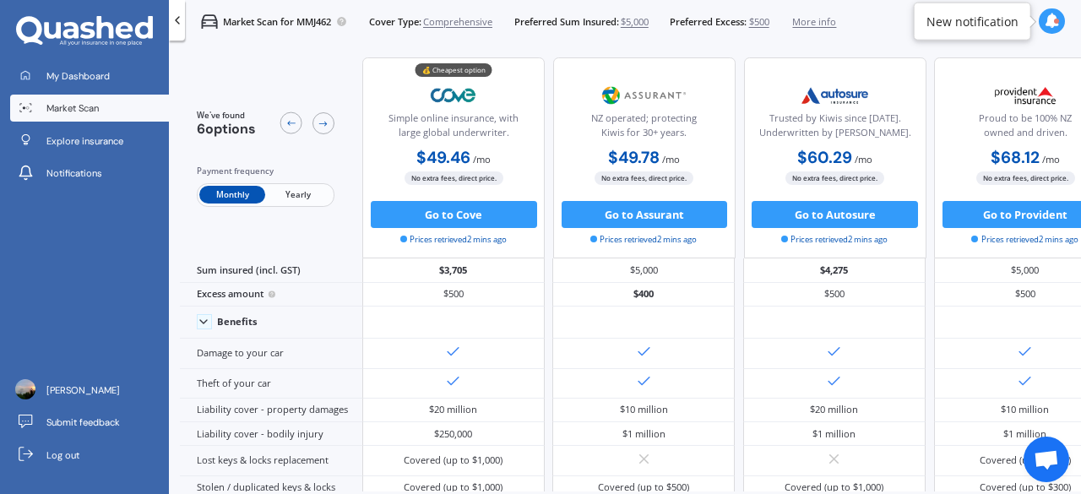
click at [99, 112] on span "Market Scan" at bounding box center [72, 108] width 52 height 14
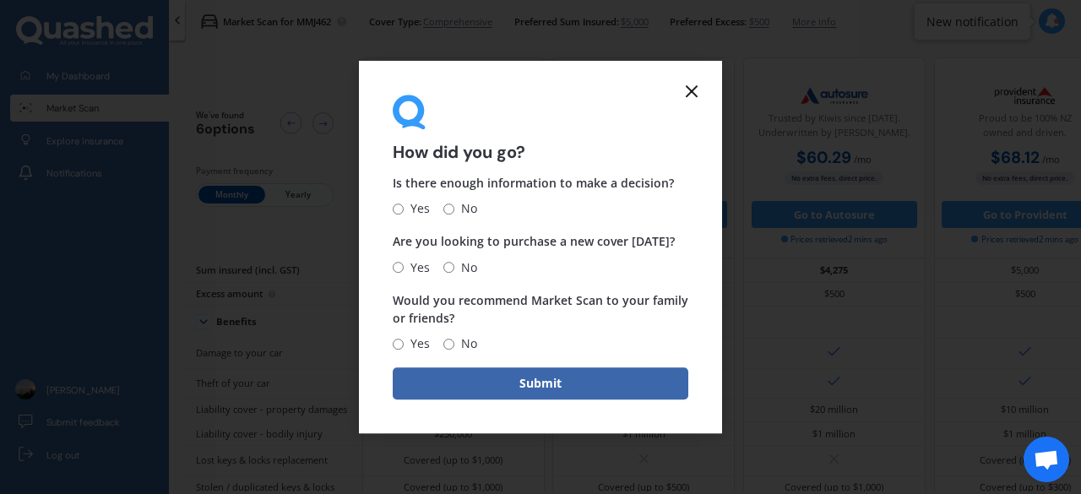
click at [693, 89] on line at bounding box center [691, 91] width 10 height 10
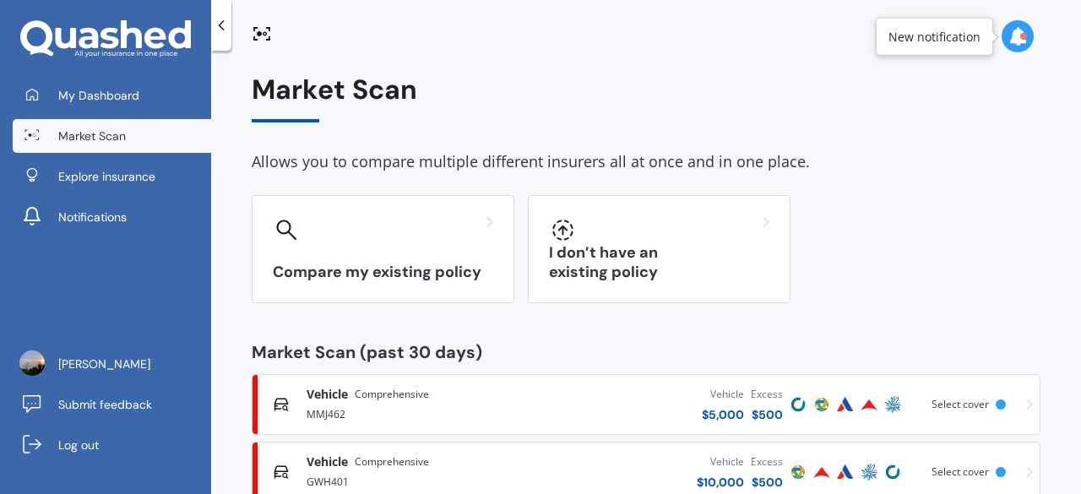
scroll to position [113, 0]
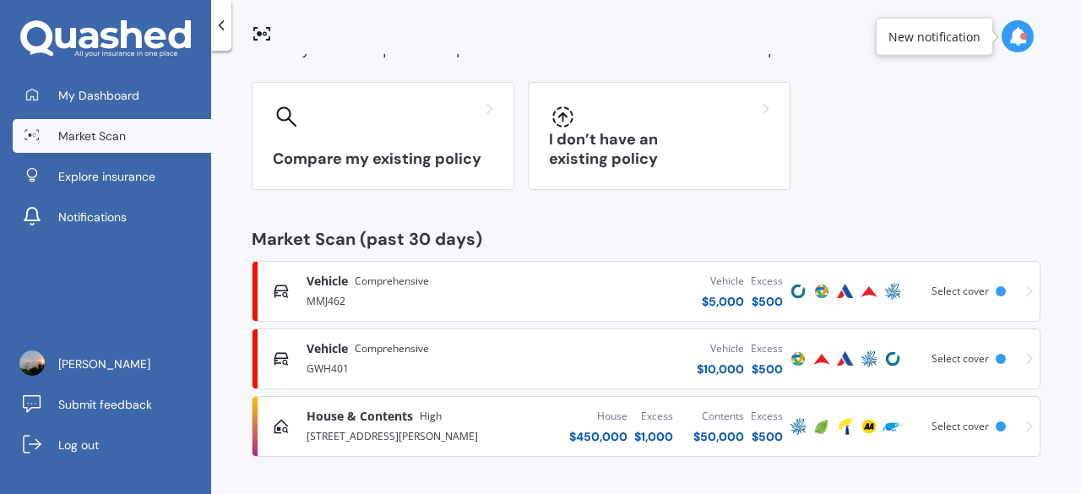
click at [550, 360] on div "Vehicle $ 10,000 Excess $ 500" at bounding box center [657, 358] width 257 height 51
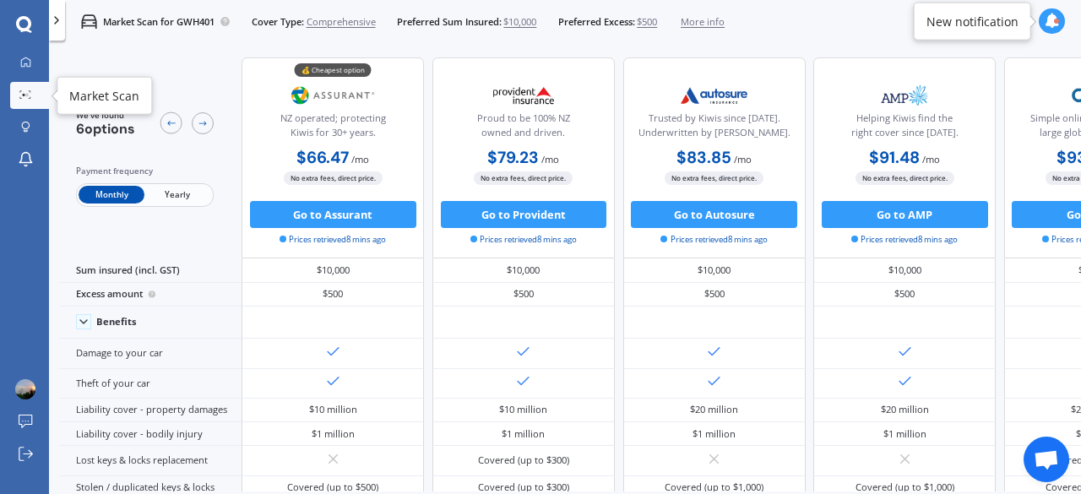
click at [22, 99] on icon at bounding box center [21, 98] width 2 height 2
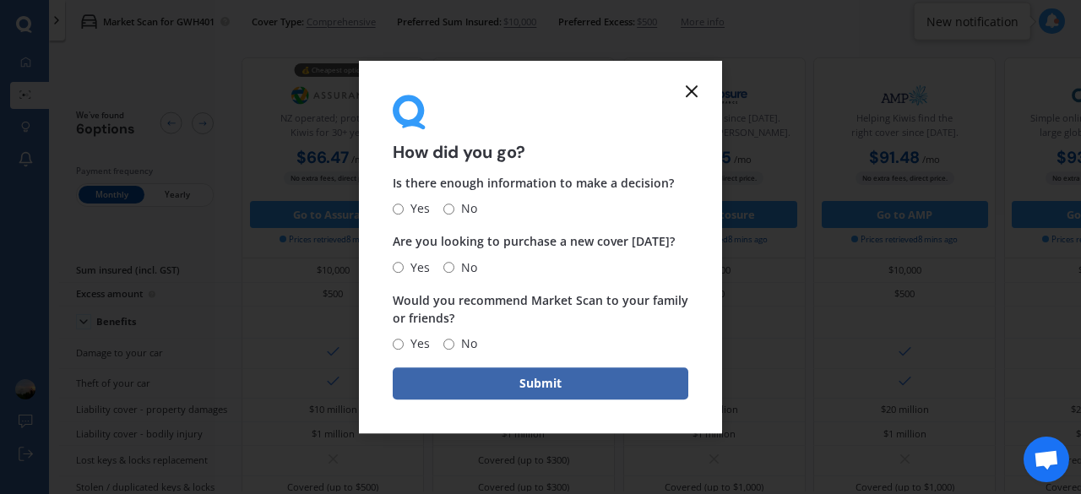
click at [693, 95] on icon at bounding box center [691, 91] width 20 height 20
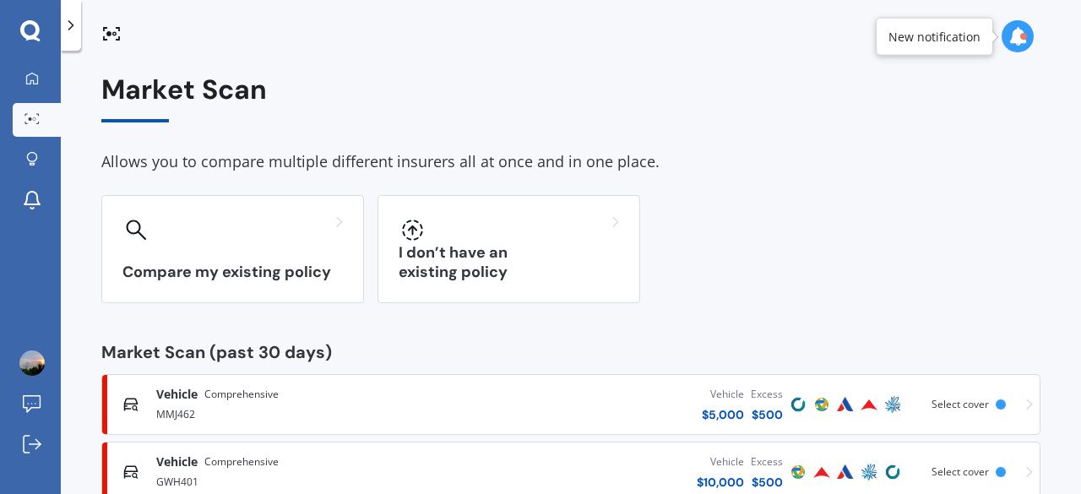
scroll to position [113, 0]
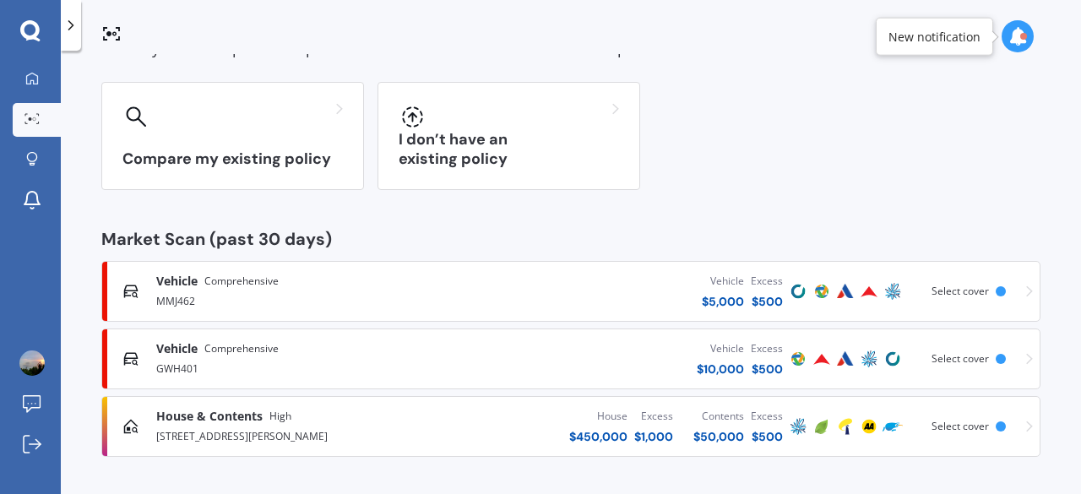
click at [1026, 362] on icon at bounding box center [1029, 359] width 7 height 12
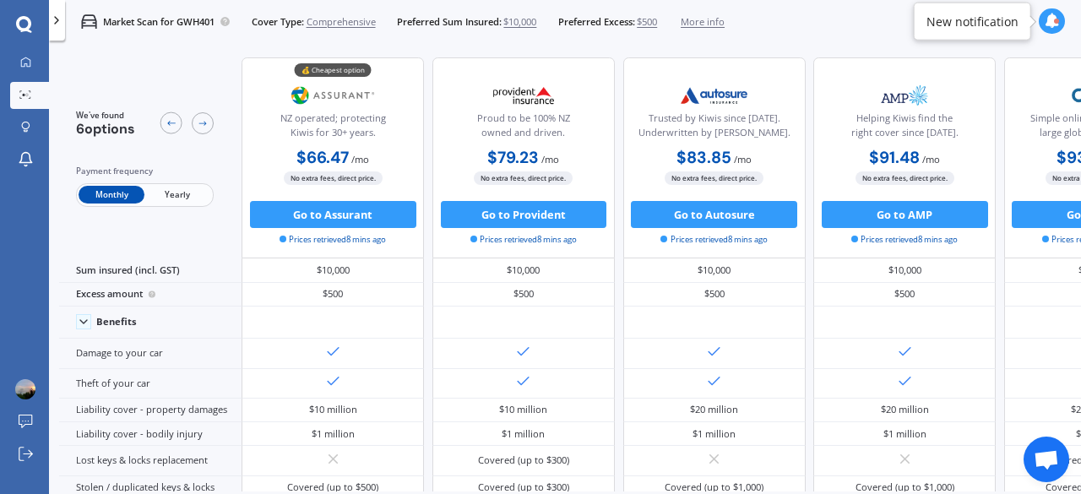
click at [528, 19] on span "$10,000" at bounding box center [519, 22] width 33 height 14
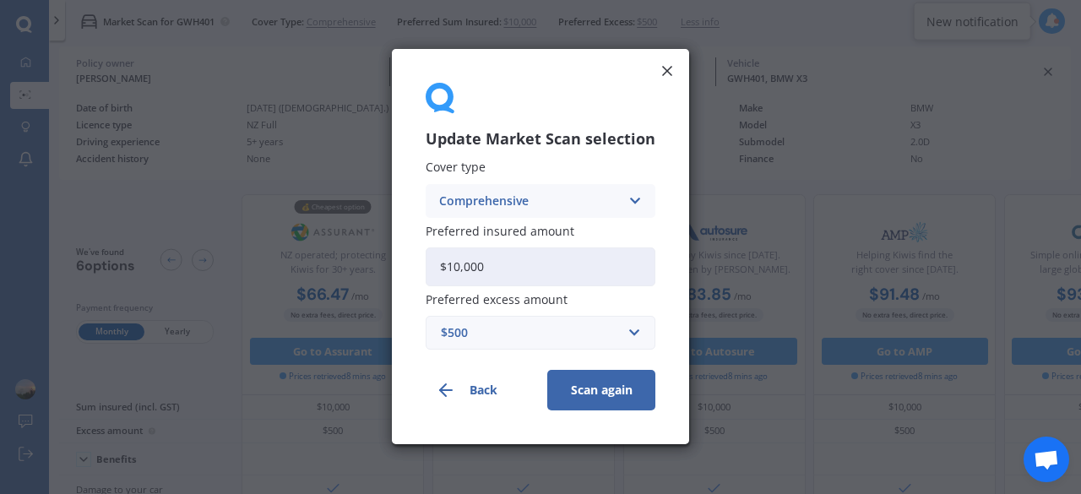
click at [459, 269] on input "$10,000" at bounding box center [540, 266] width 230 height 39
drag, startPoint x: 486, startPoint y: 274, endPoint x: 447, endPoint y: 266, distance: 40.6
click at [447, 266] on input "$8,500" at bounding box center [540, 266] width 230 height 39
type input "$10,000"
click at [577, 393] on button "Scan again" at bounding box center [601, 391] width 108 height 41
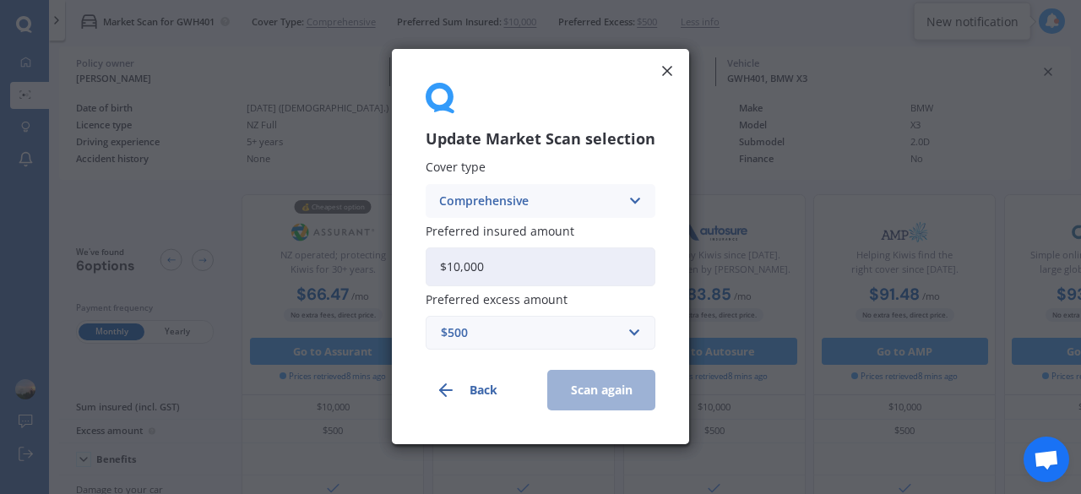
click at [665, 74] on icon at bounding box center [666, 70] width 17 height 17
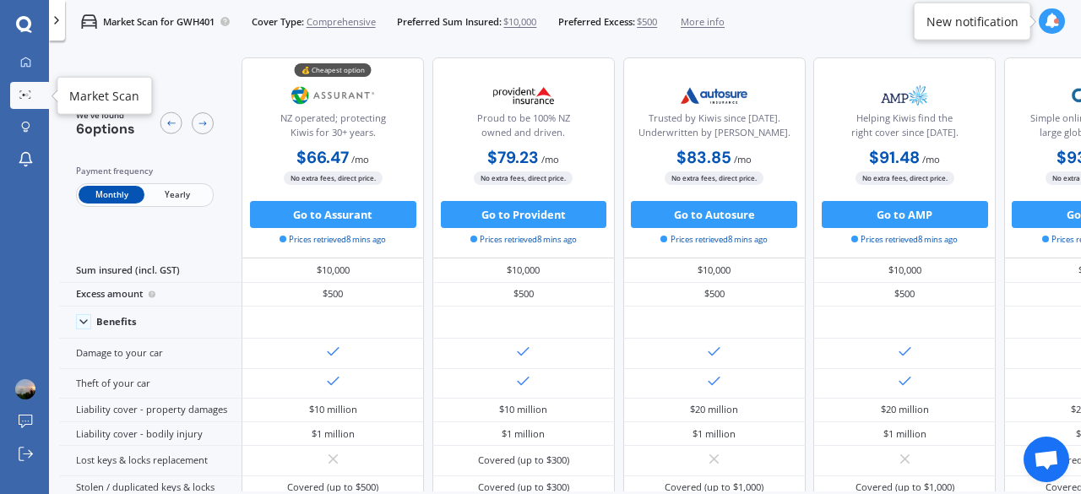
click at [20, 92] on icon at bounding box center [25, 94] width 12 height 8
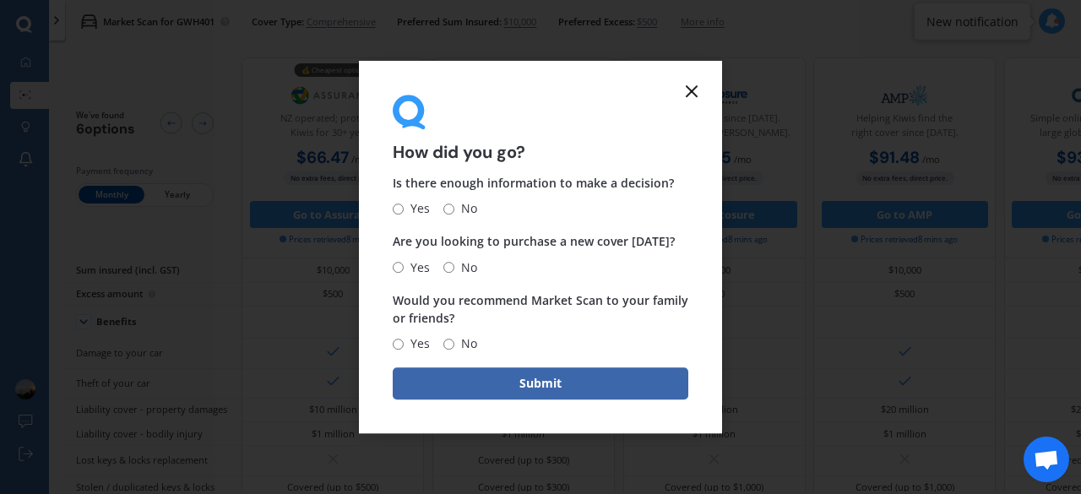
click at [694, 90] on icon at bounding box center [691, 91] width 20 height 20
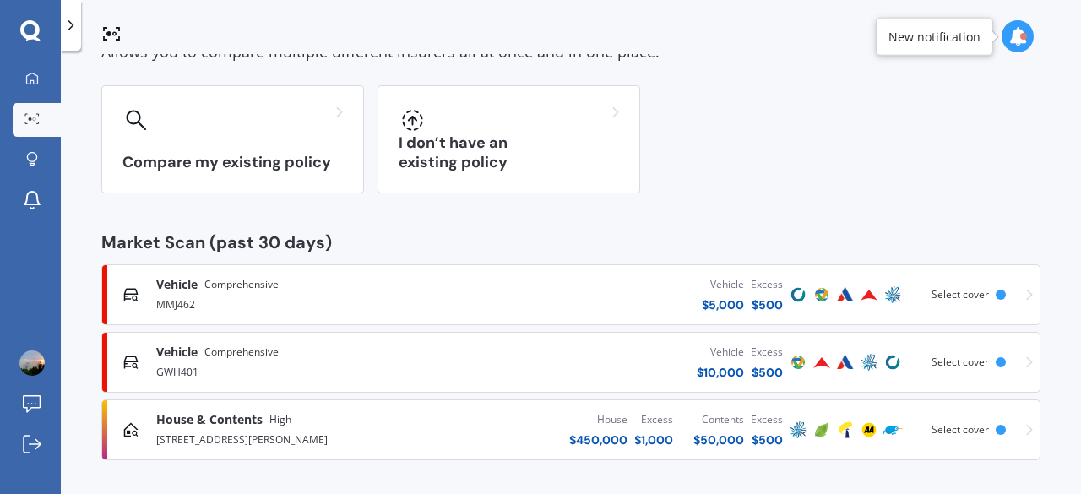
scroll to position [113, 0]
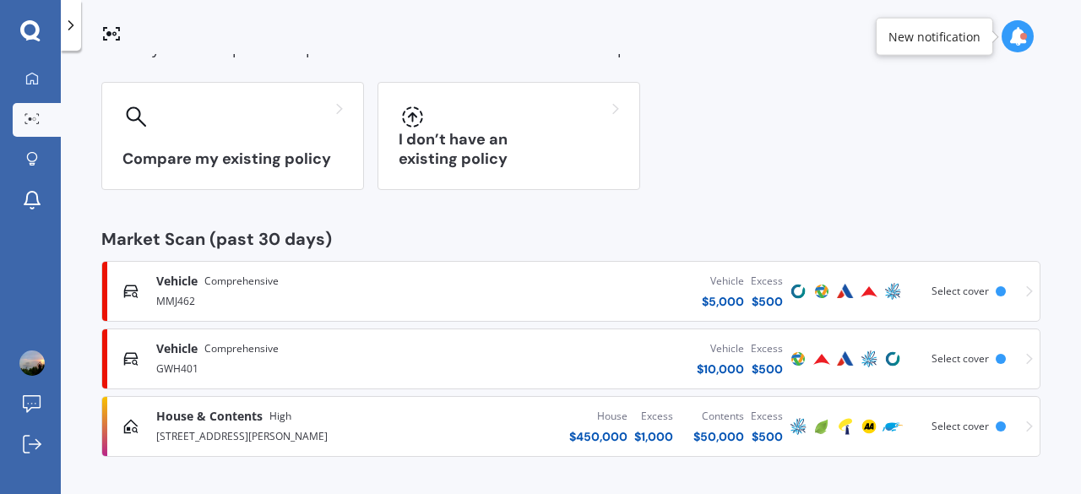
click at [951, 429] on span "Select cover" at bounding box center [959, 426] width 57 height 14
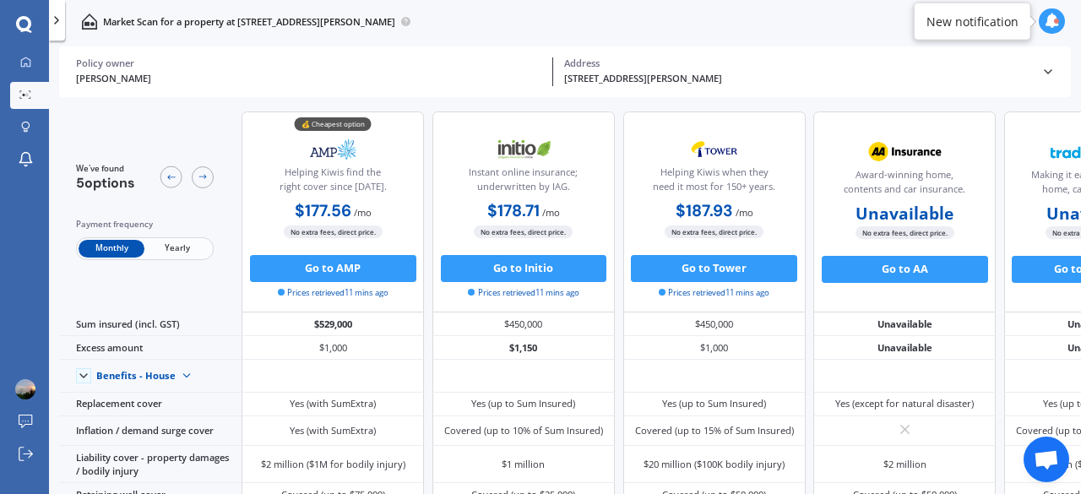
scroll to position [1, 0]
